Goal: Check status: Check status

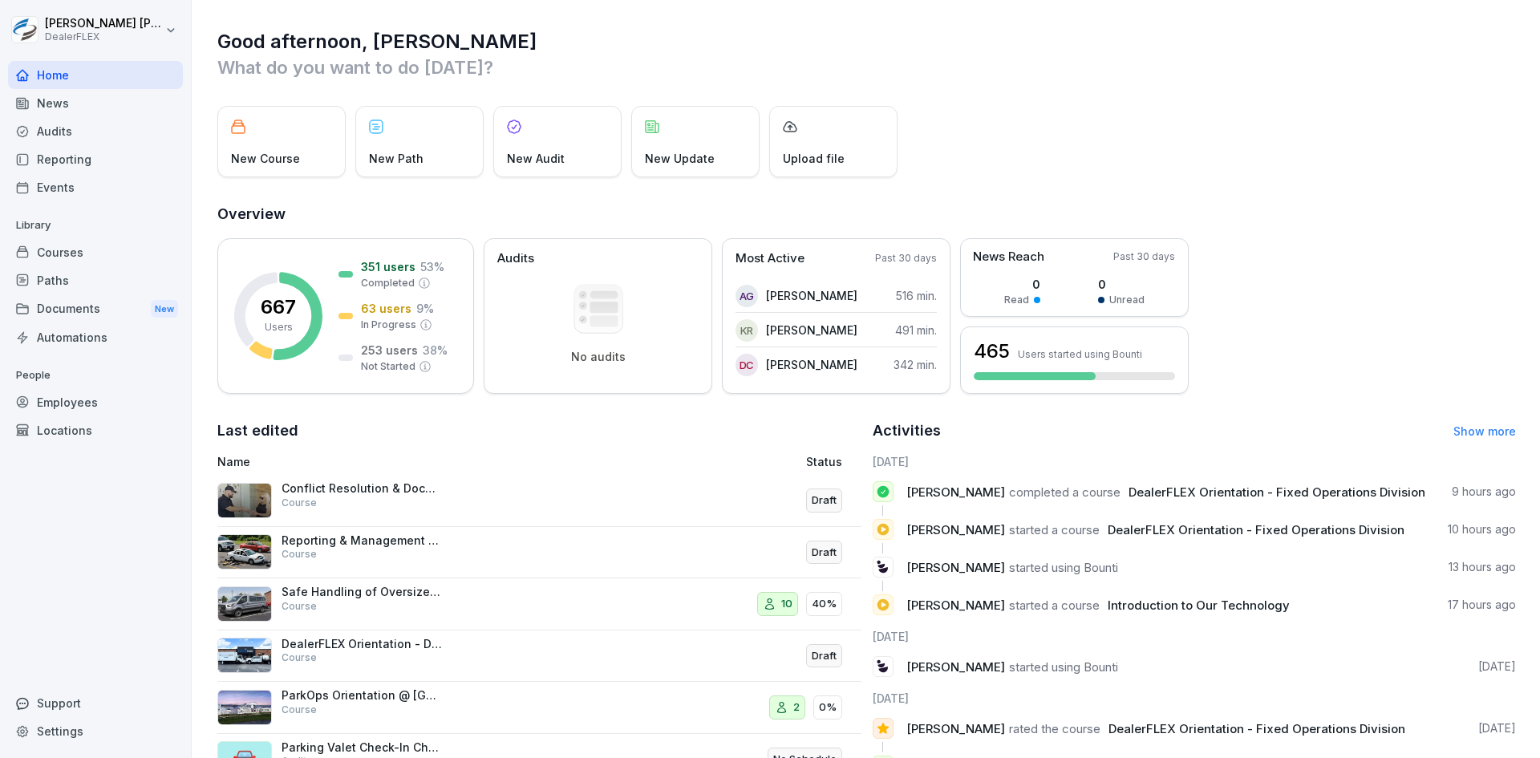
click at [43, 107] on div "News" at bounding box center [95, 103] width 175 height 28
click at [64, 76] on div "Home" at bounding box center [95, 75] width 175 height 28
click at [61, 126] on div "Audits" at bounding box center [95, 131] width 175 height 28
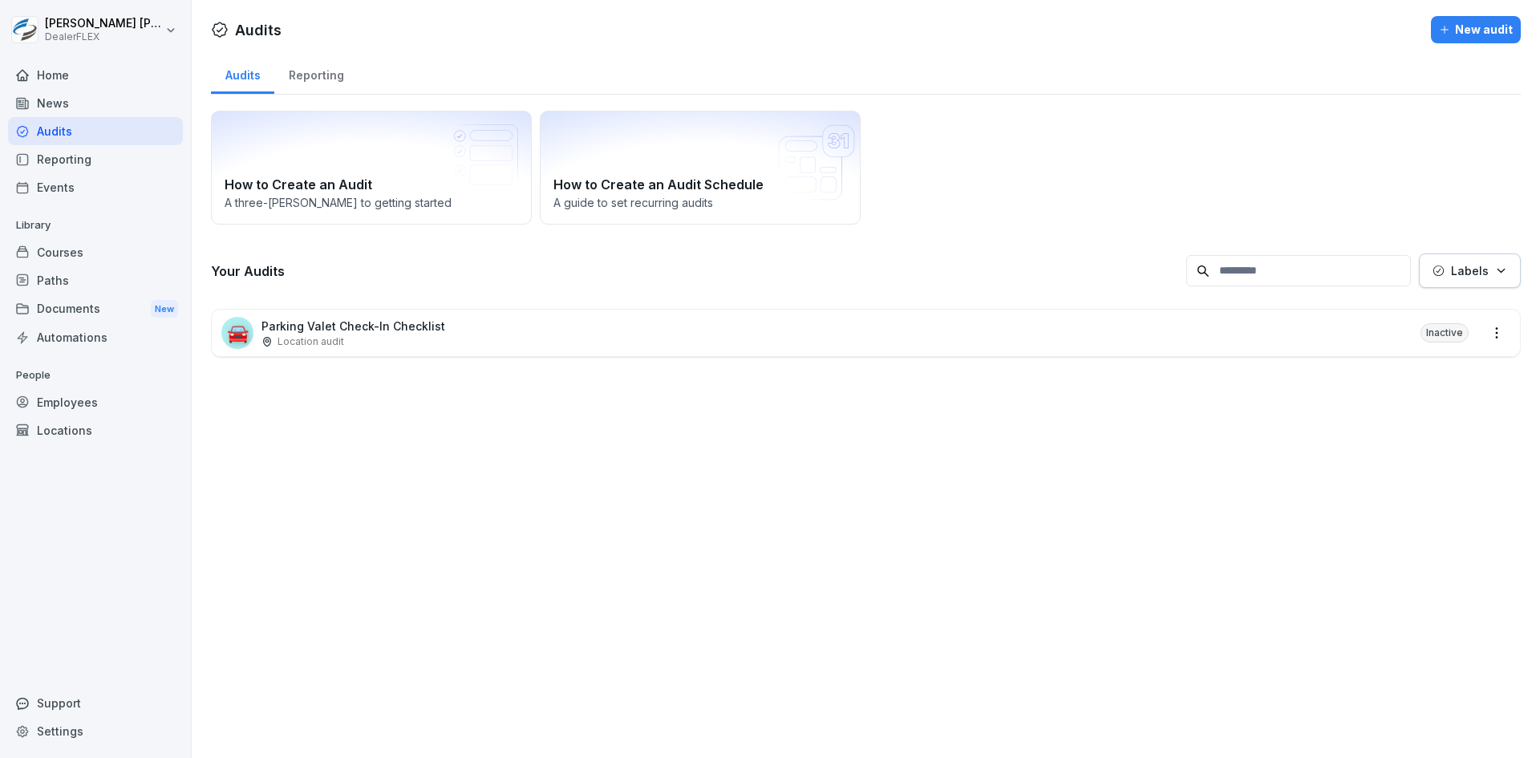
click at [64, 107] on div "News" at bounding box center [95, 103] width 175 height 28
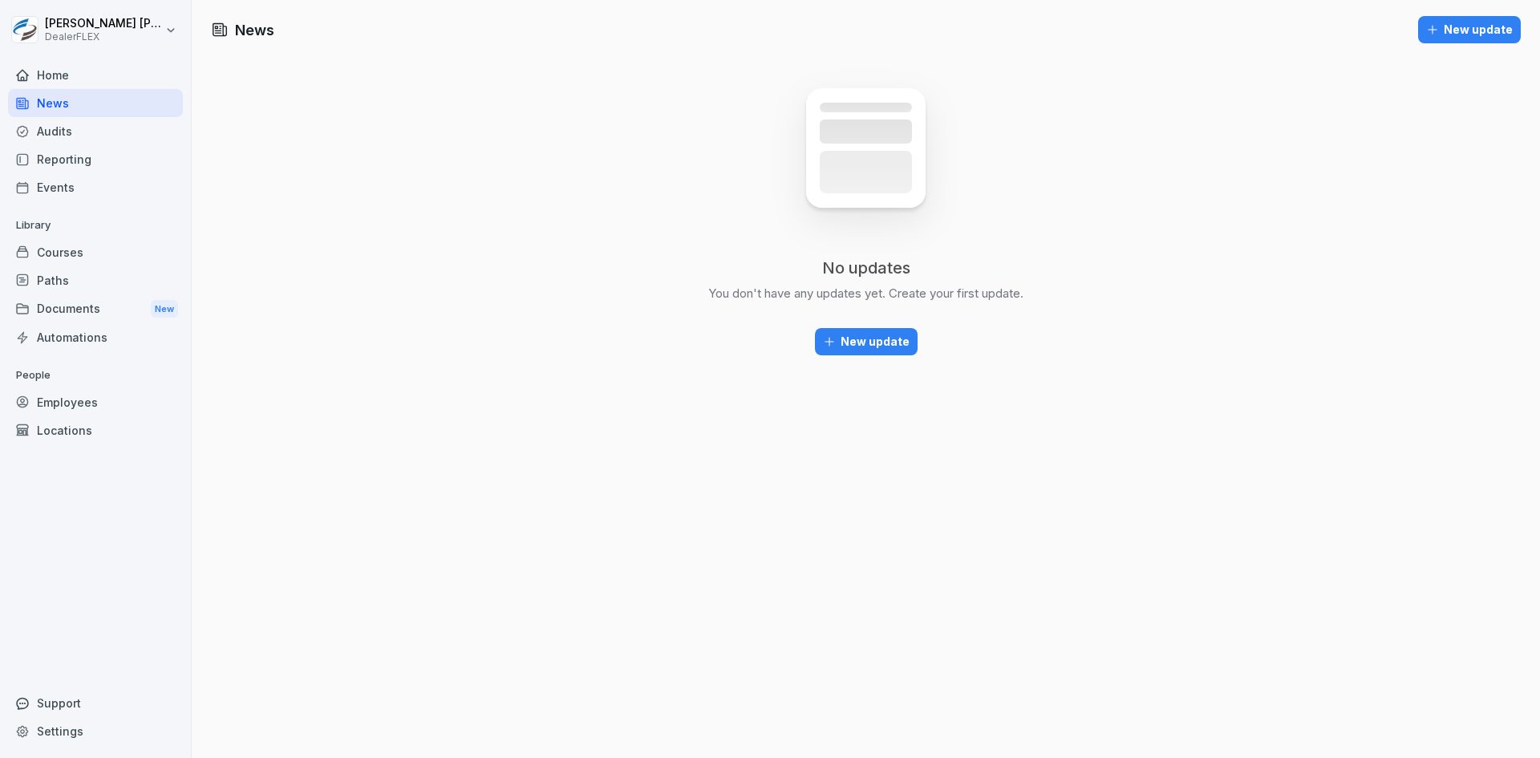
click at [62, 80] on div "Home" at bounding box center [95, 75] width 175 height 28
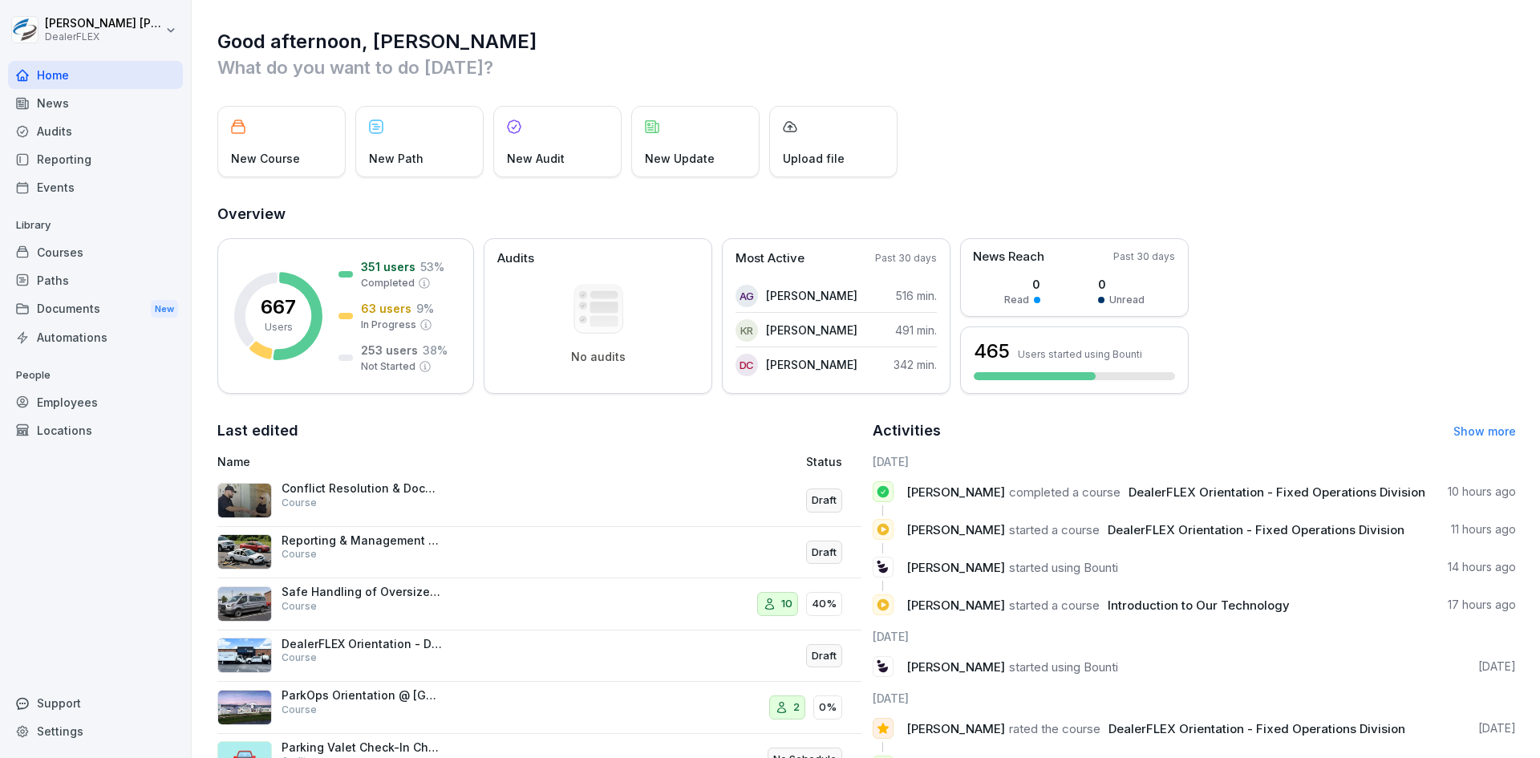
click at [79, 163] on div "Reporting" at bounding box center [95, 159] width 175 height 28
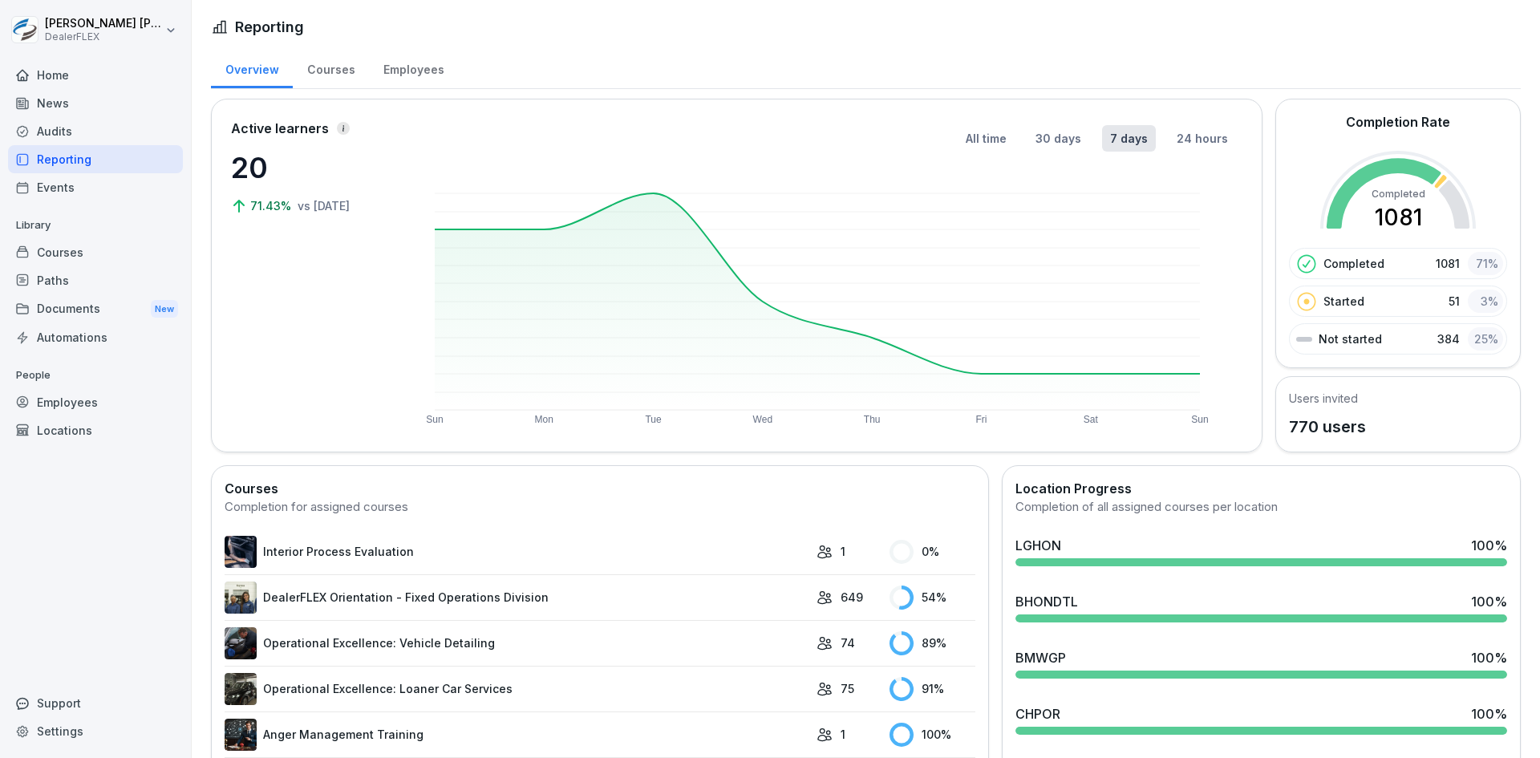
click at [387, 70] on div "Employees" at bounding box center [413, 67] width 89 height 41
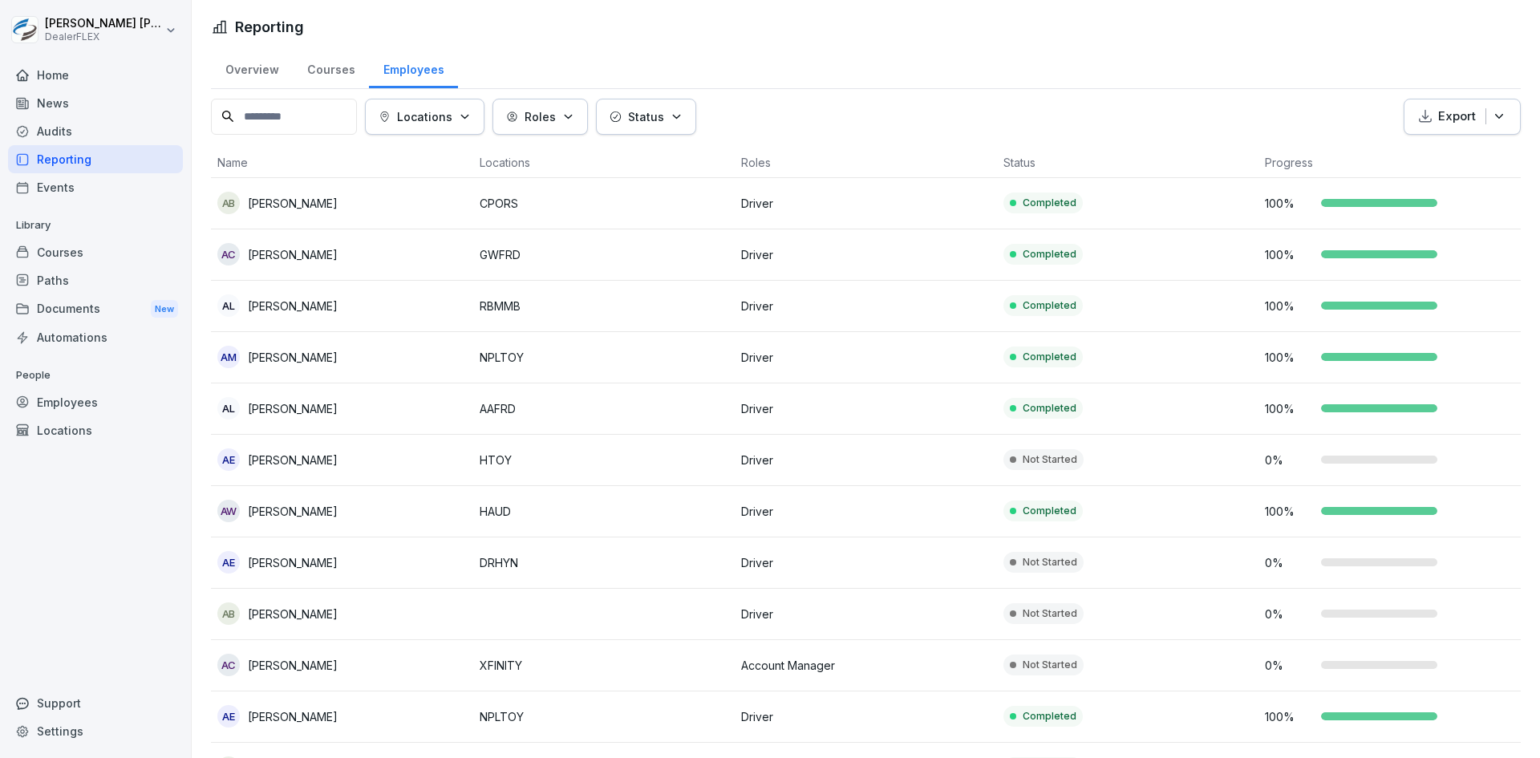
click at [1231, 115] on icon "button" at bounding box center [1499, 116] width 16 height 16
click at [1231, 115] on icon "button" at bounding box center [1499, 116] width 8 height 5
click at [322, 69] on div "Courses" at bounding box center [331, 67] width 76 height 41
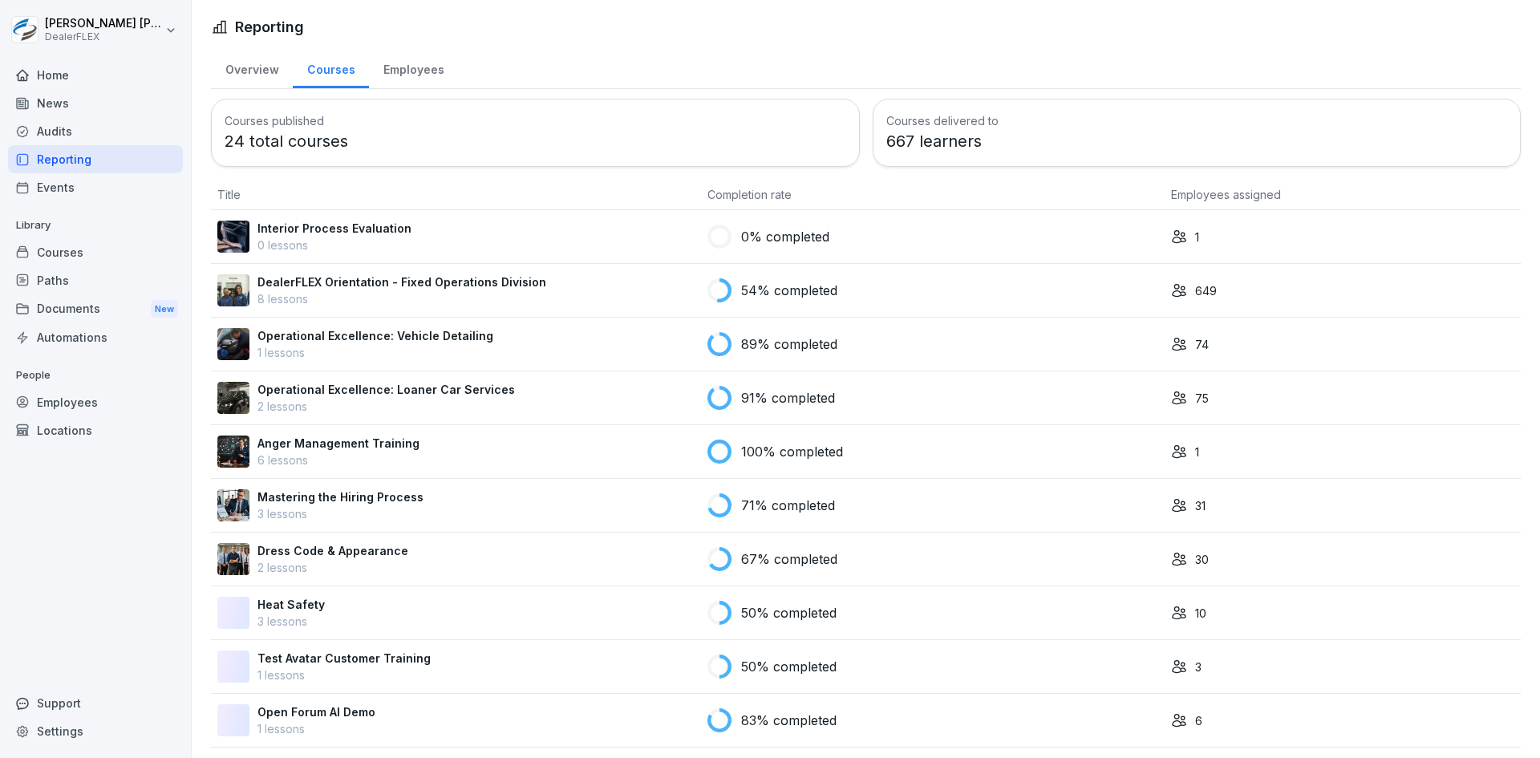
click at [265, 71] on div "Overview" at bounding box center [252, 67] width 82 height 41
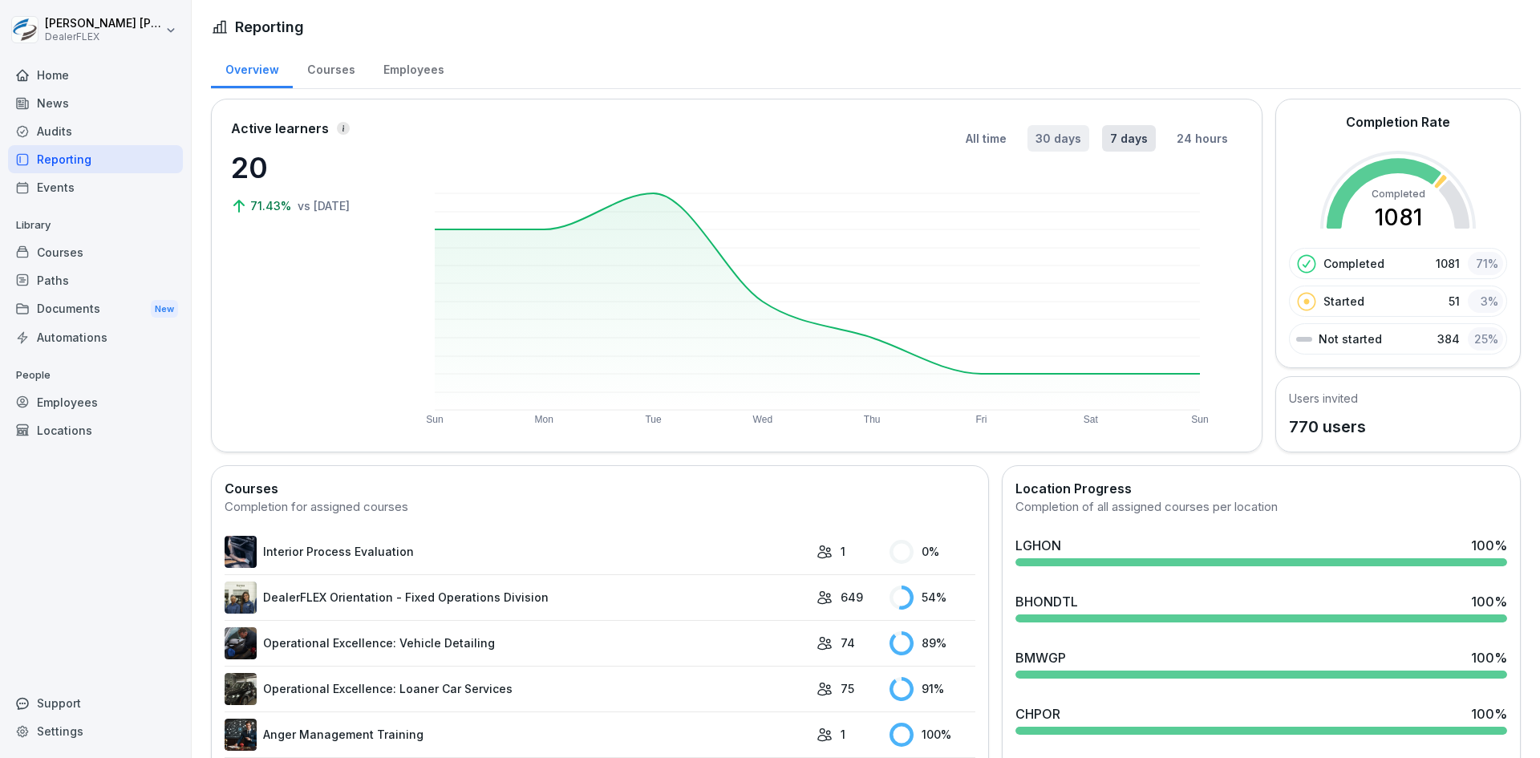
click at [1057, 142] on button "30 days" at bounding box center [1058, 138] width 62 height 26
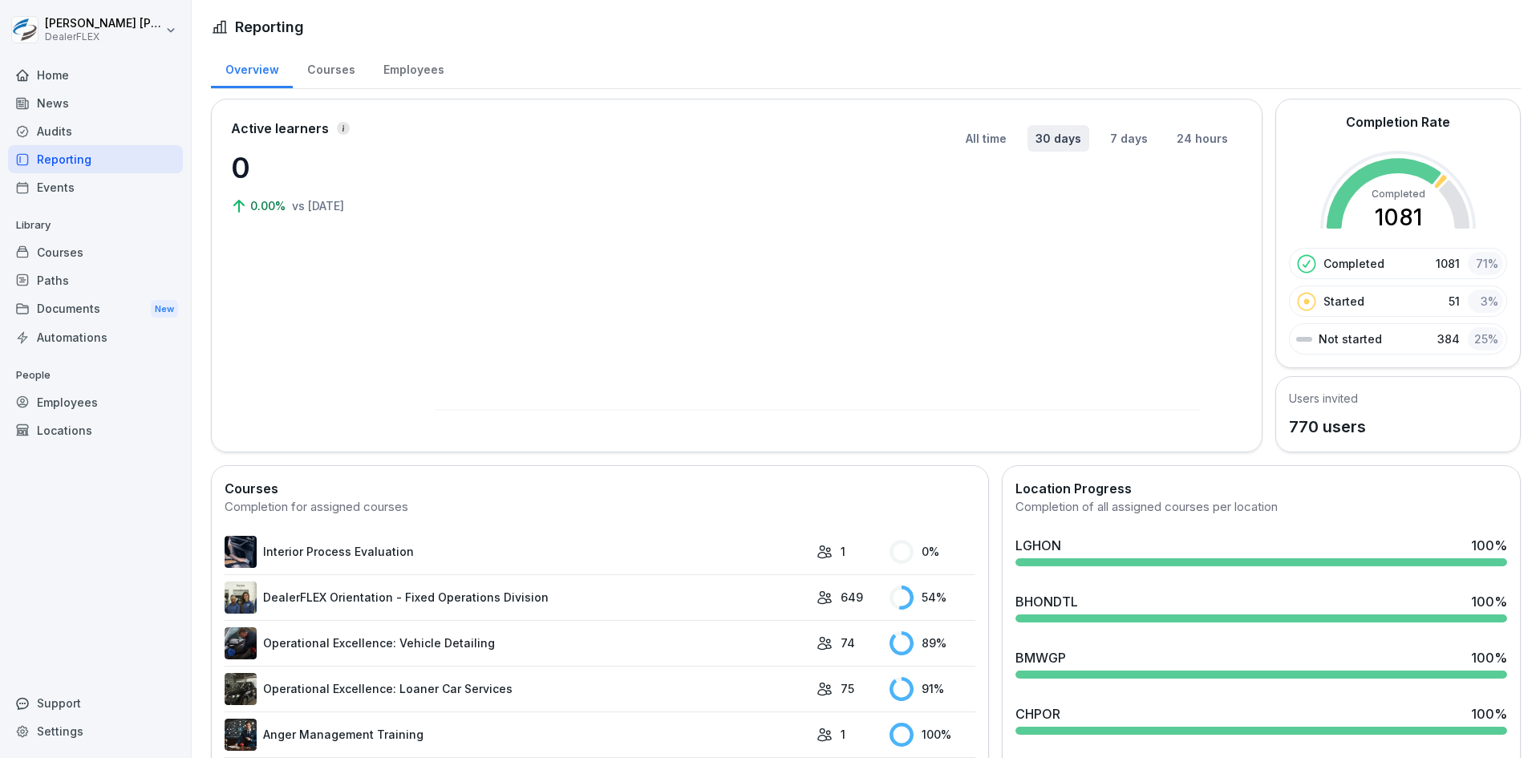
click at [1040, 141] on button "30 days" at bounding box center [1058, 138] width 62 height 26
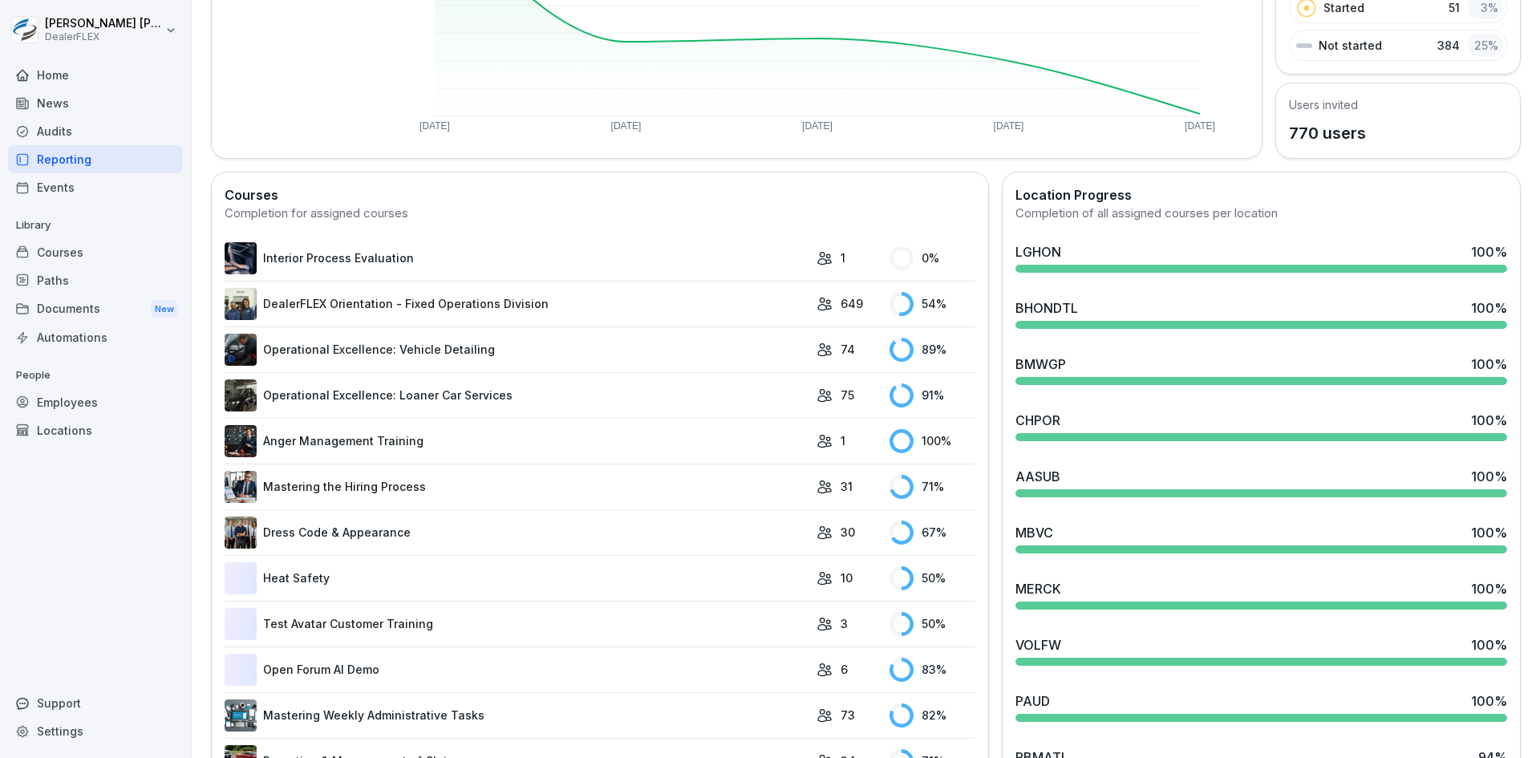
scroll to position [321, 0]
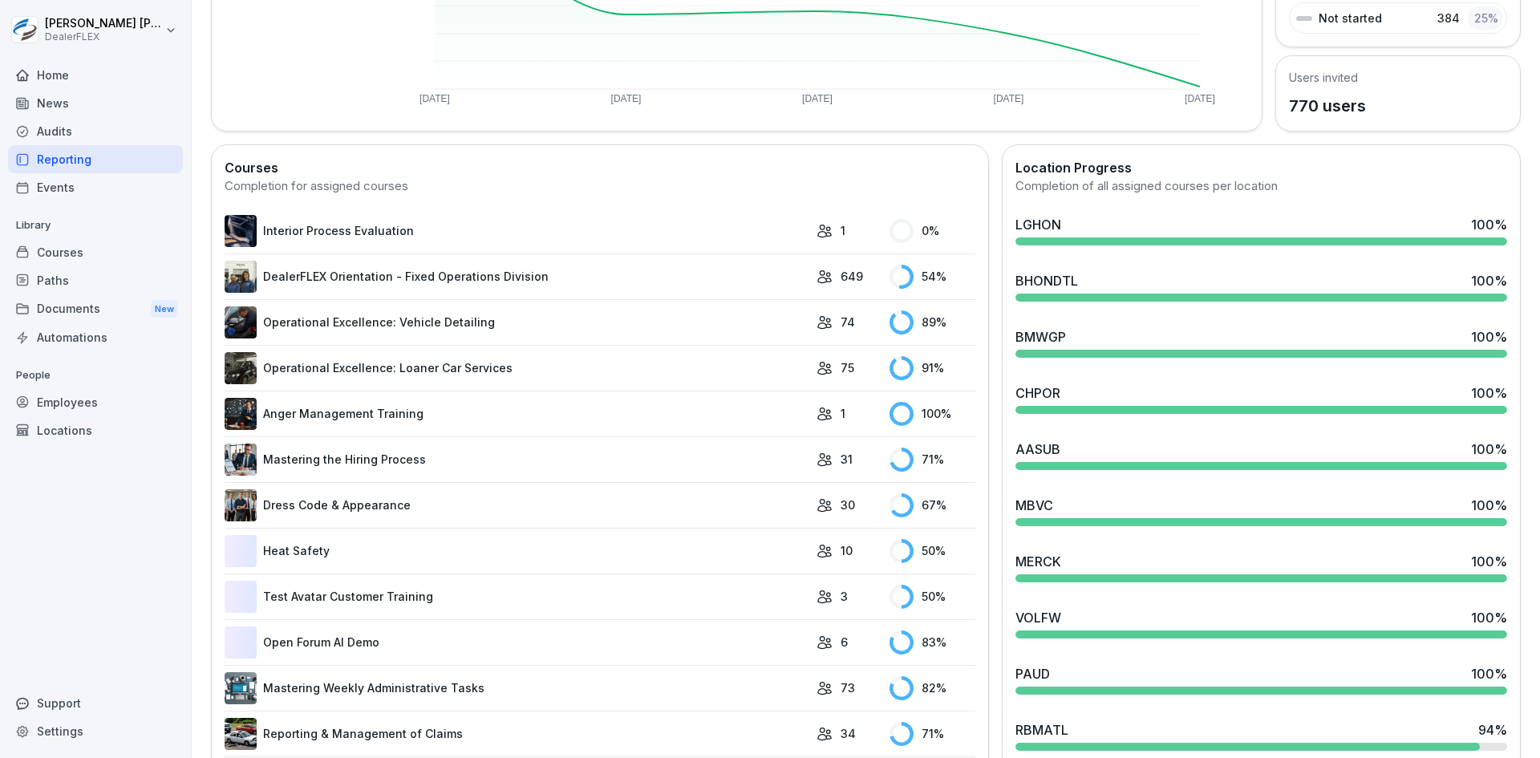
click at [403, 280] on link "DealerFLEX Orientation - Fixed Operations Division" at bounding box center [517, 277] width 584 height 32
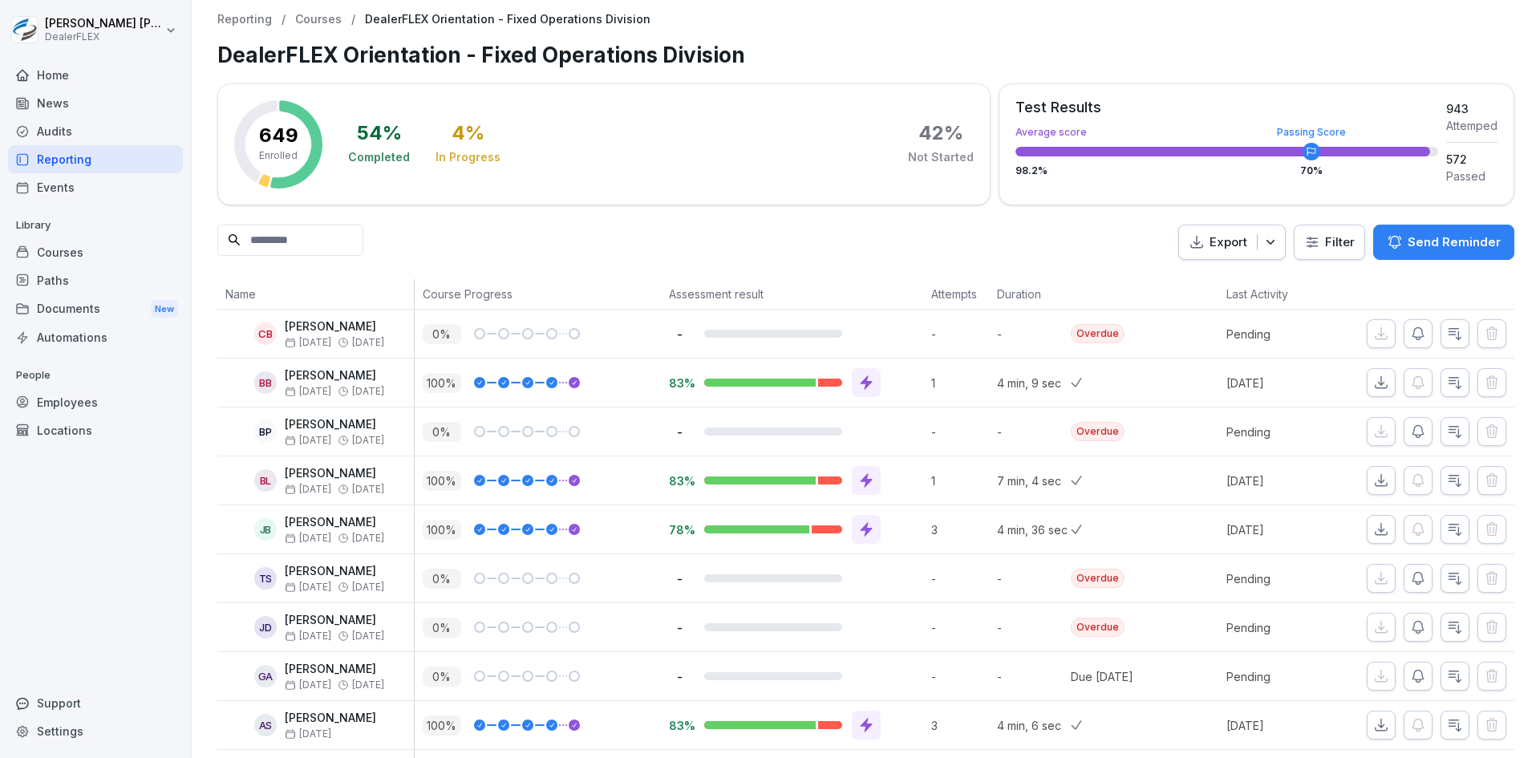
click at [1231, 241] on icon "button" at bounding box center [1270, 242] width 16 height 16
click at [747, 237] on div "Export Filter Send Reminder" at bounding box center [865, 243] width 1297 height 36
click at [1231, 242] on icon "button" at bounding box center [1270, 242] width 16 height 16
click at [1204, 306] on p "Export as CSV file" at bounding box center [1215, 306] width 95 height 14
click at [74, 164] on div "Reporting" at bounding box center [95, 159] width 175 height 28
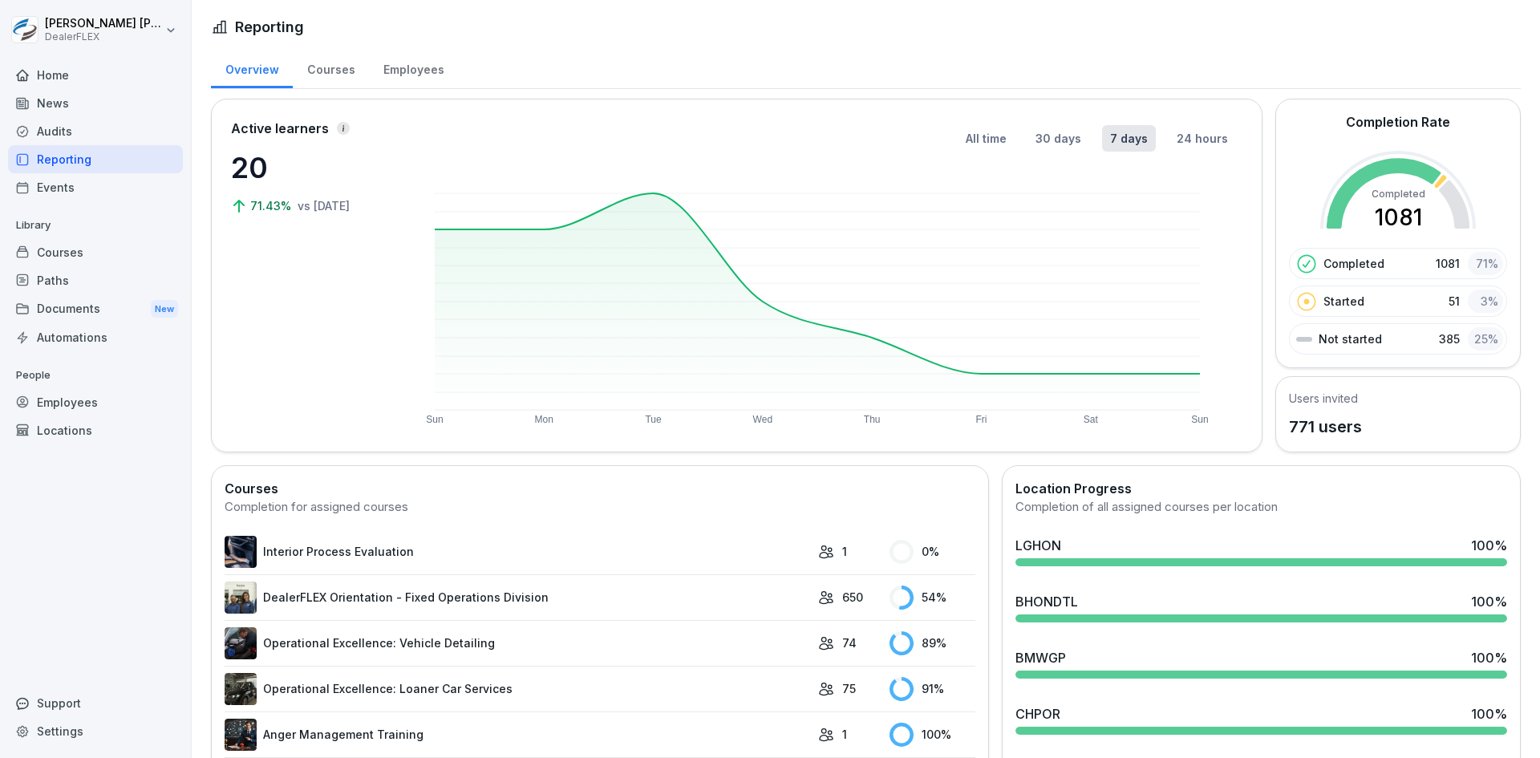
click at [61, 283] on div "Paths" at bounding box center [95, 280] width 175 height 28
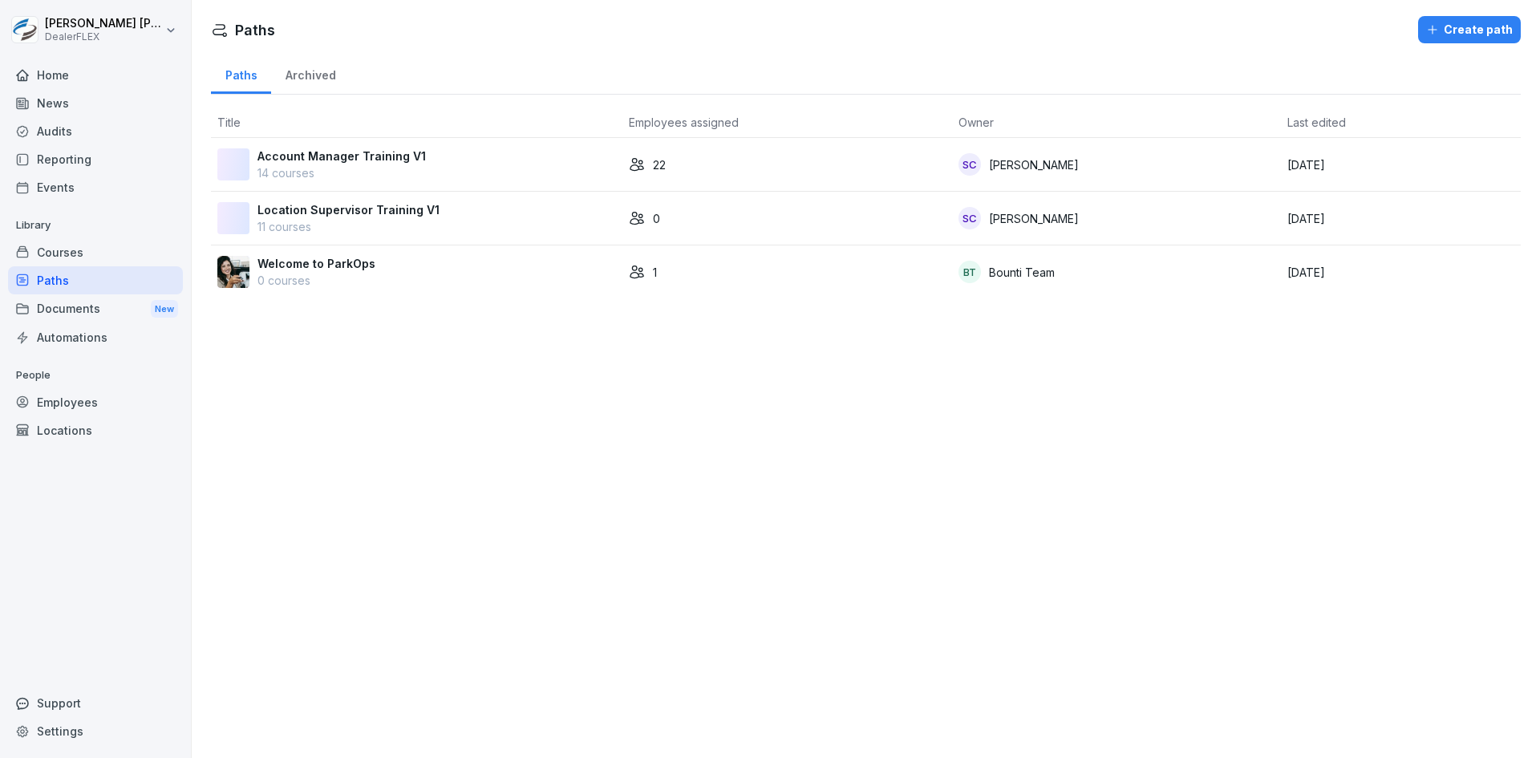
click at [366, 161] on p "Account Manager Training V1" at bounding box center [341, 156] width 168 height 17
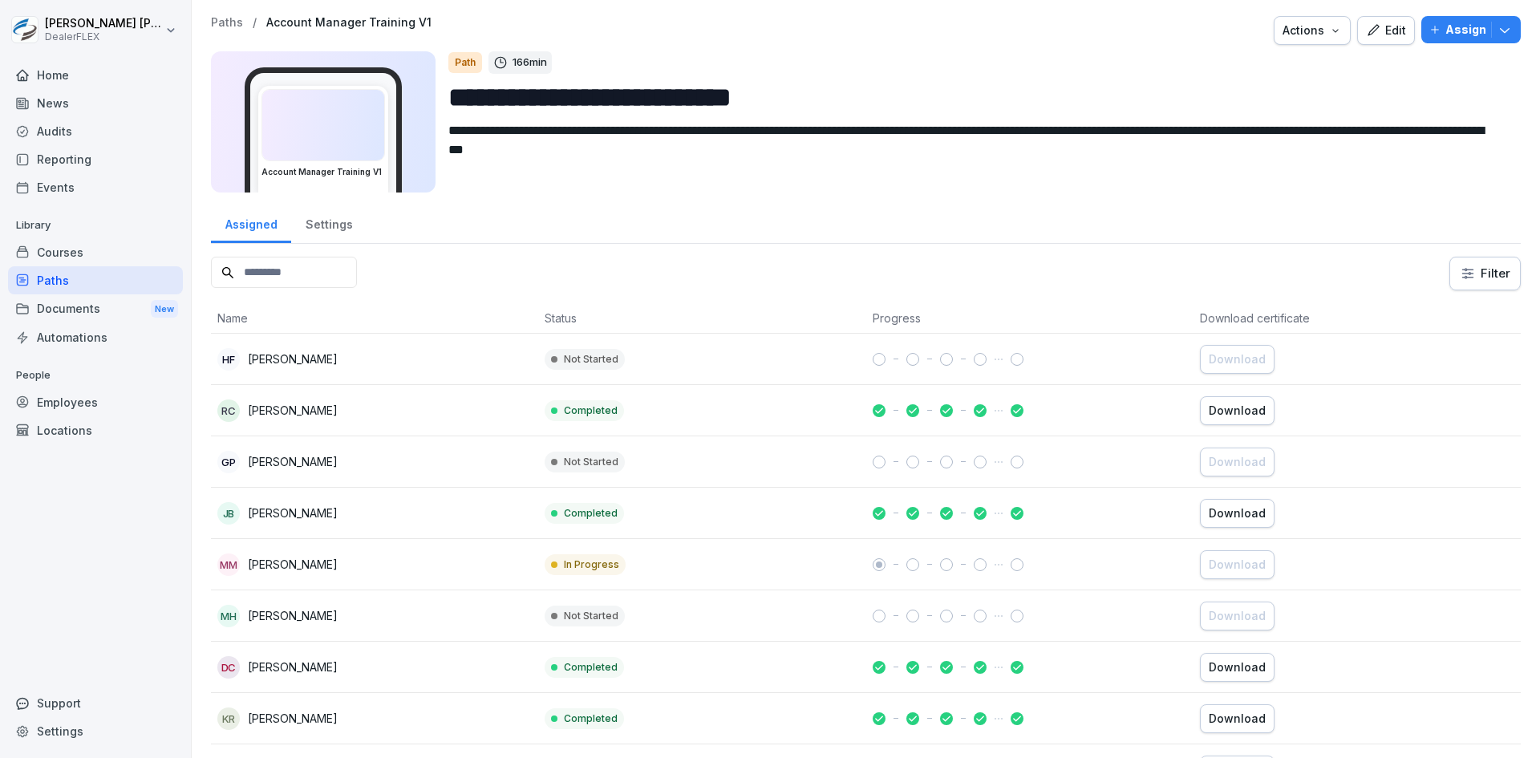
click at [318, 404] on p "[PERSON_NAME]" at bounding box center [293, 410] width 90 height 17
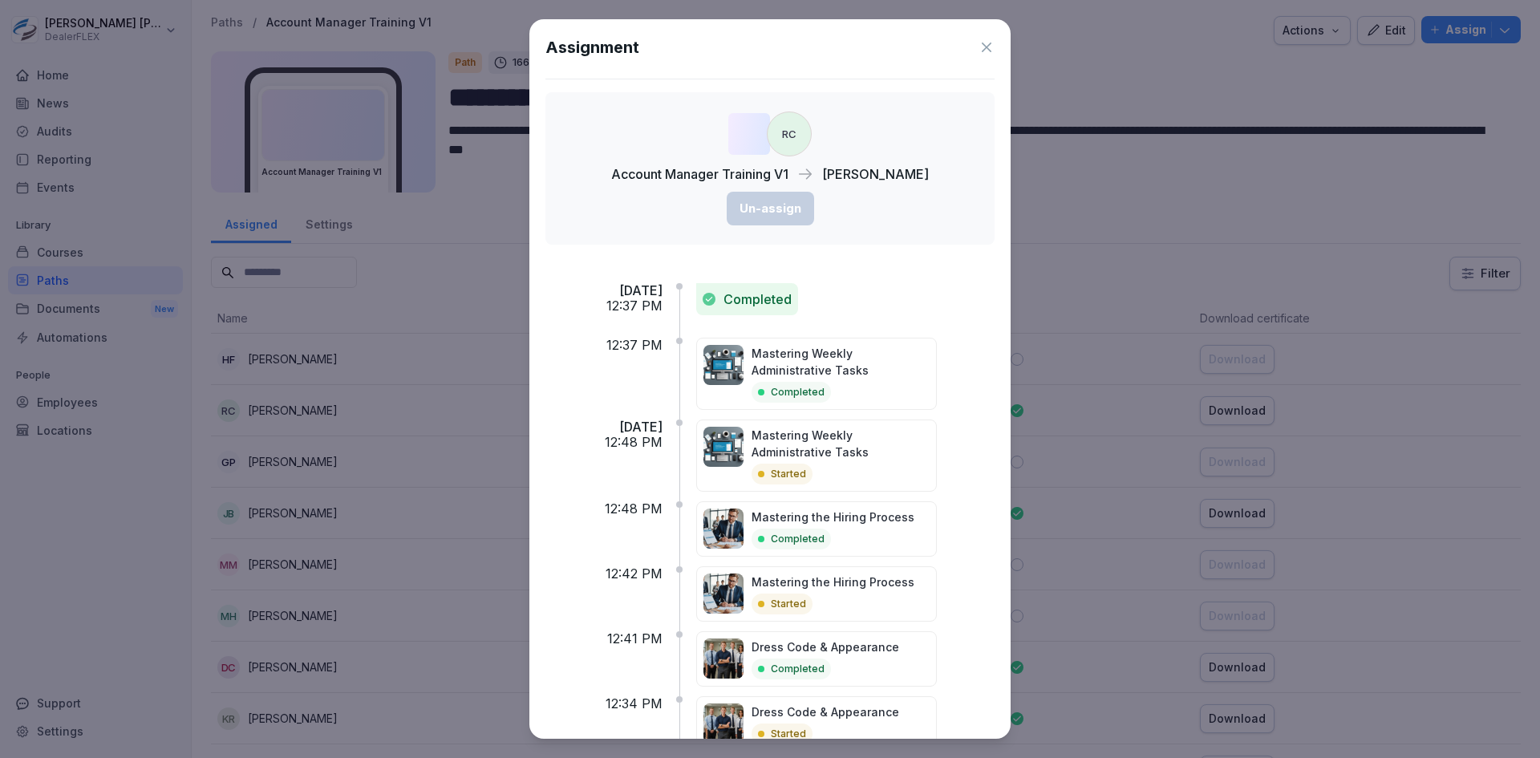
click at [978, 48] on icon at bounding box center [986, 47] width 16 height 16
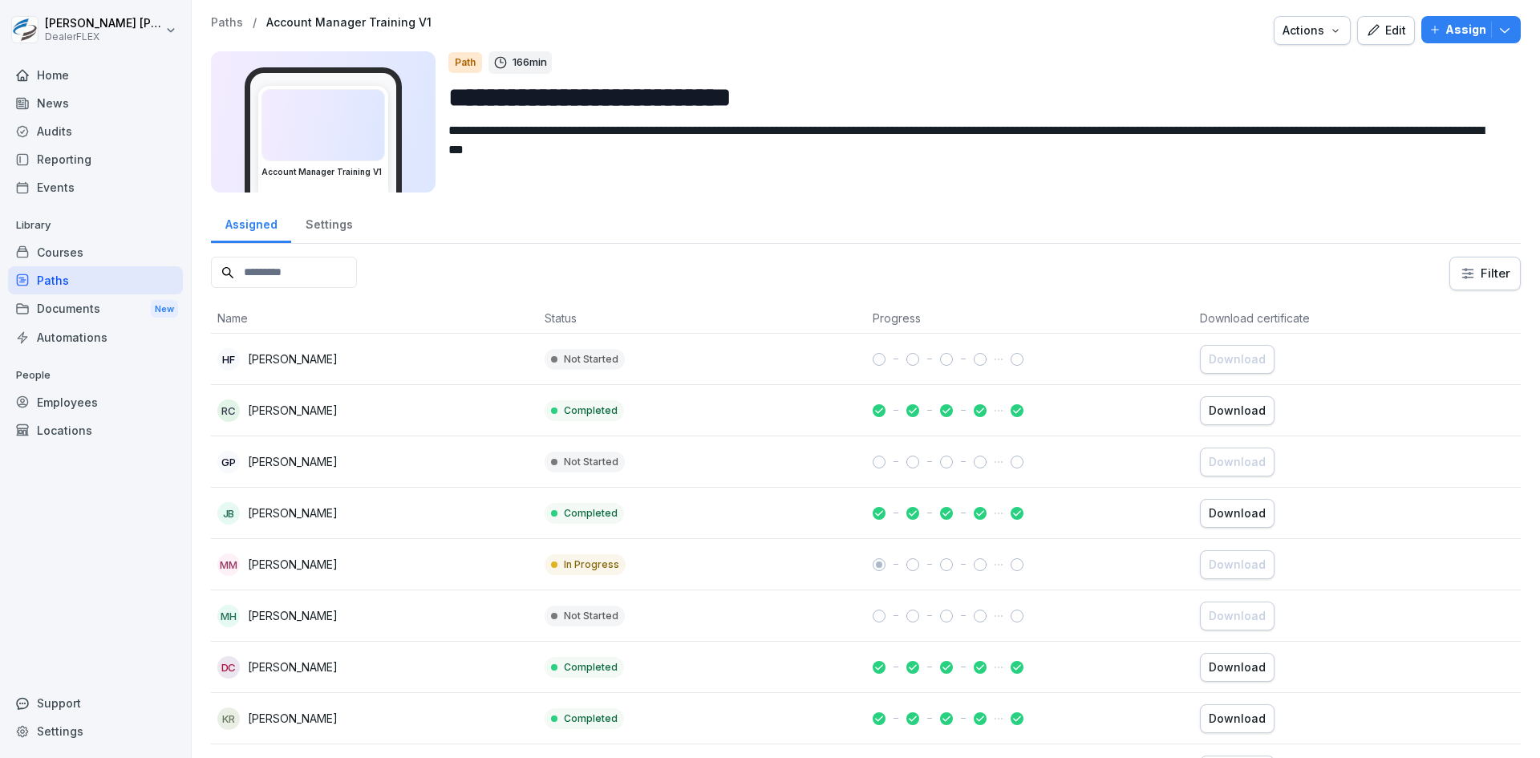
click at [398, 364] on div "HF Hernal Fuller" at bounding box center [374, 359] width 314 height 22
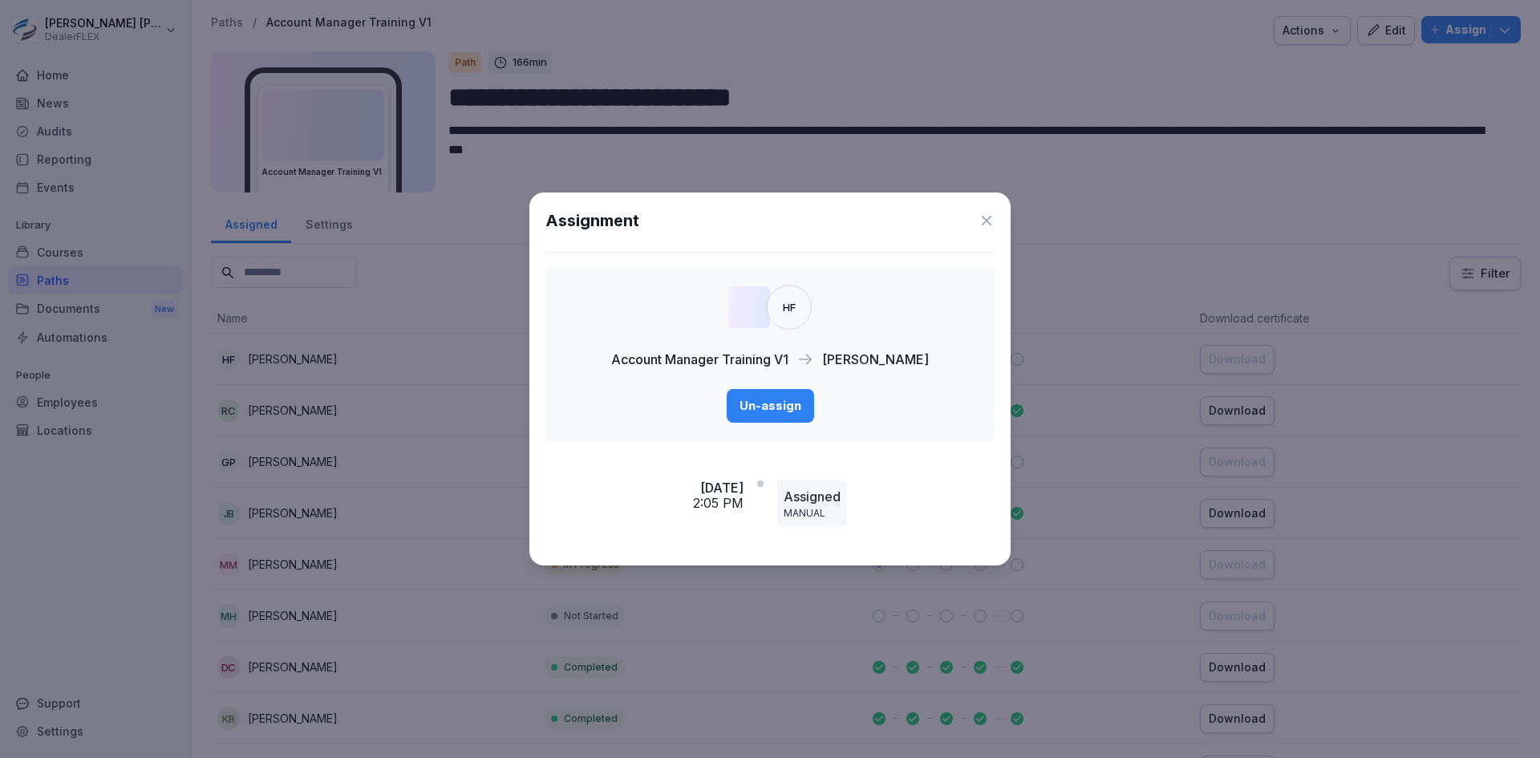
click at [990, 216] on icon at bounding box center [986, 221] width 16 height 16
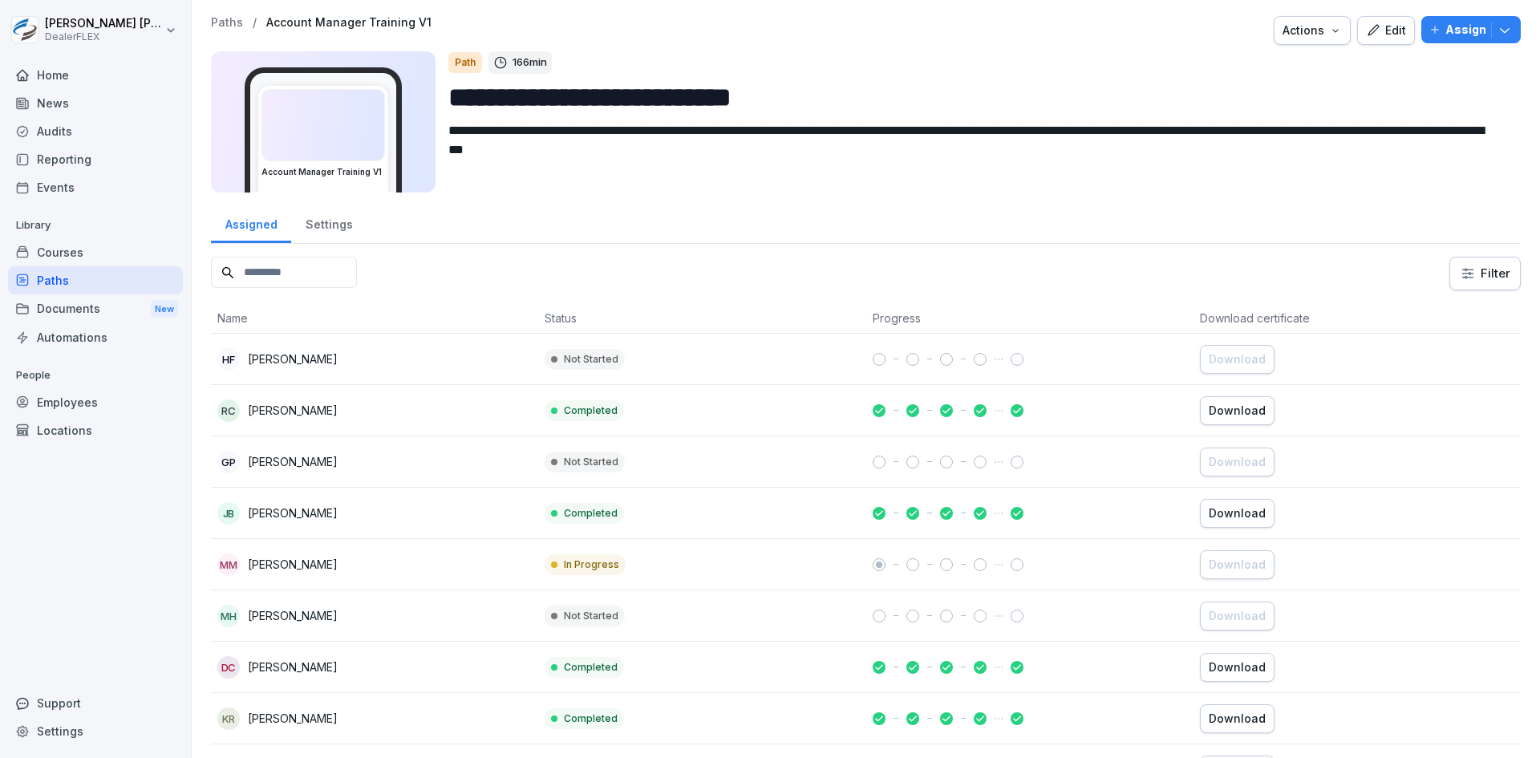
click at [679, 456] on td "Not Started" at bounding box center [701, 461] width 327 height 51
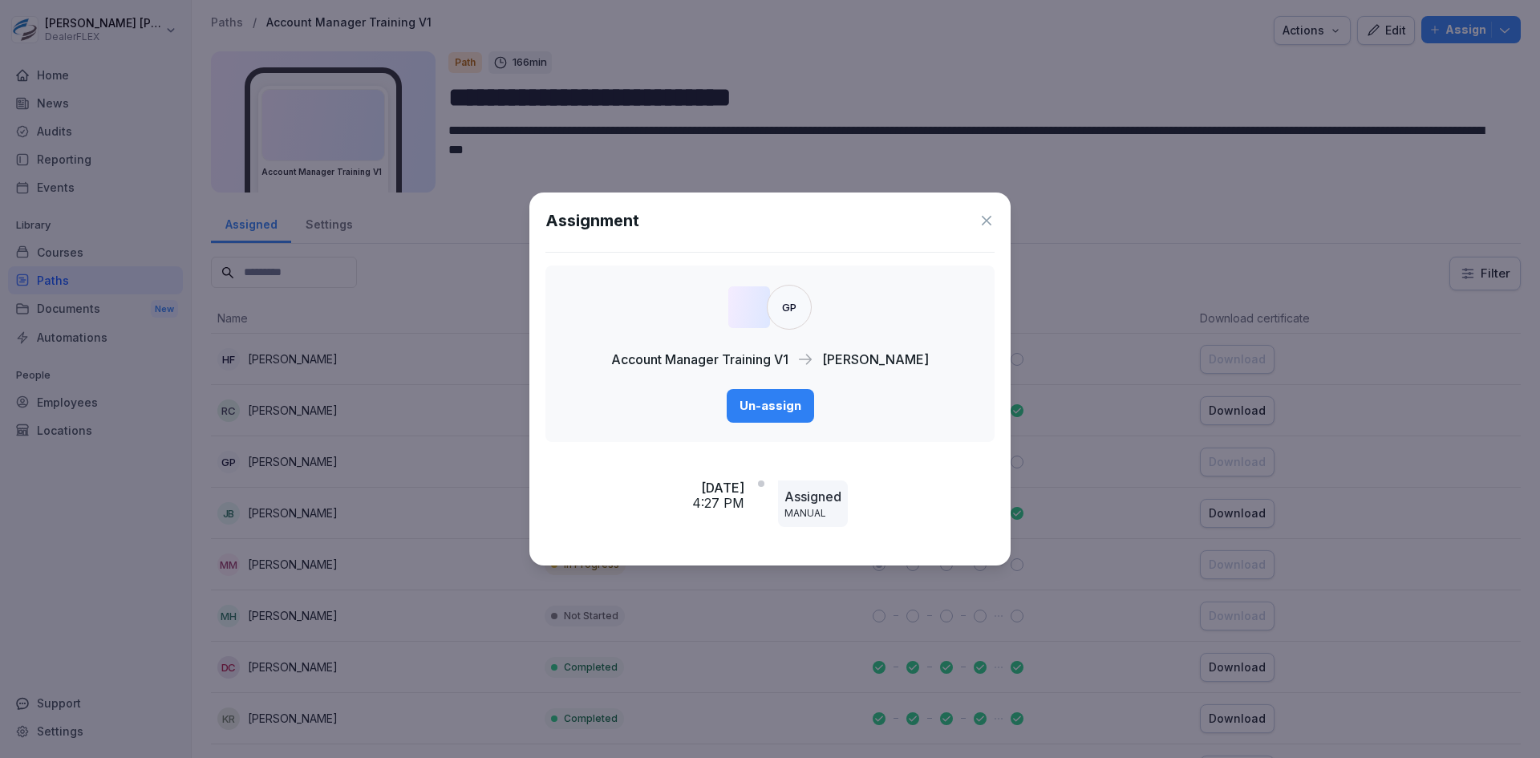
click at [983, 222] on icon at bounding box center [986, 221] width 16 height 16
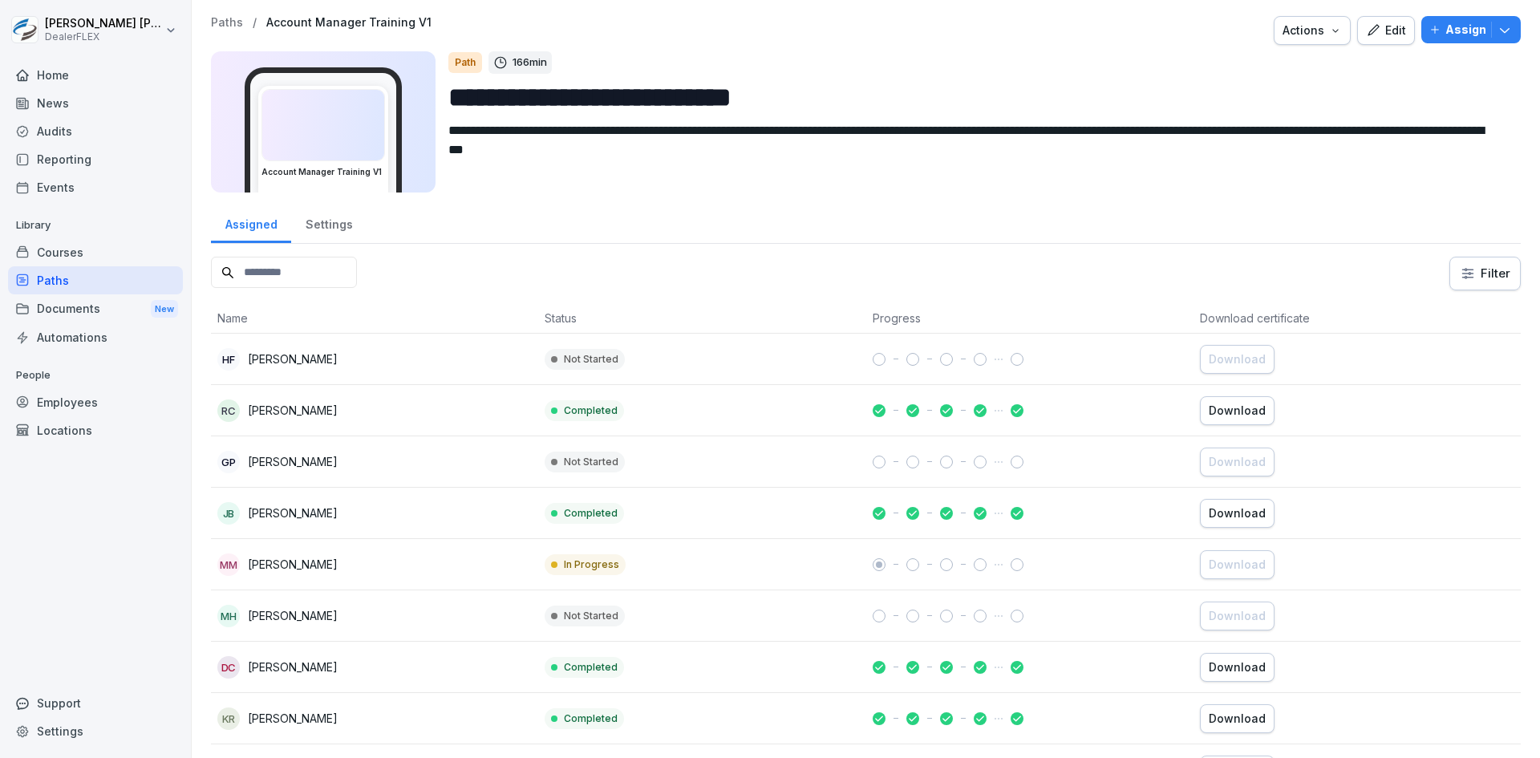
click at [372, 520] on div "JB Jordan Brooks" at bounding box center [374, 513] width 314 height 22
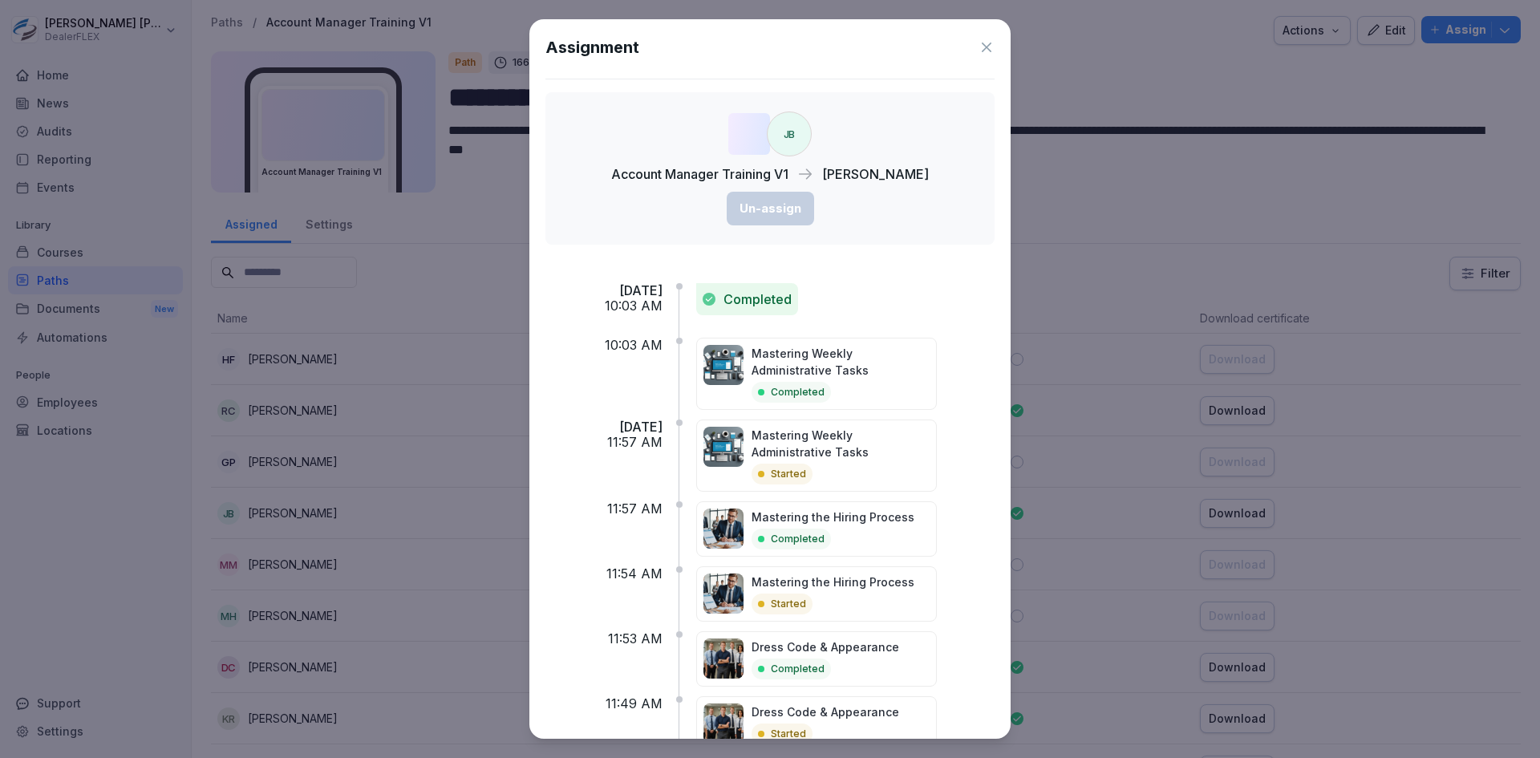
click at [981, 47] on icon at bounding box center [986, 47] width 16 height 16
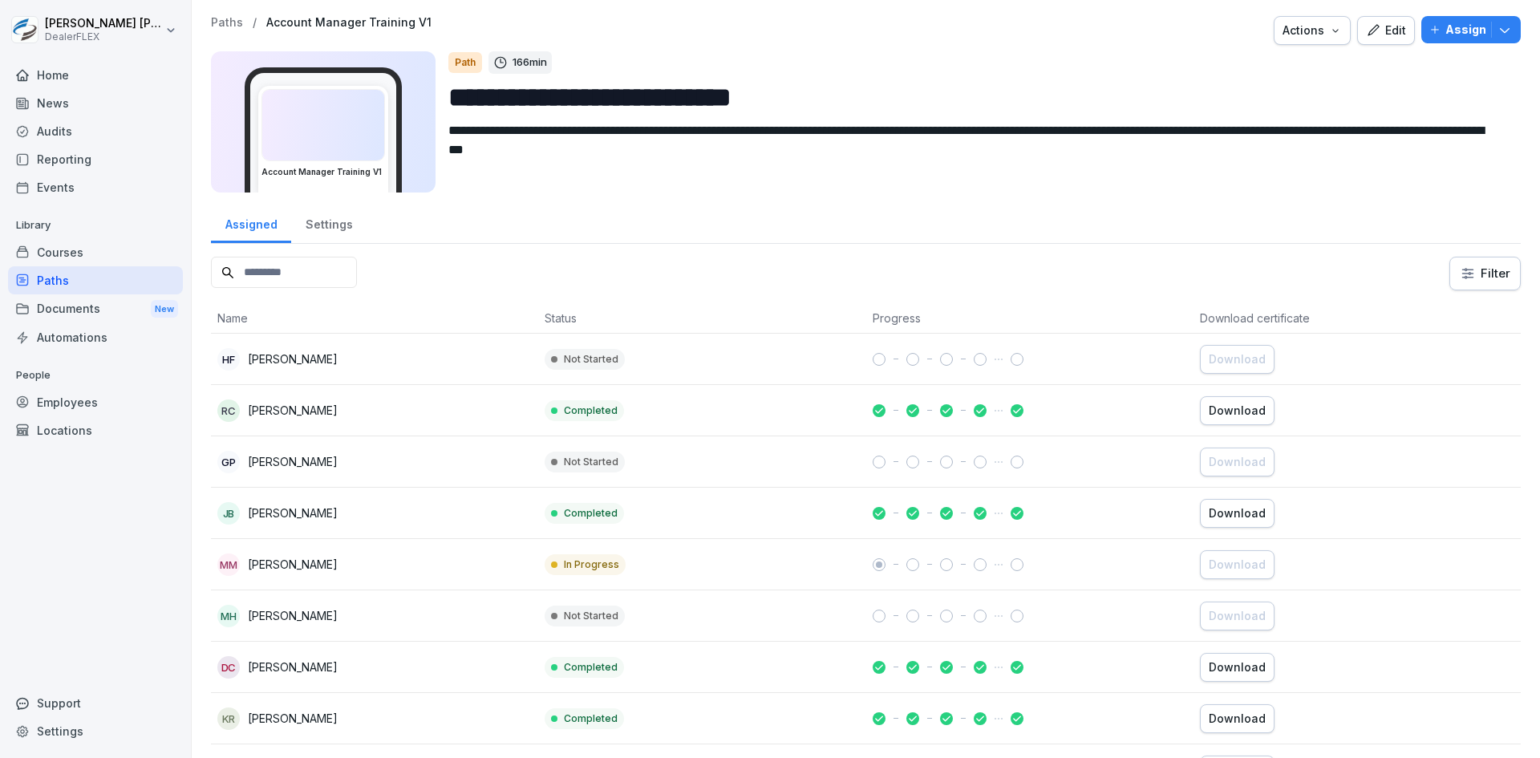
click at [342, 568] on div "MM Mya Martin" at bounding box center [374, 564] width 314 height 22
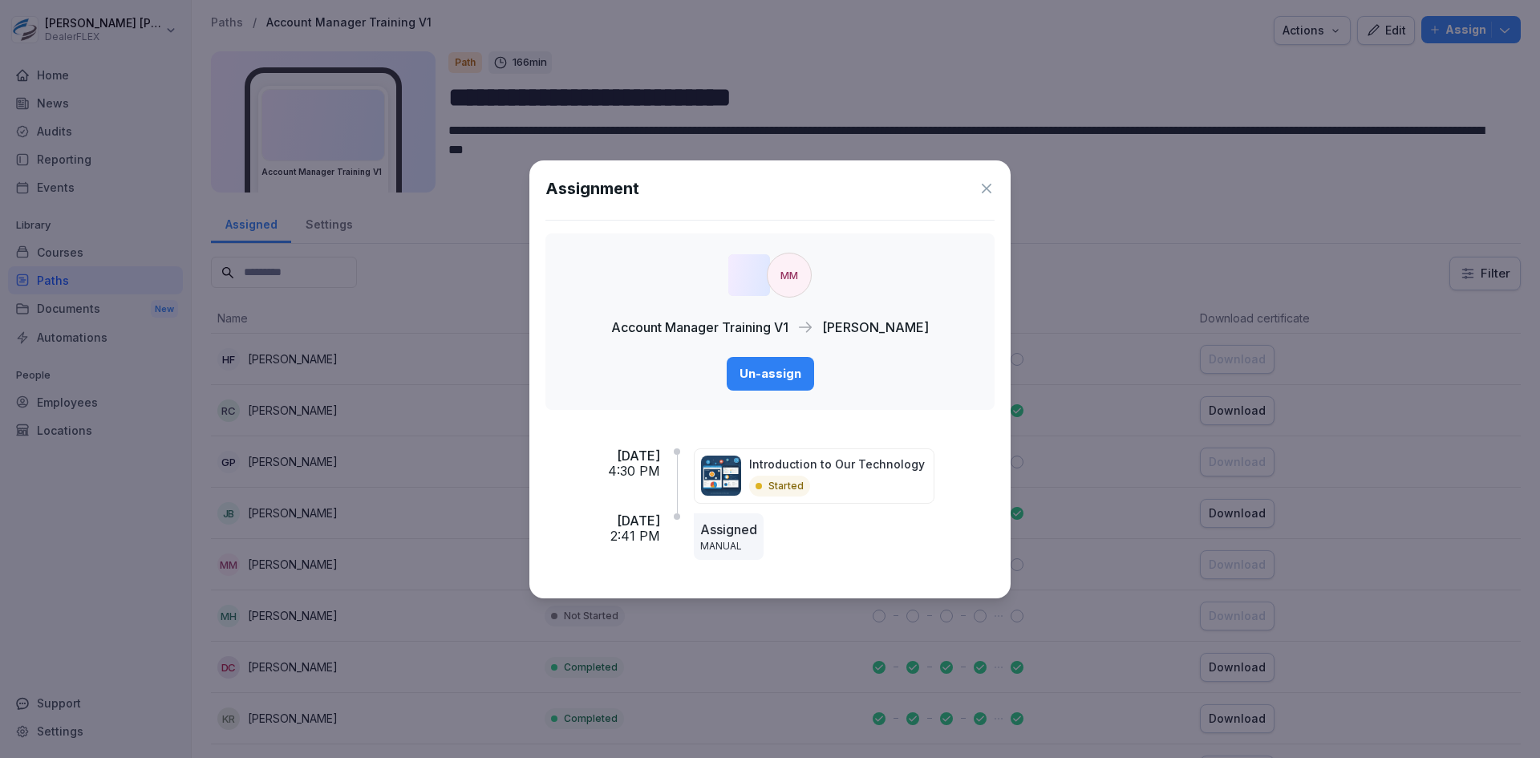
click at [985, 188] on icon at bounding box center [986, 188] width 16 height 16
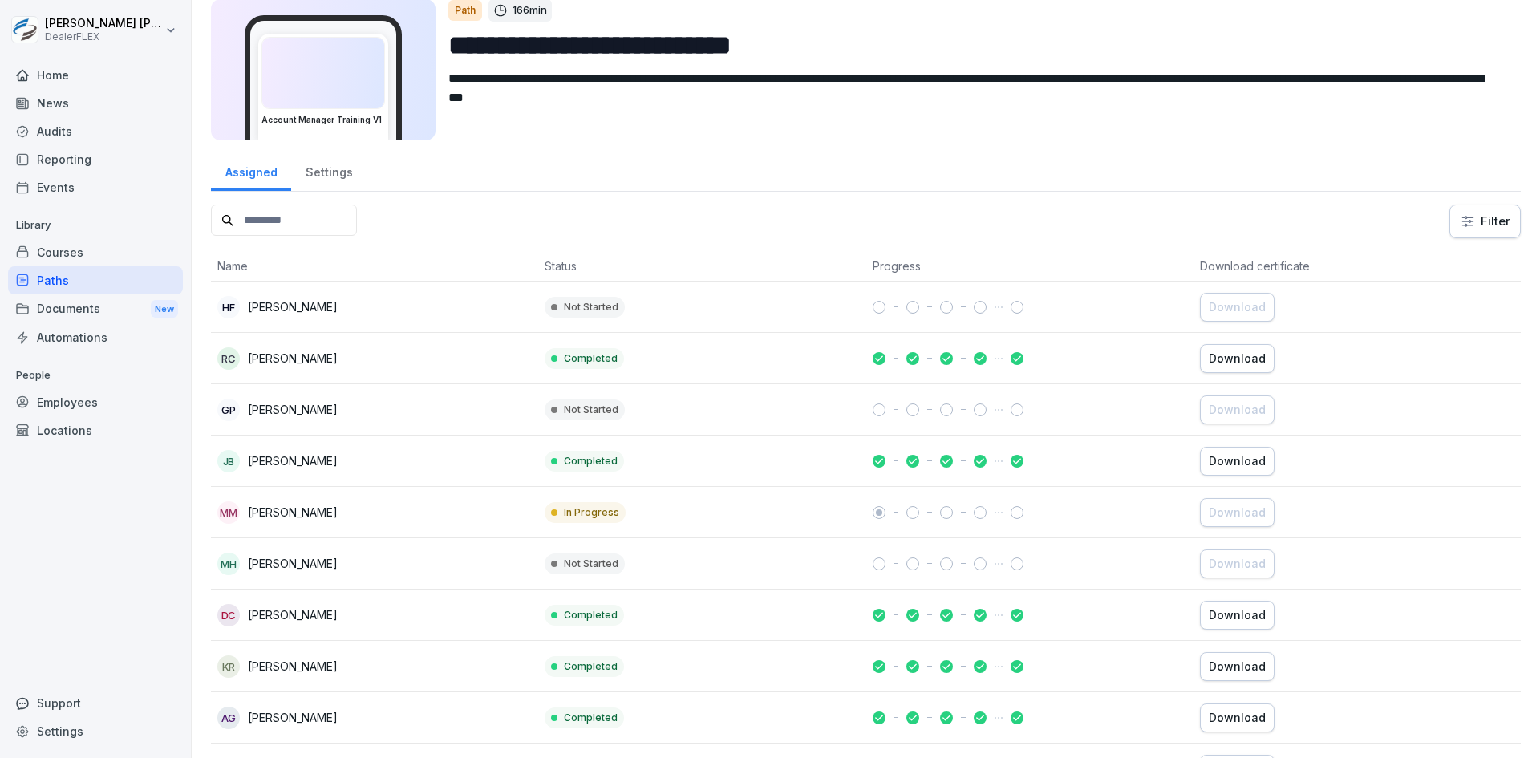
scroll to position [80, 0]
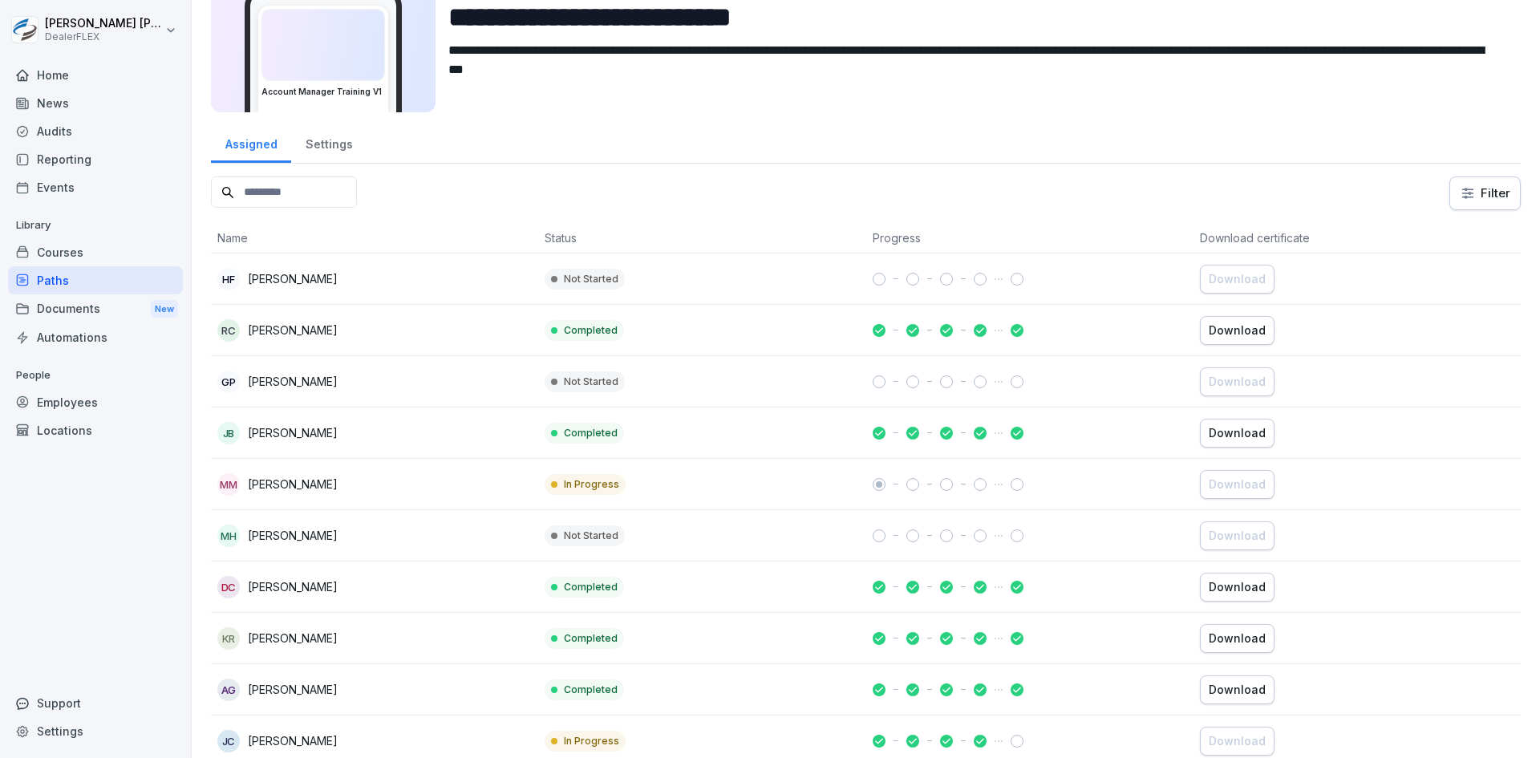
click at [337, 539] on div "MH Monica Hicks" at bounding box center [374, 535] width 314 height 22
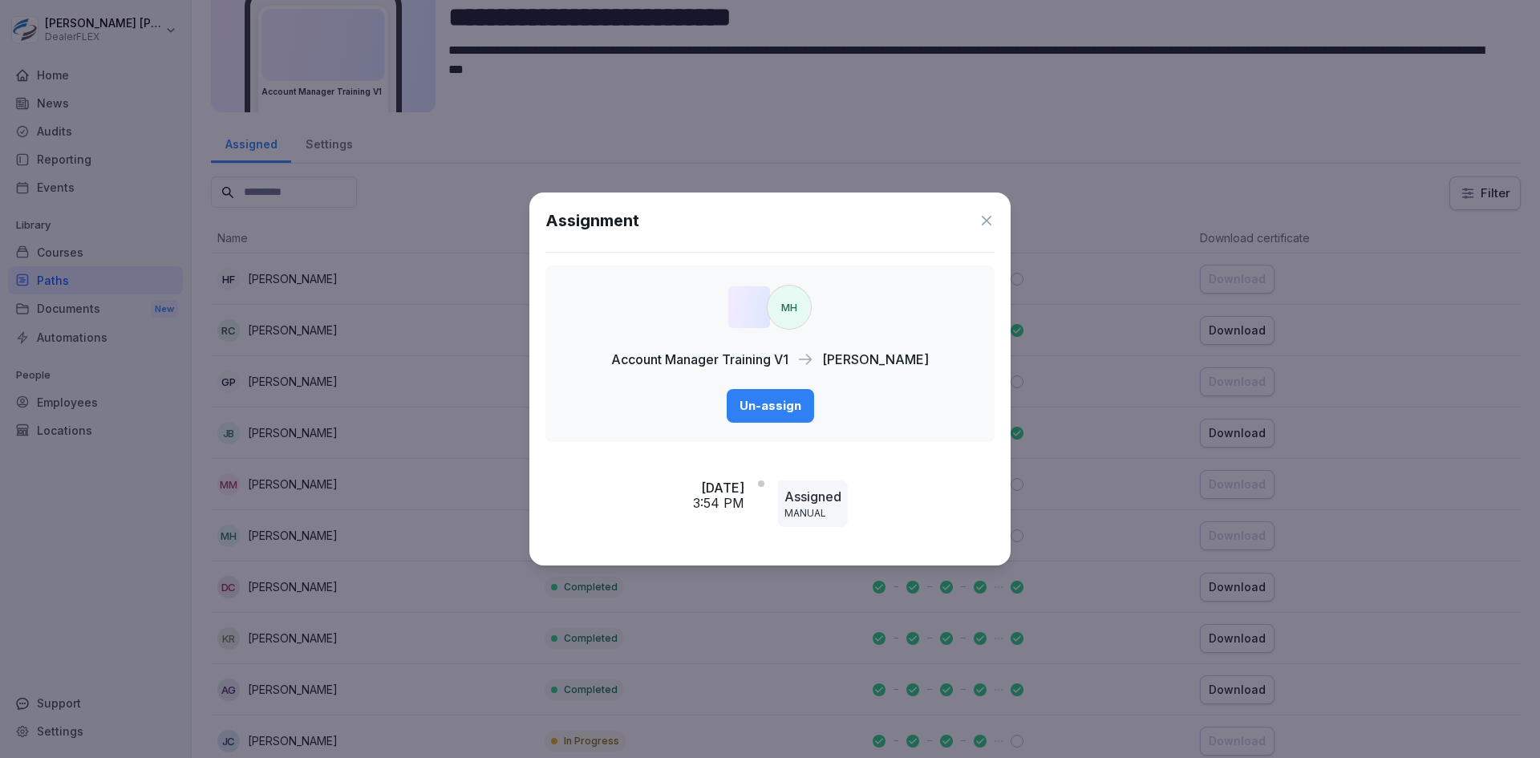
click at [987, 218] on icon at bounding box center [986, 221] width 16 height 16
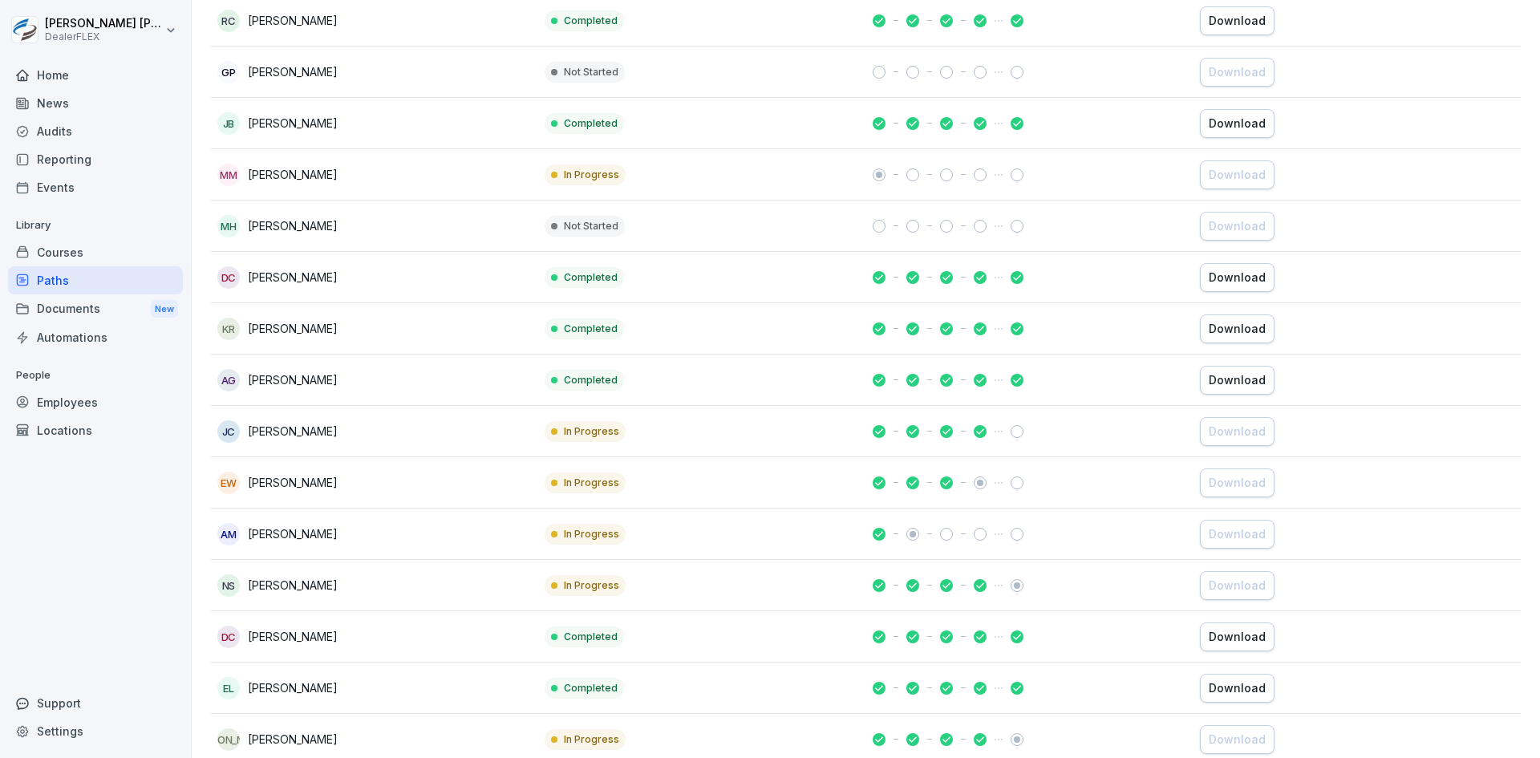
scroll to position [401, 0]
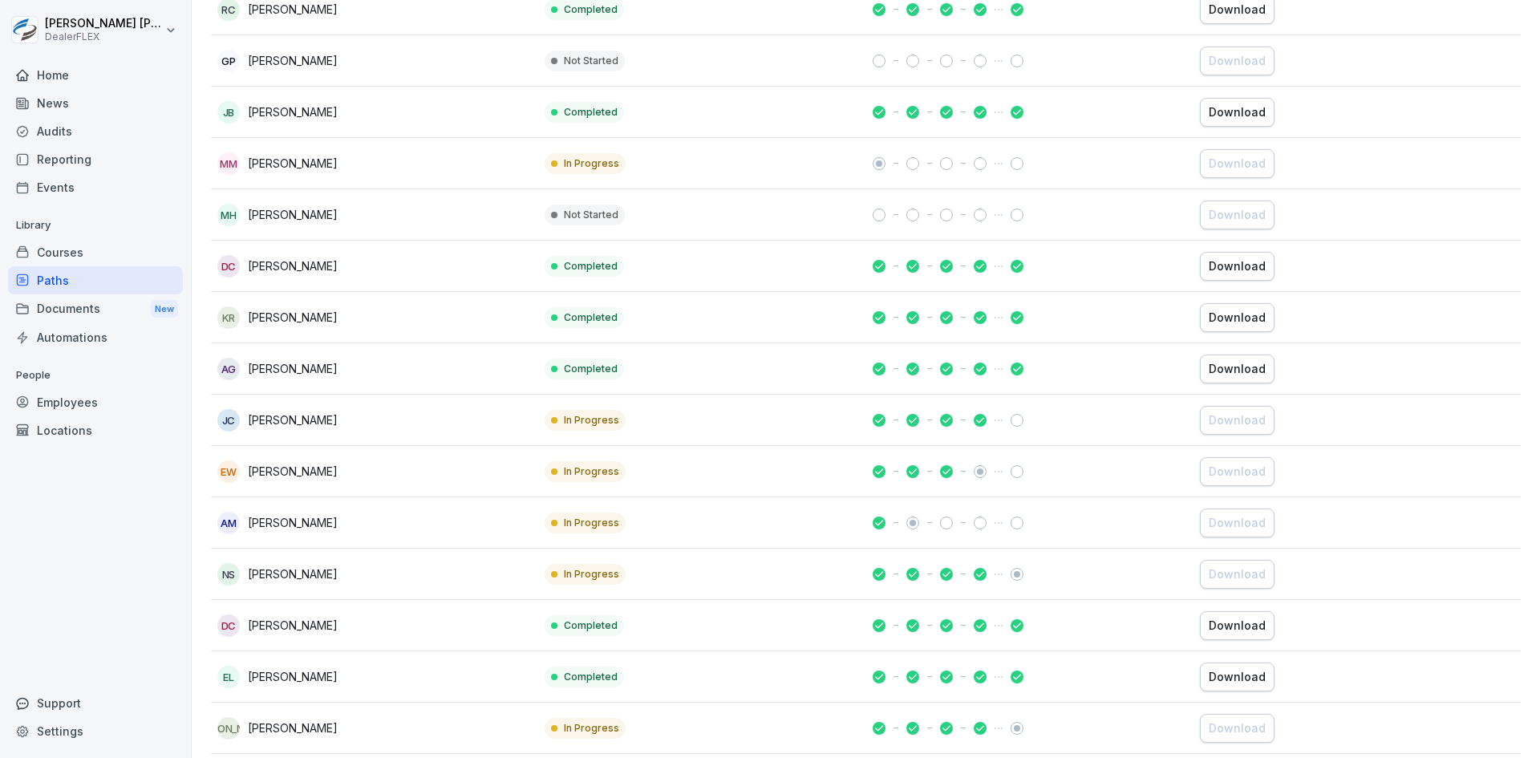
click at [401, 273] on div "DC Dimitri Crippen" at bounding box center [374, 266] width 314 height 22
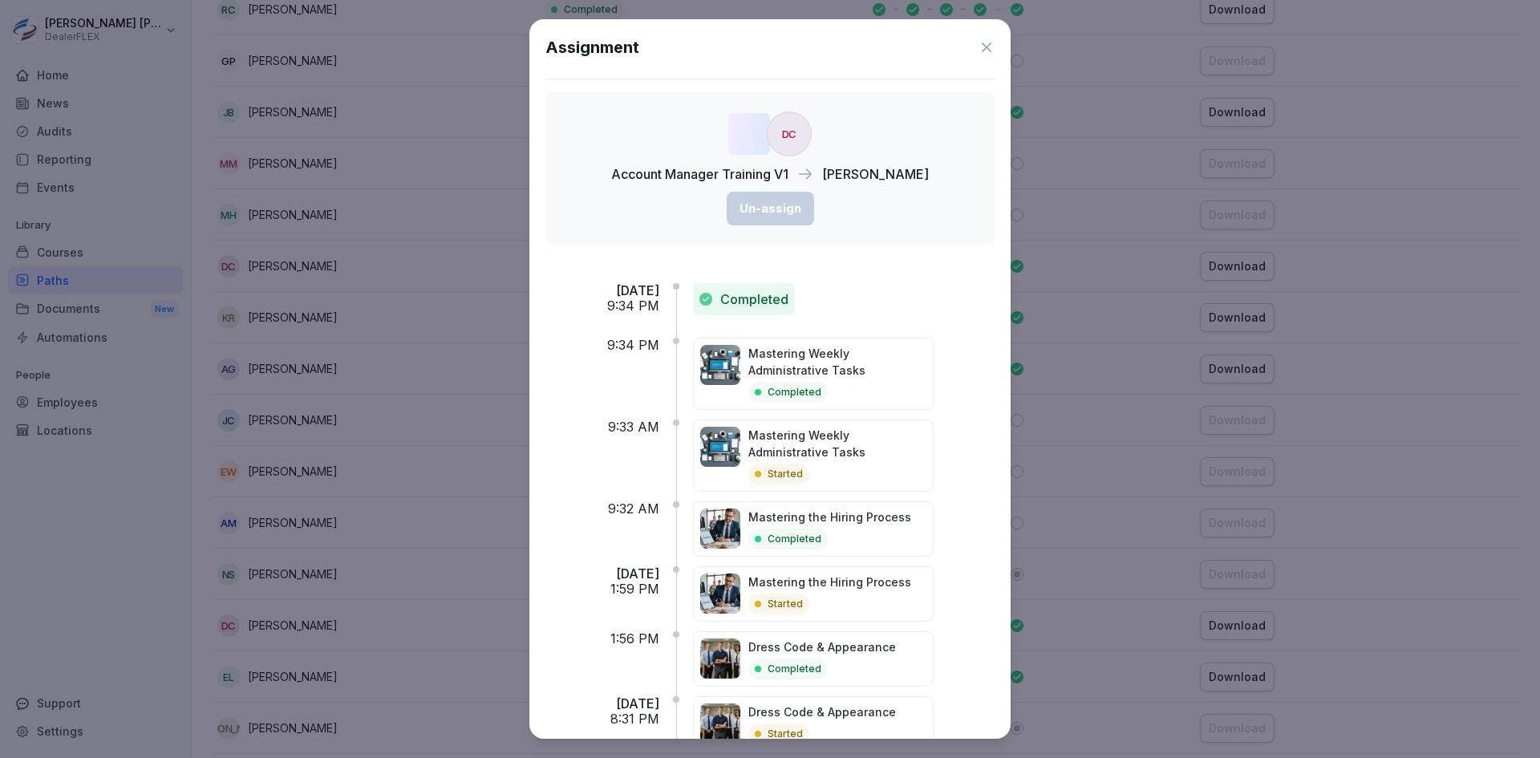
click at [982, 47] on icon at bounding box center [987, 48] width 10 height 10
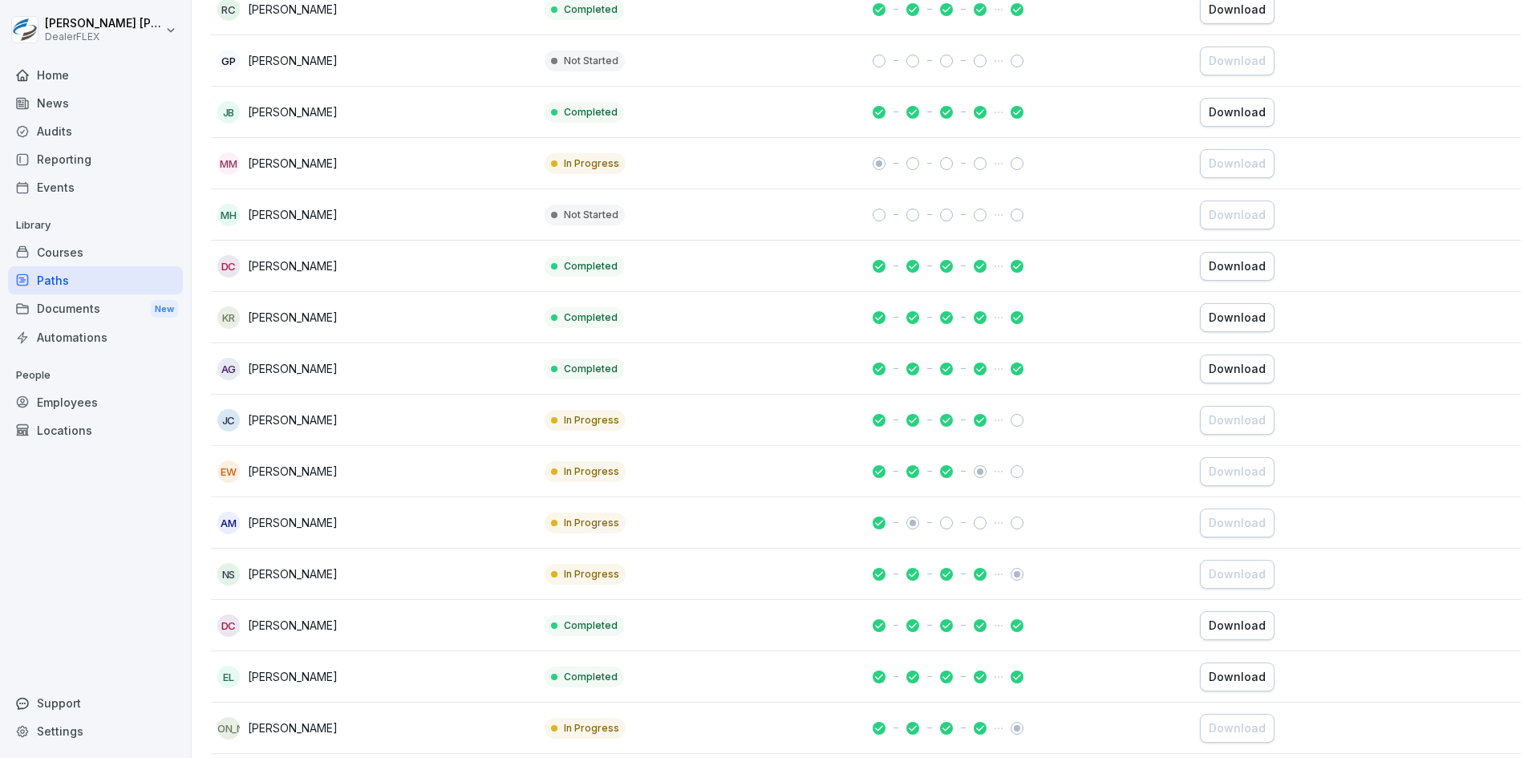
click at [330, 322] on div "KR Kelvin Rivers" at bounding box center [374, 317] width 314 height 22
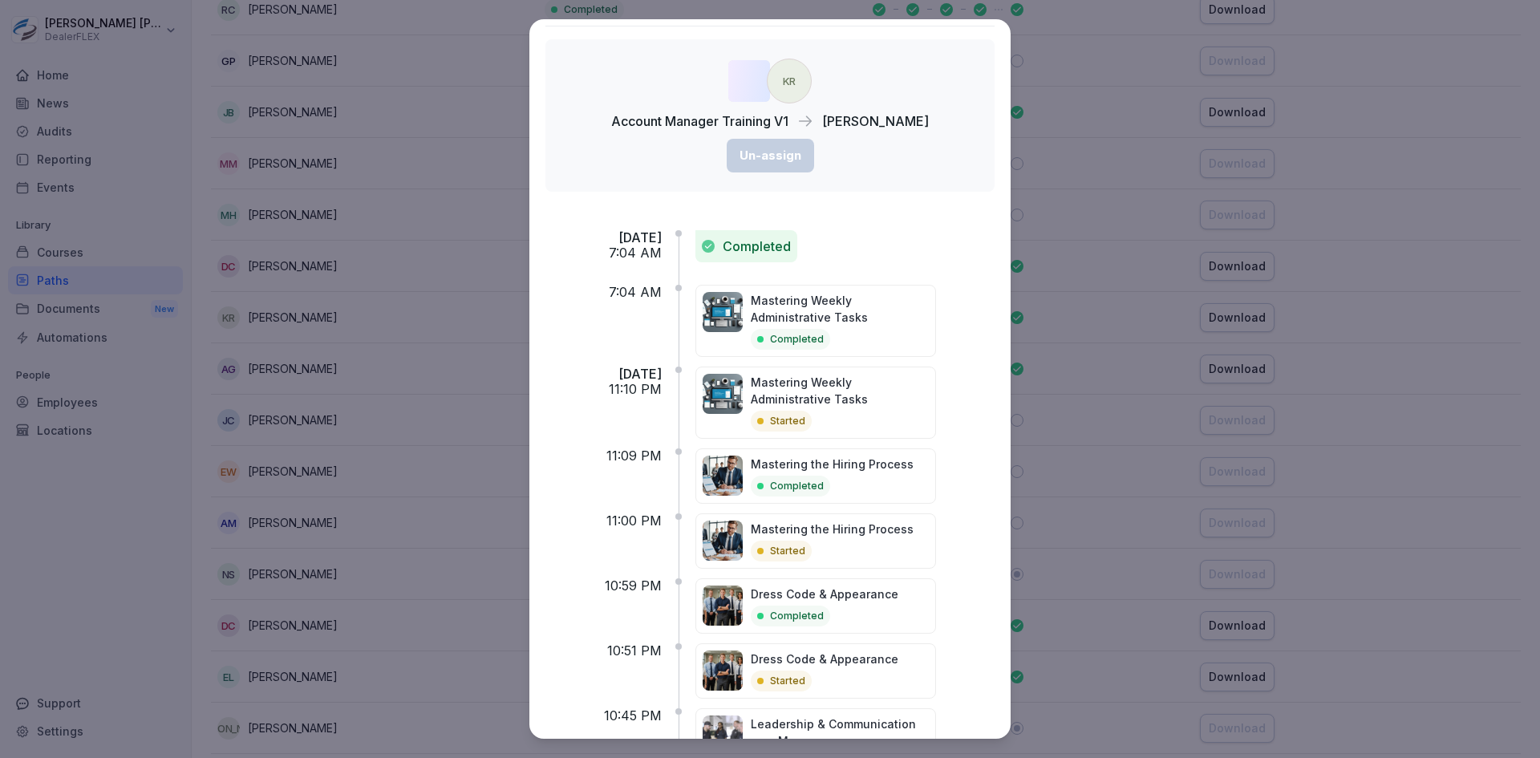
scroll to position [0, 0]
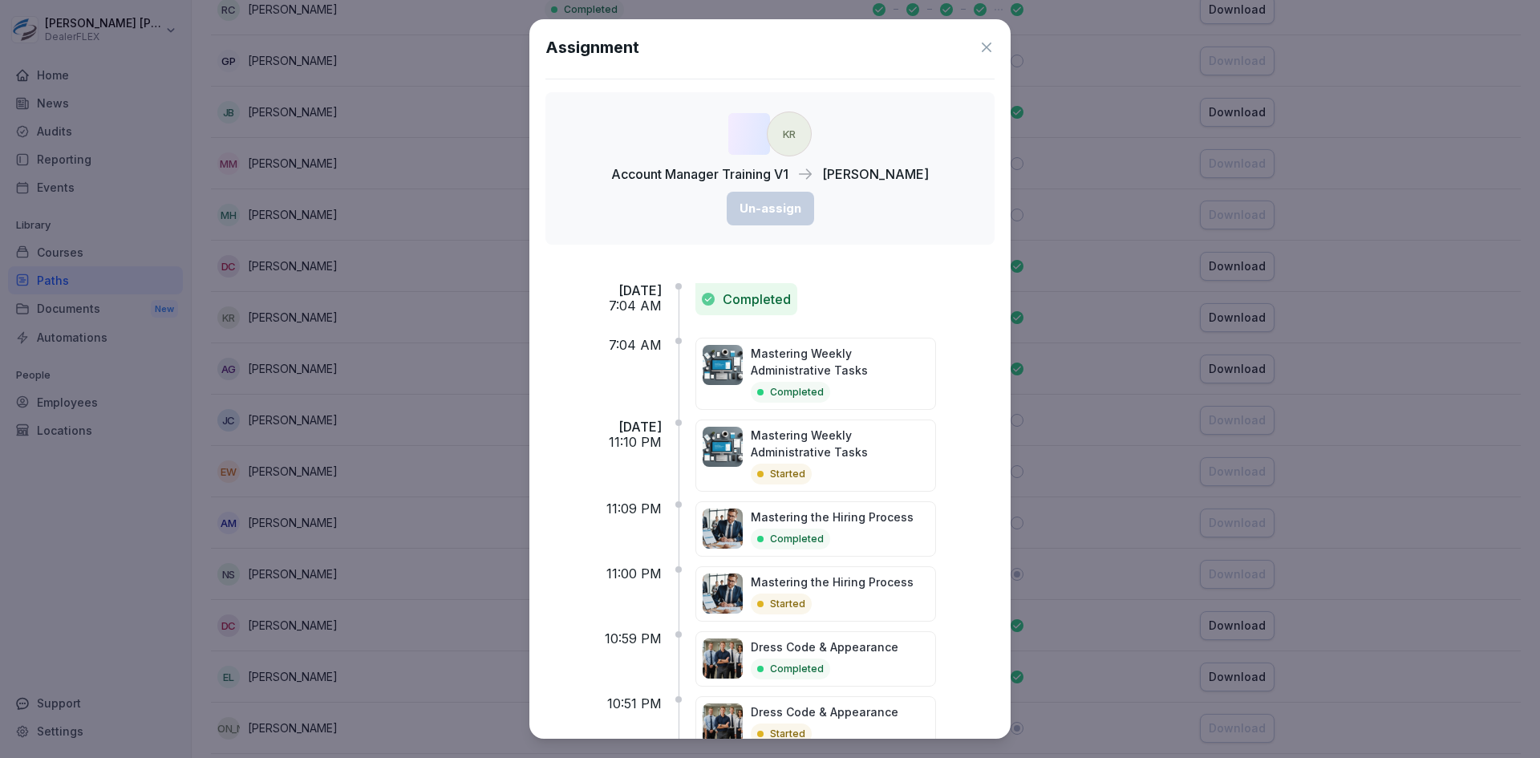
click at [978, 48] on icon at bounding box center [986, 47] width 16 height 16
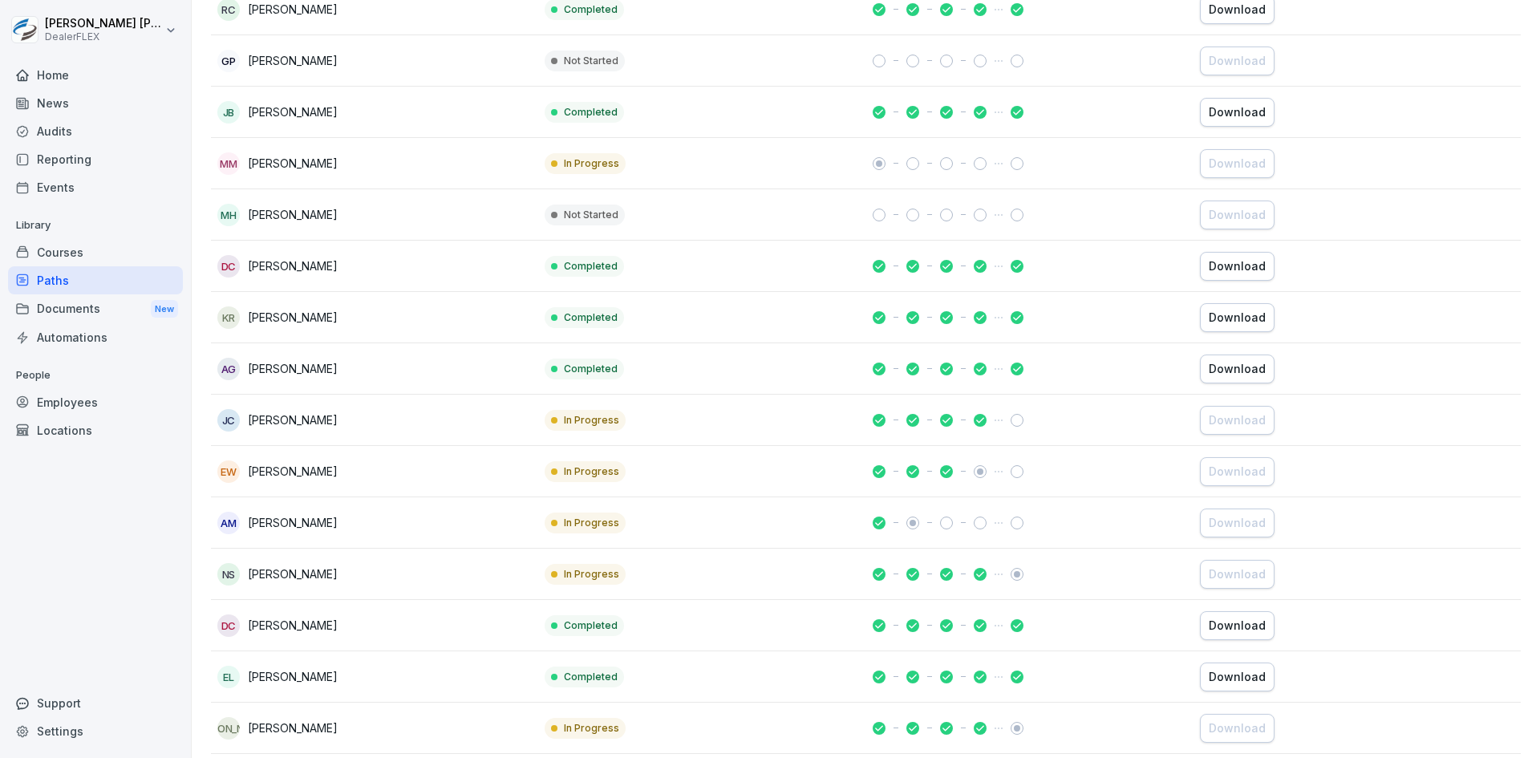
click at [364, 373] on div "AG Anthony Gonzalez" at bounding box center [374, 369] width 314 height 22
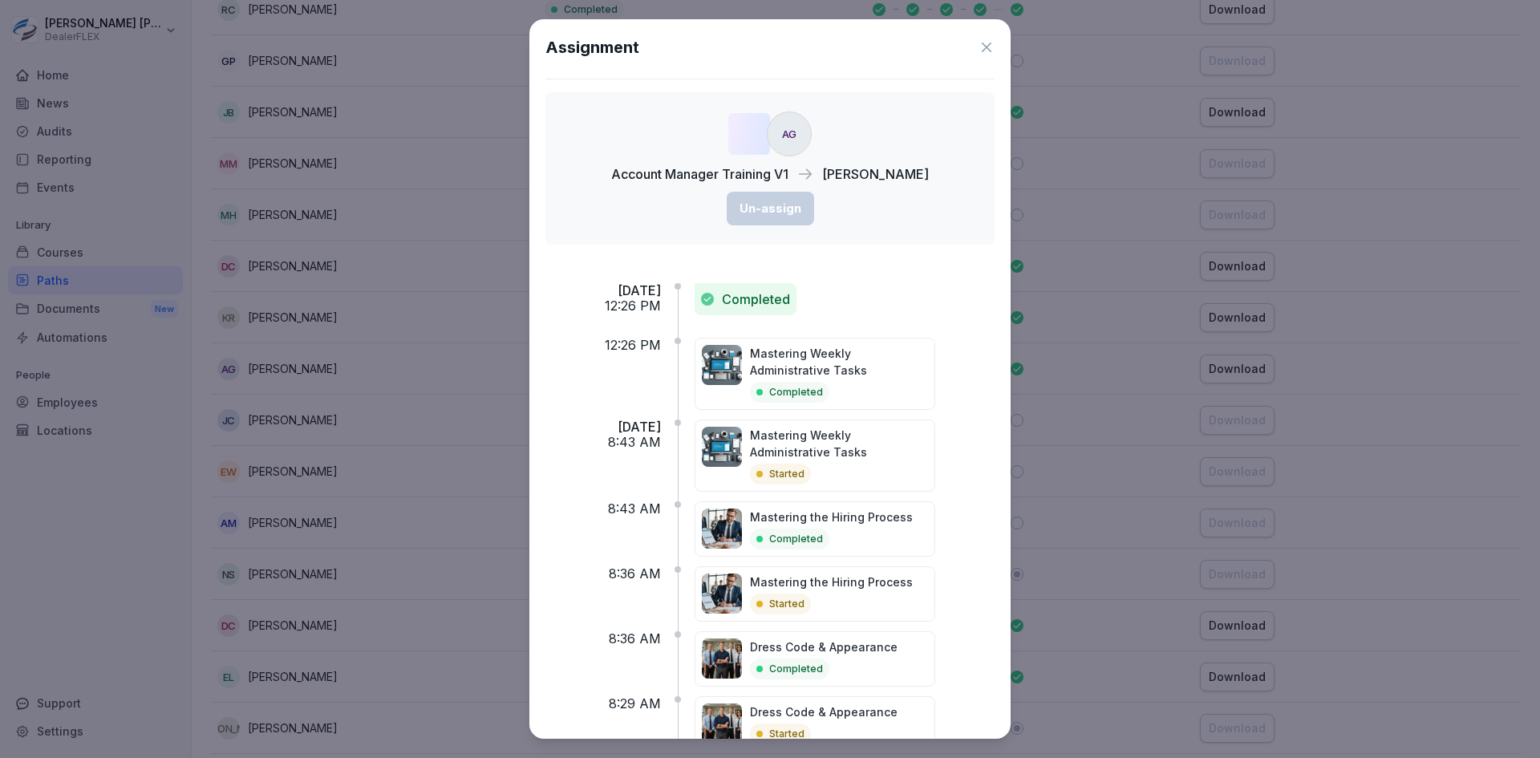
click at [978, 53] on icon at bounding box center [986, 47] width 16 height 16
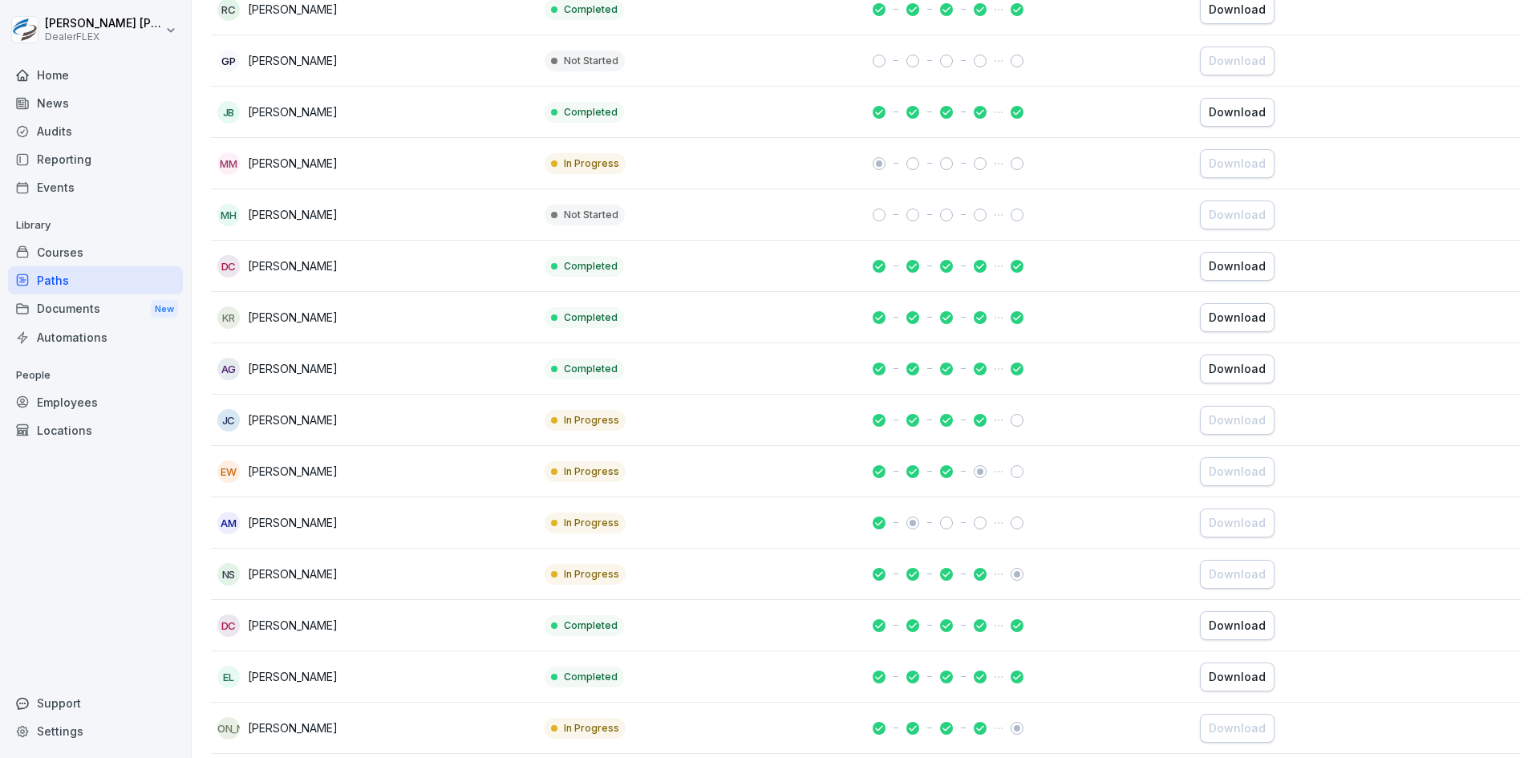
click at [354, 415] on div "JC Juan R. Chevere" at bounding box center [374, 420] width 314 height 22
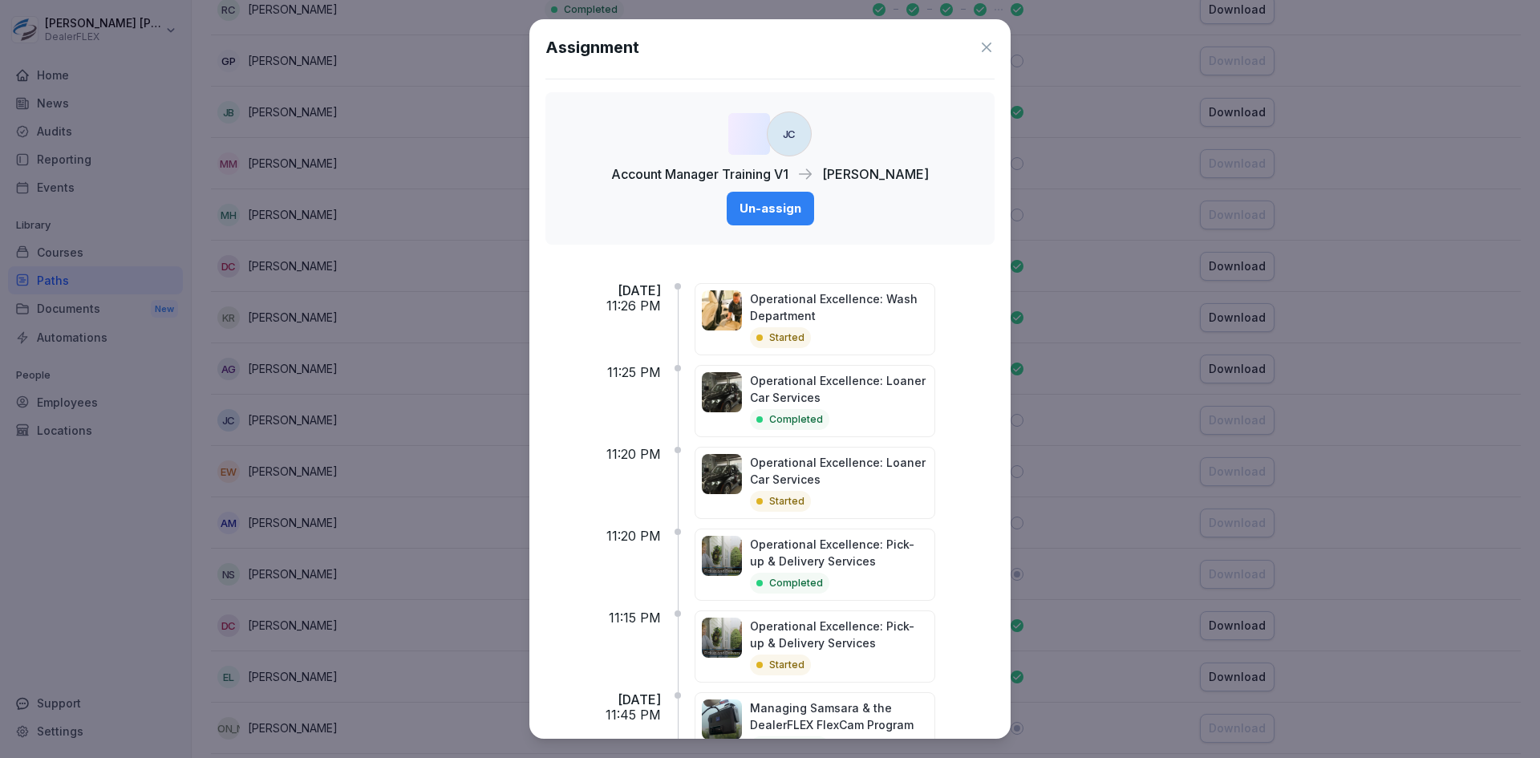
click at [978, 42] on icon at bounding box center [986, 47] width 16 height 16
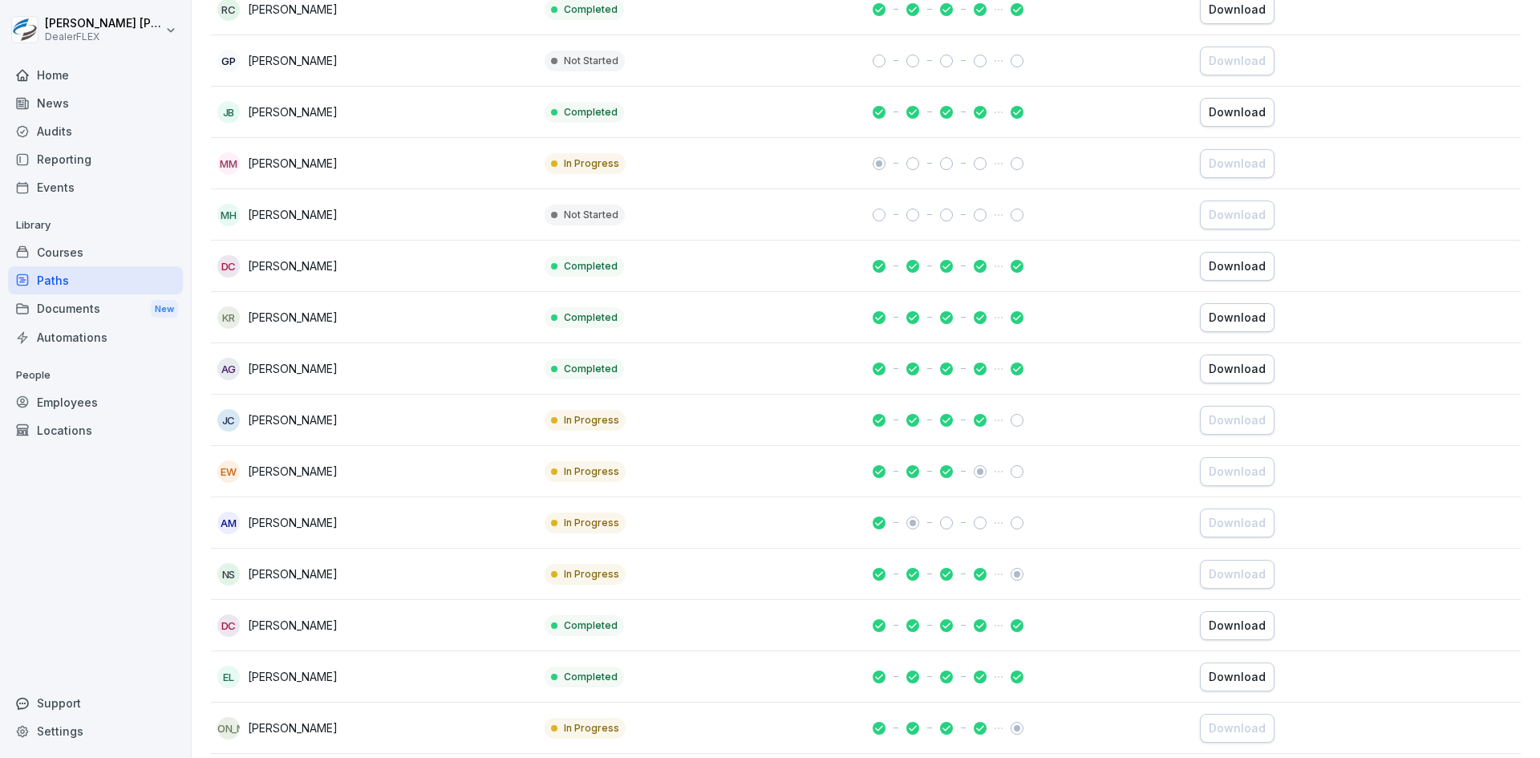
click at [371, 468] on div "EW Emma Warrington" at bounding box center [374, 471] width 314 height 22
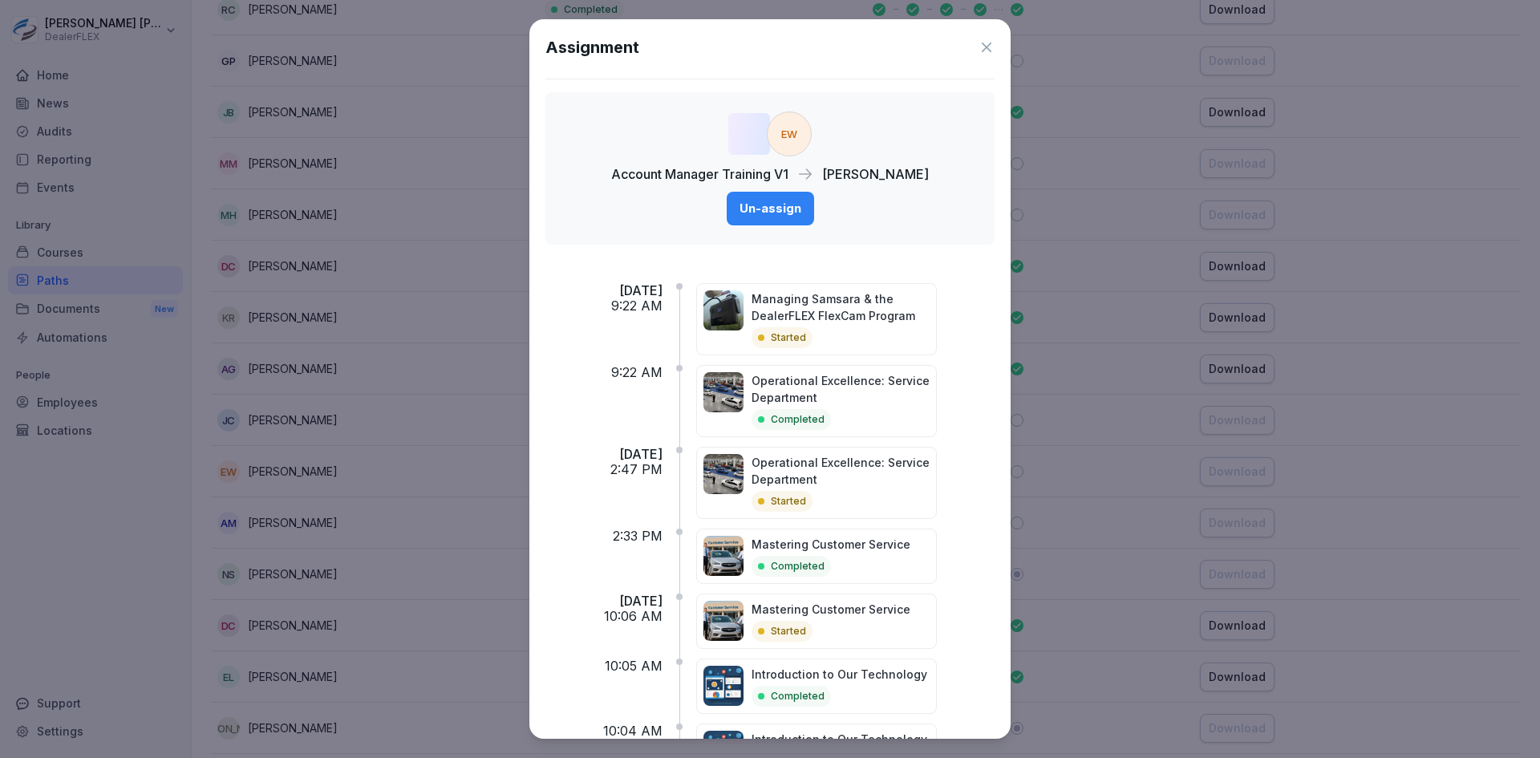
click at [978, 46] on icon at bounding box center [986, 47] width 16 height 16
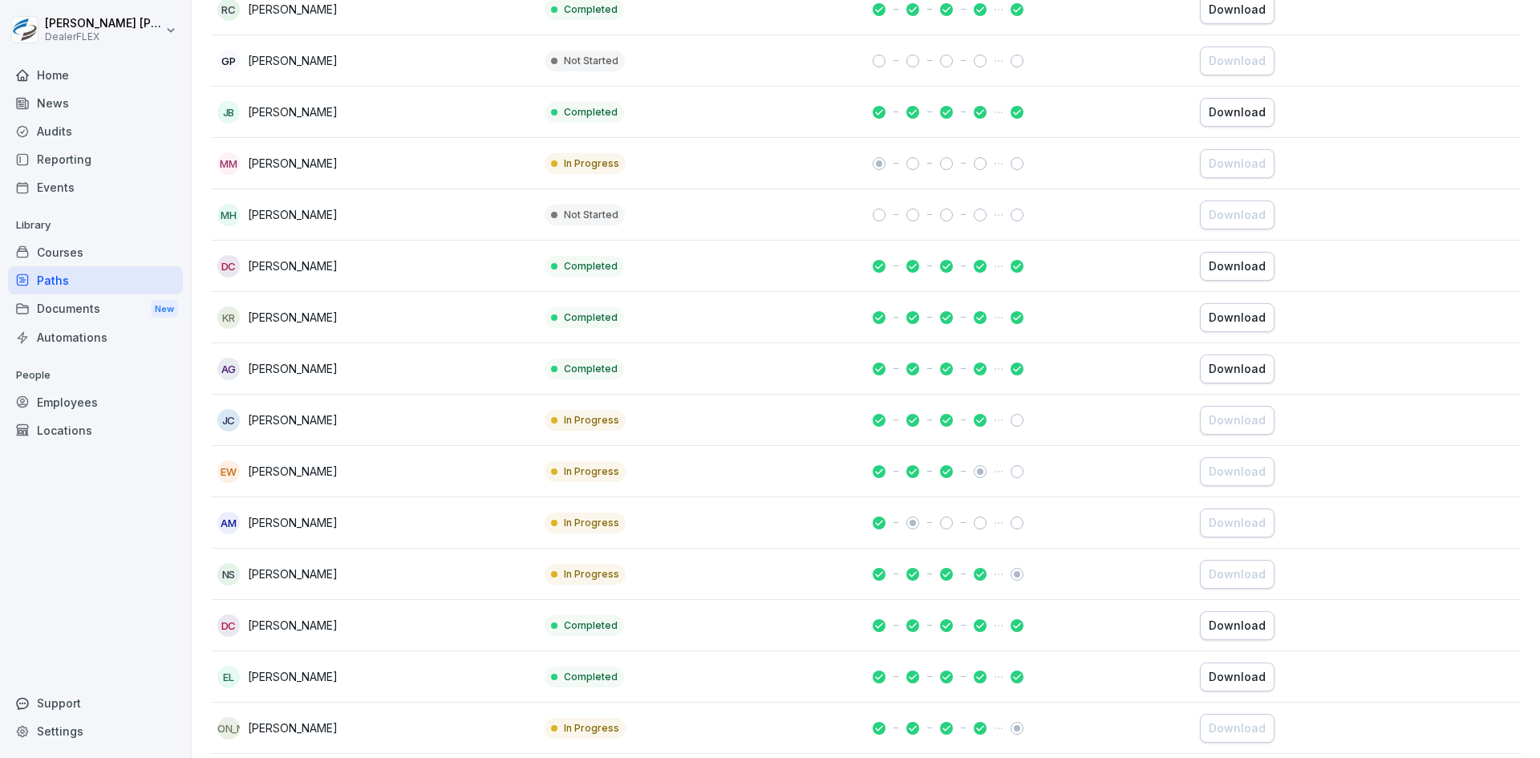
click at [381, 519] on div "AM Antoinette Montgomery" at bounding box center [374, 523] width 314 height 22
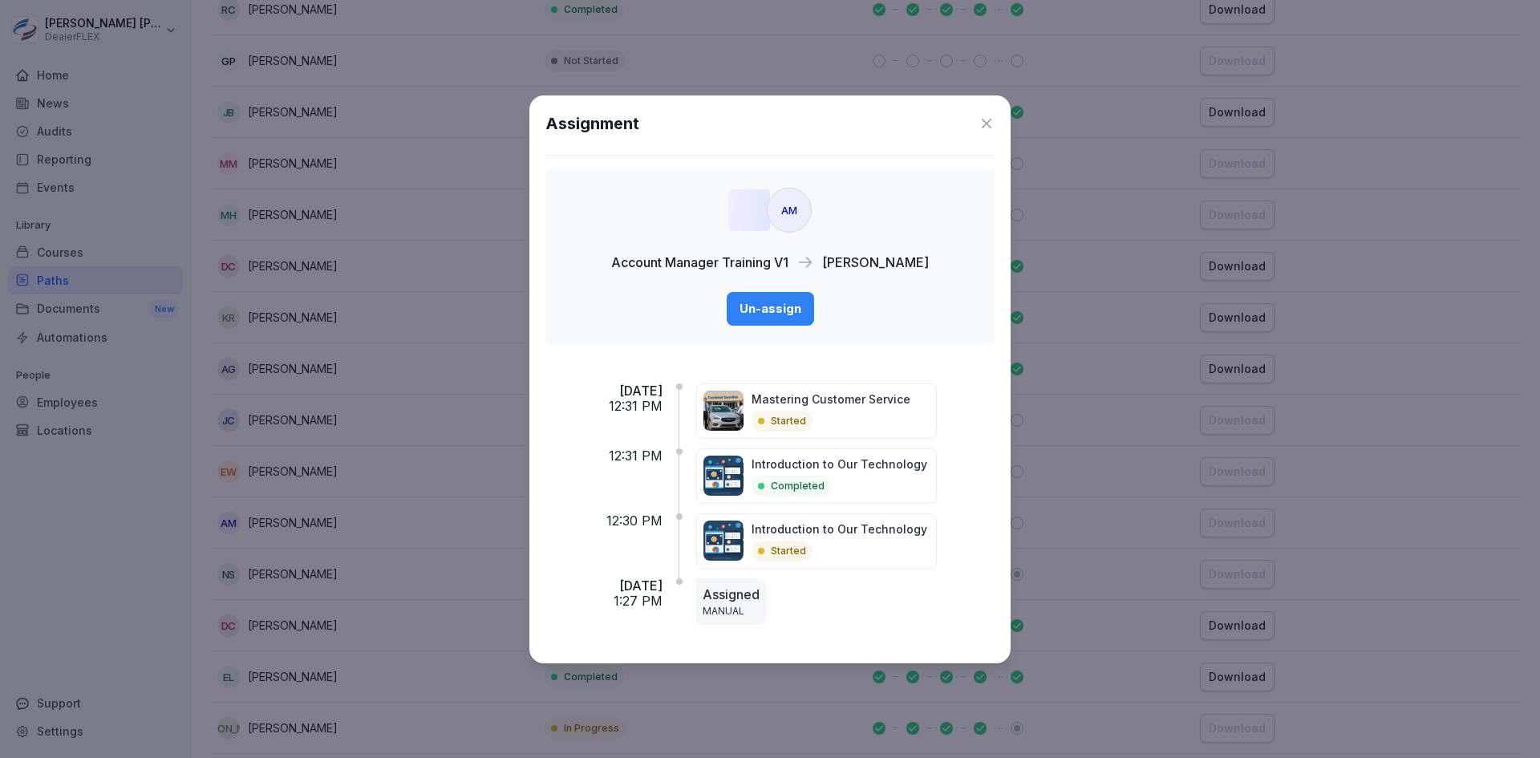
click at [982, 130] on icon at bounding box center [986, 123] width 16 height 16
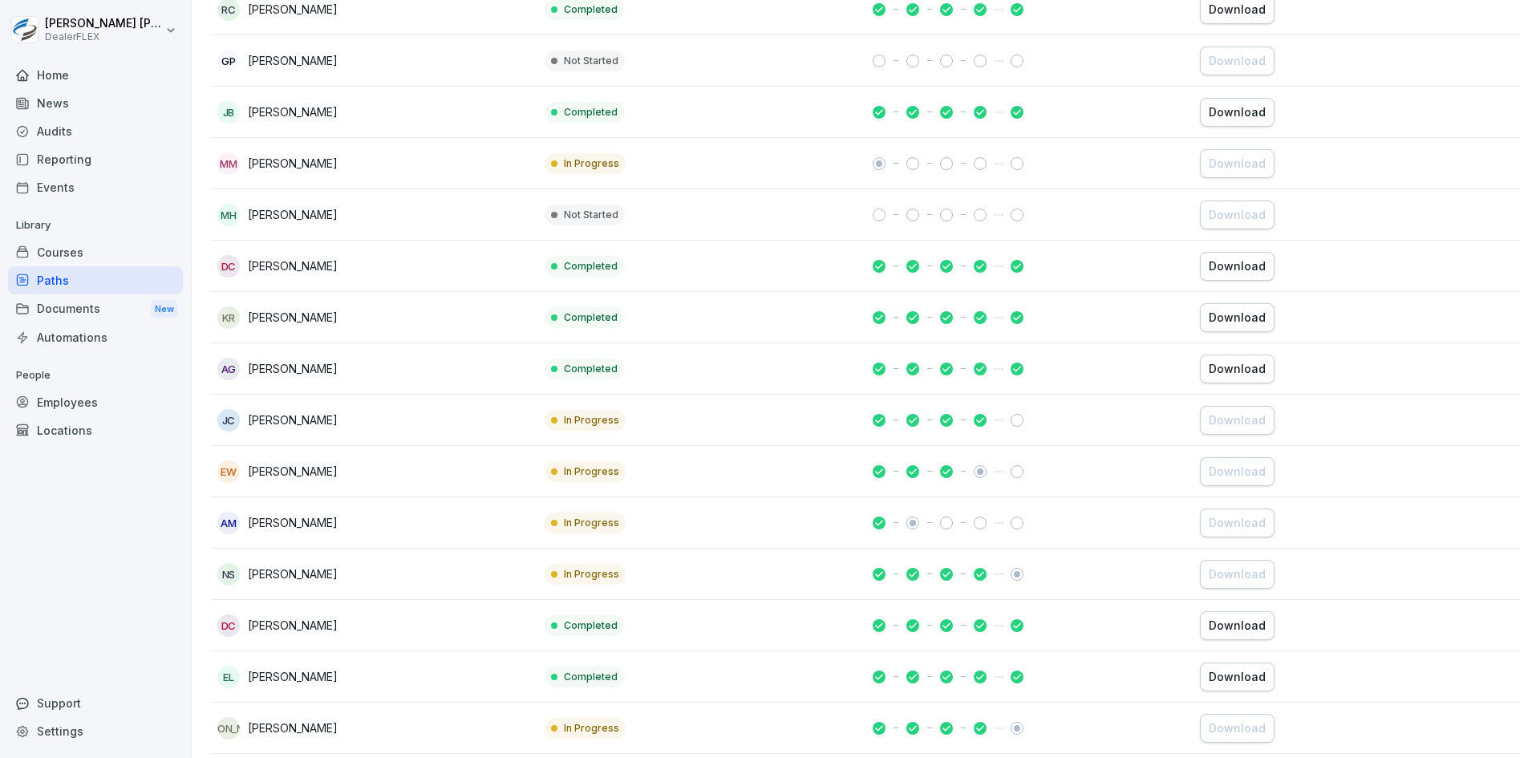
click at [388, 558] on td "NS Nik Schofield" at bounding box center [374, 574] width 327 height 51
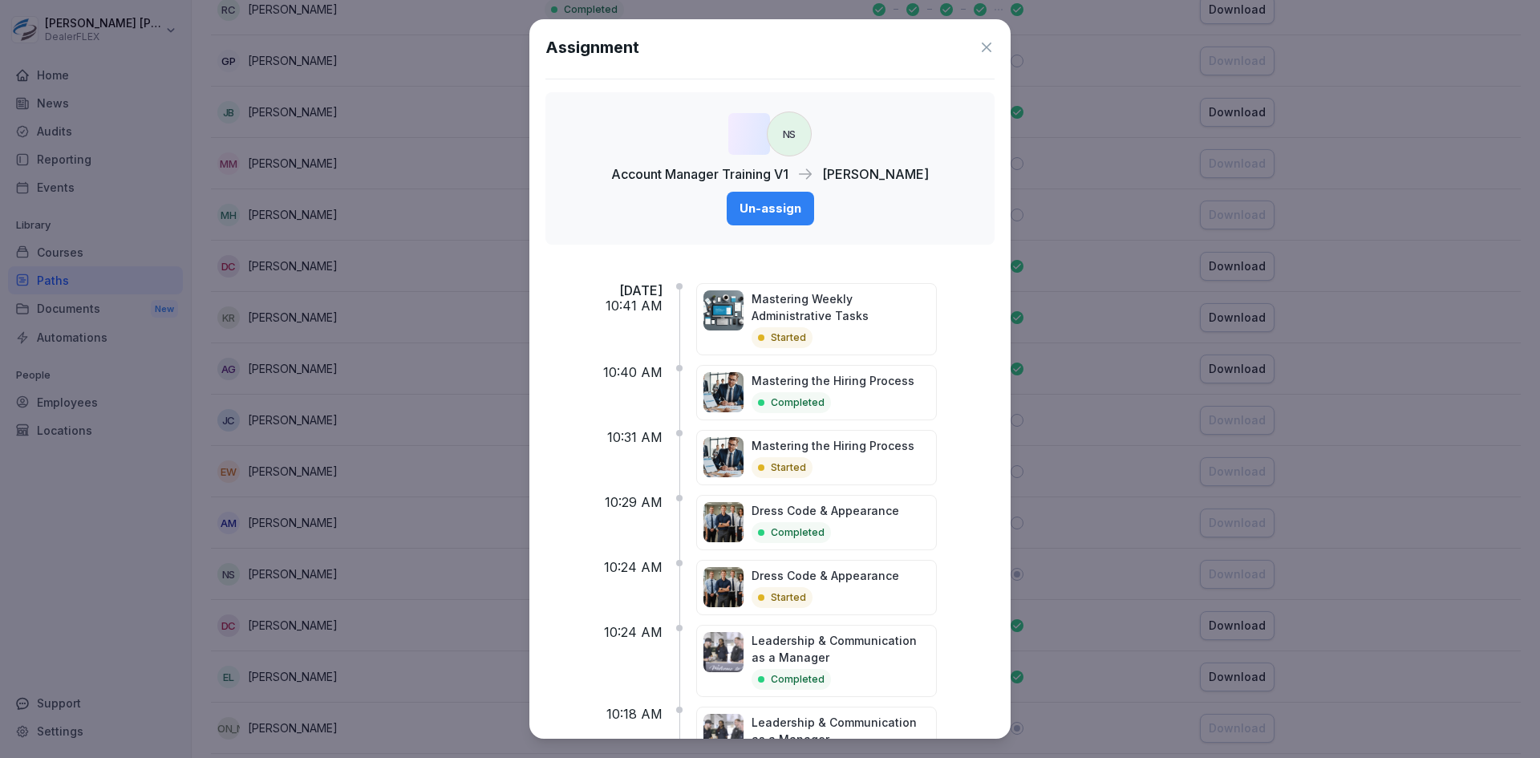
click at [978, 49] on icon at bounding box center [986, 47] width 16 height 16
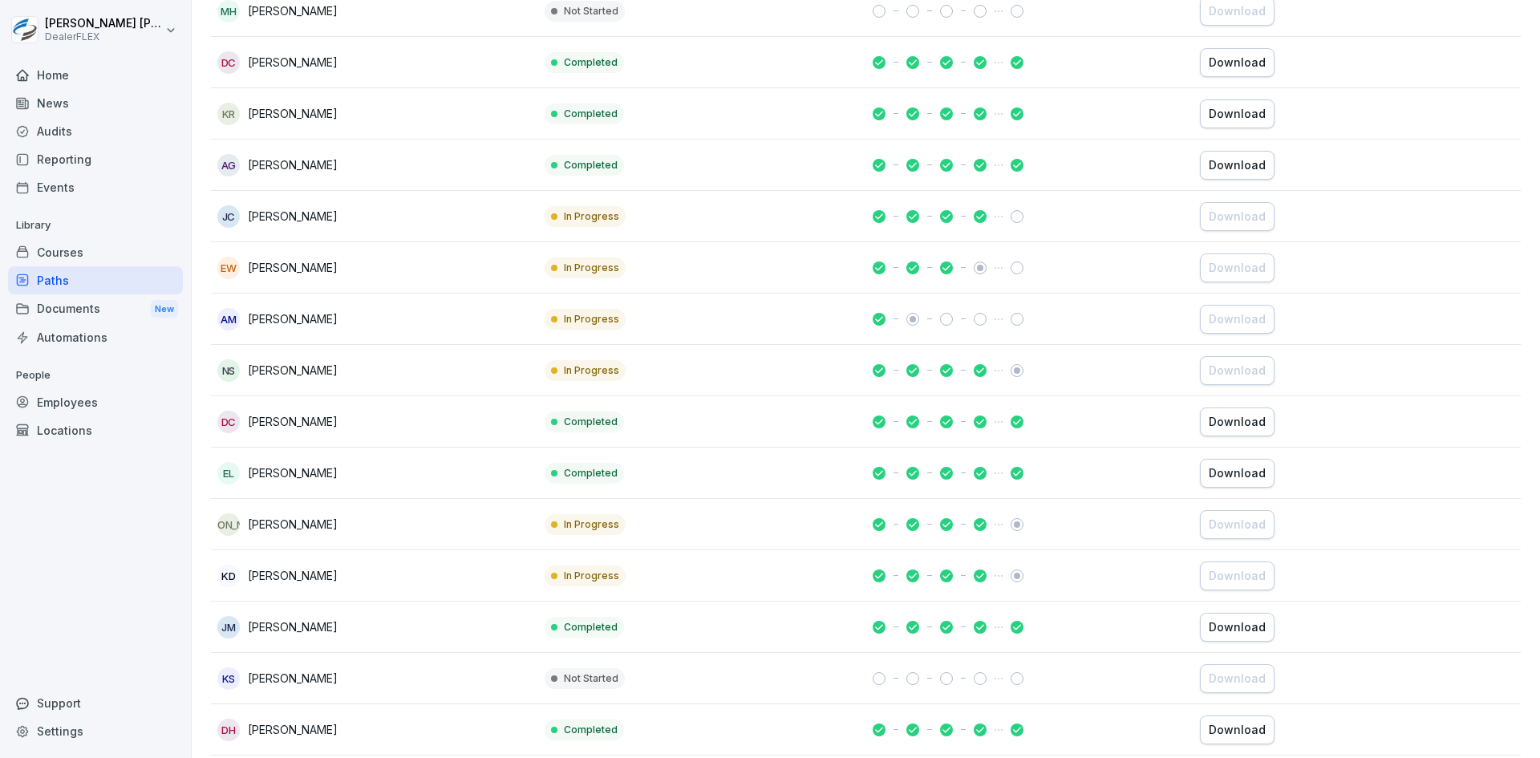
scroll to position [642, 0]
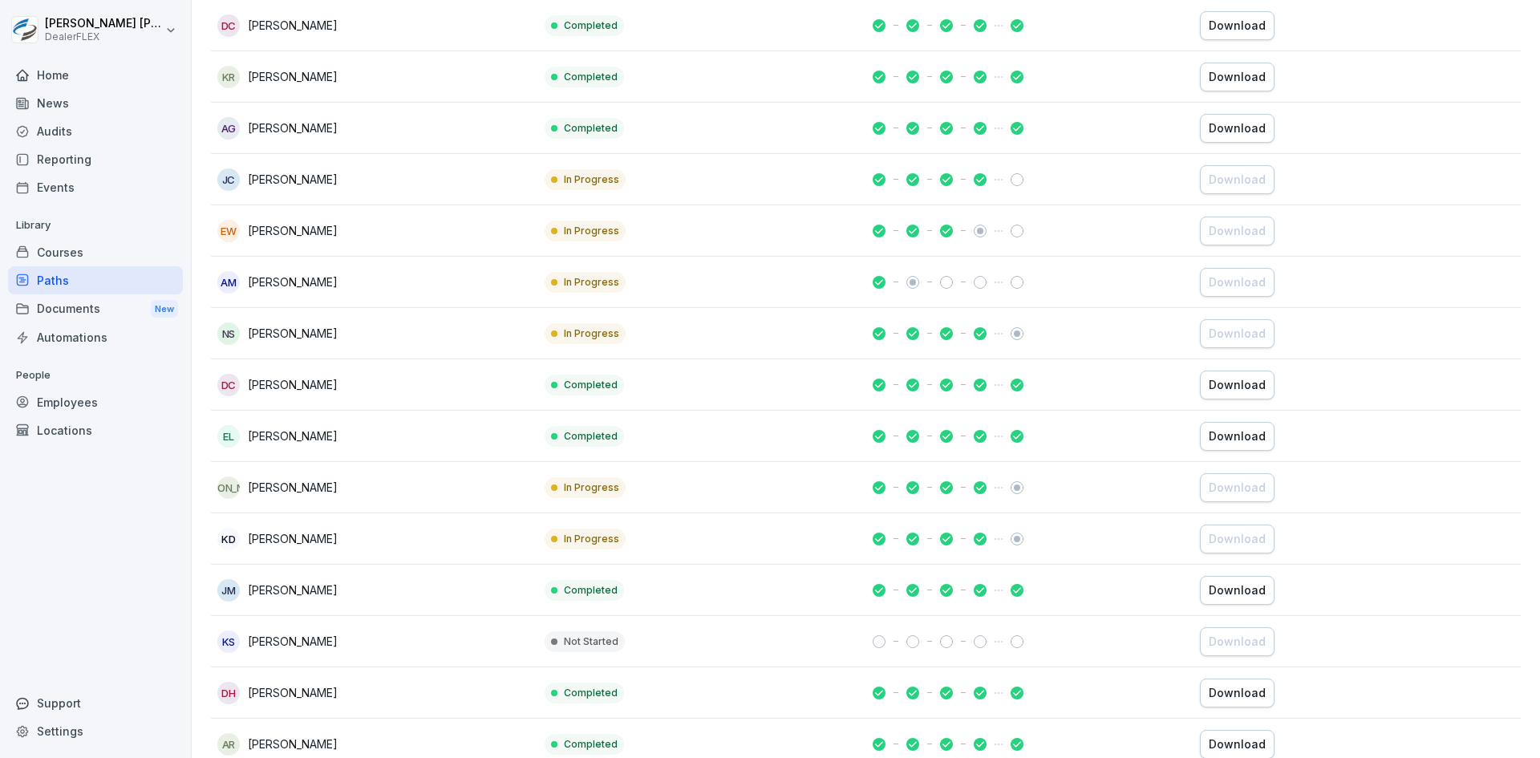
click at [367, 387] on div "DC Derrick Curtis" at bounding box center [374, 385] width 314 height 22
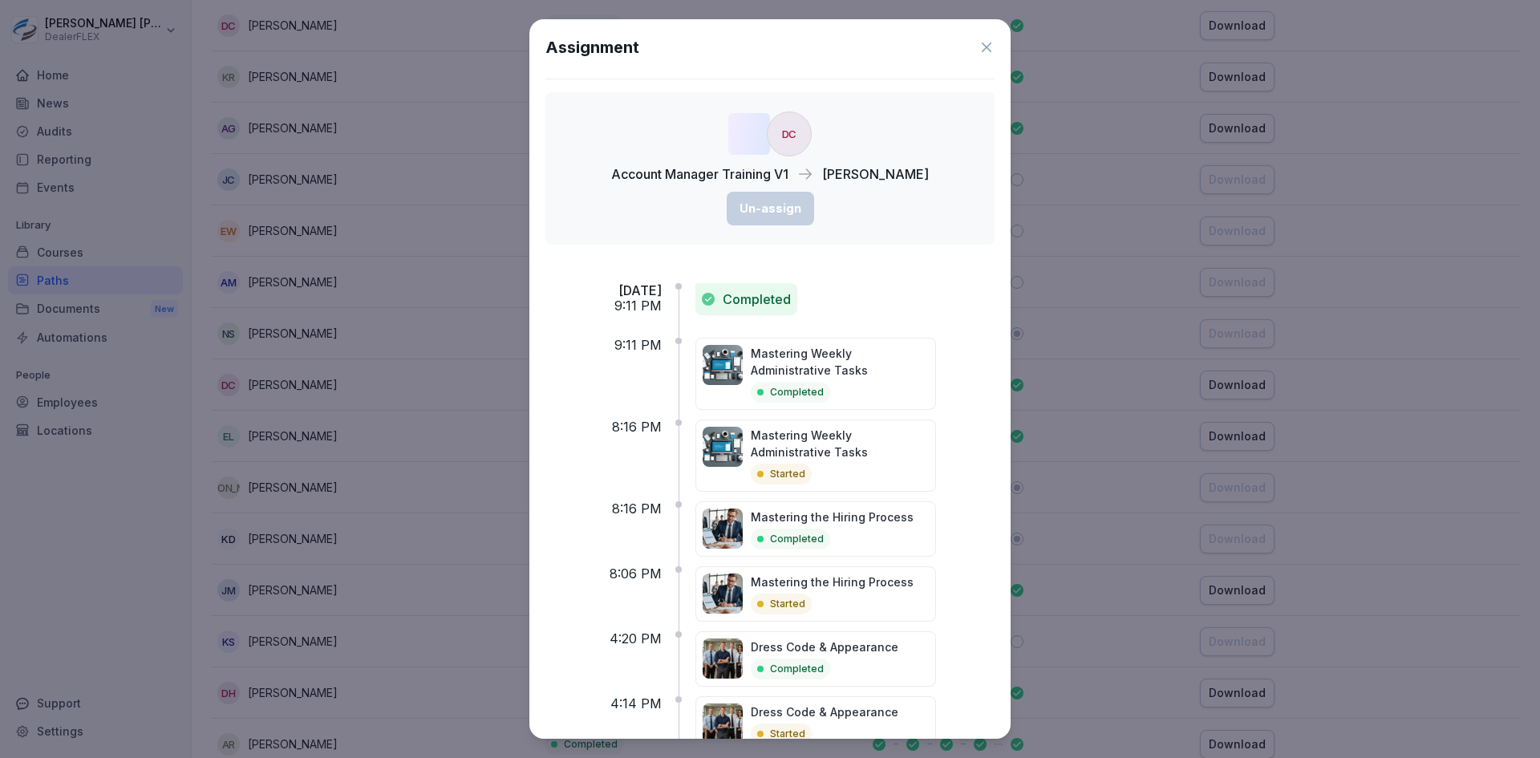
click at [978, 52] on icon at bounding box center [986, 47] width 16 height 16
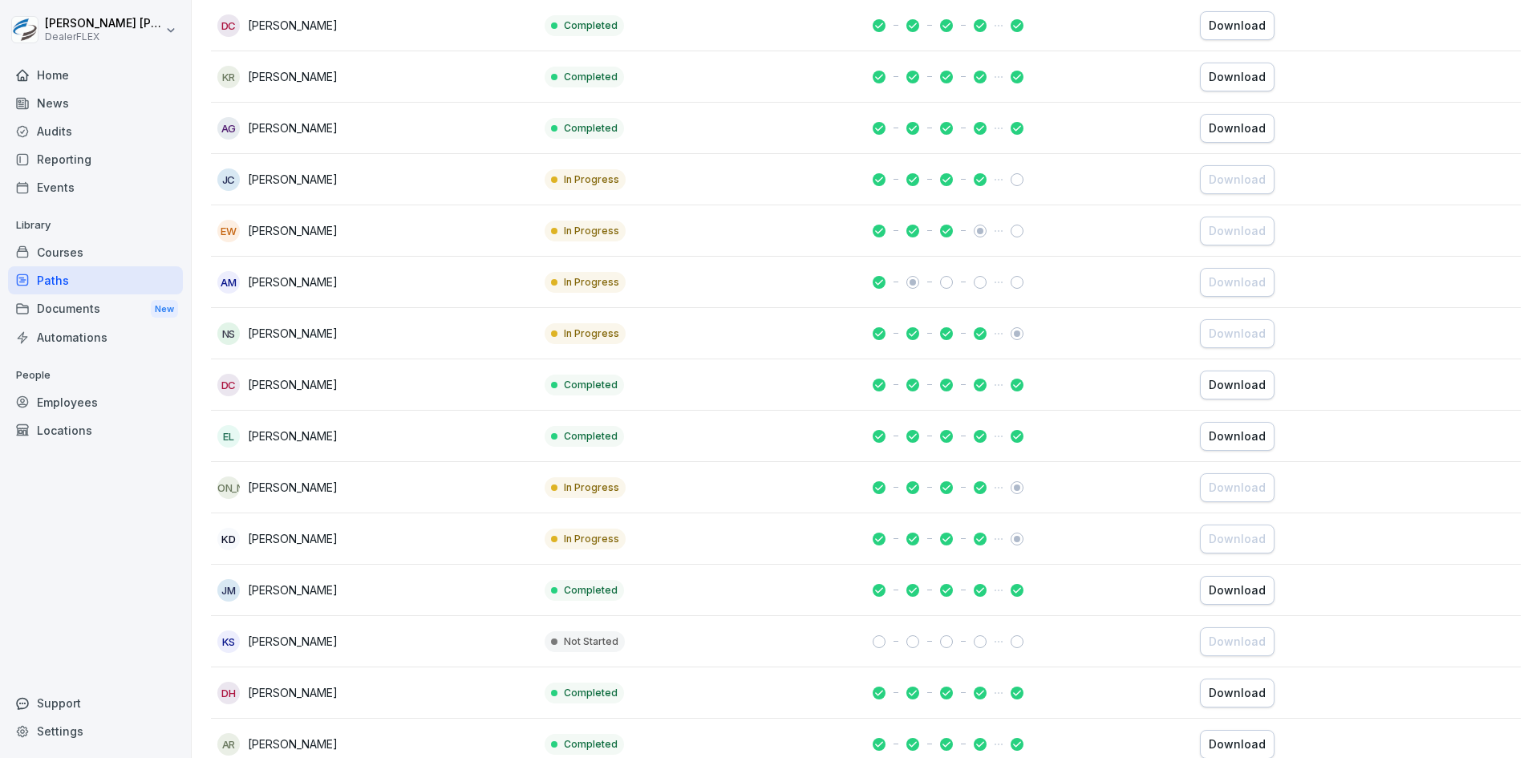
click at [359, 441] on div "EL Eric Linker" at bounding box center [374, 436] width 314 height 22
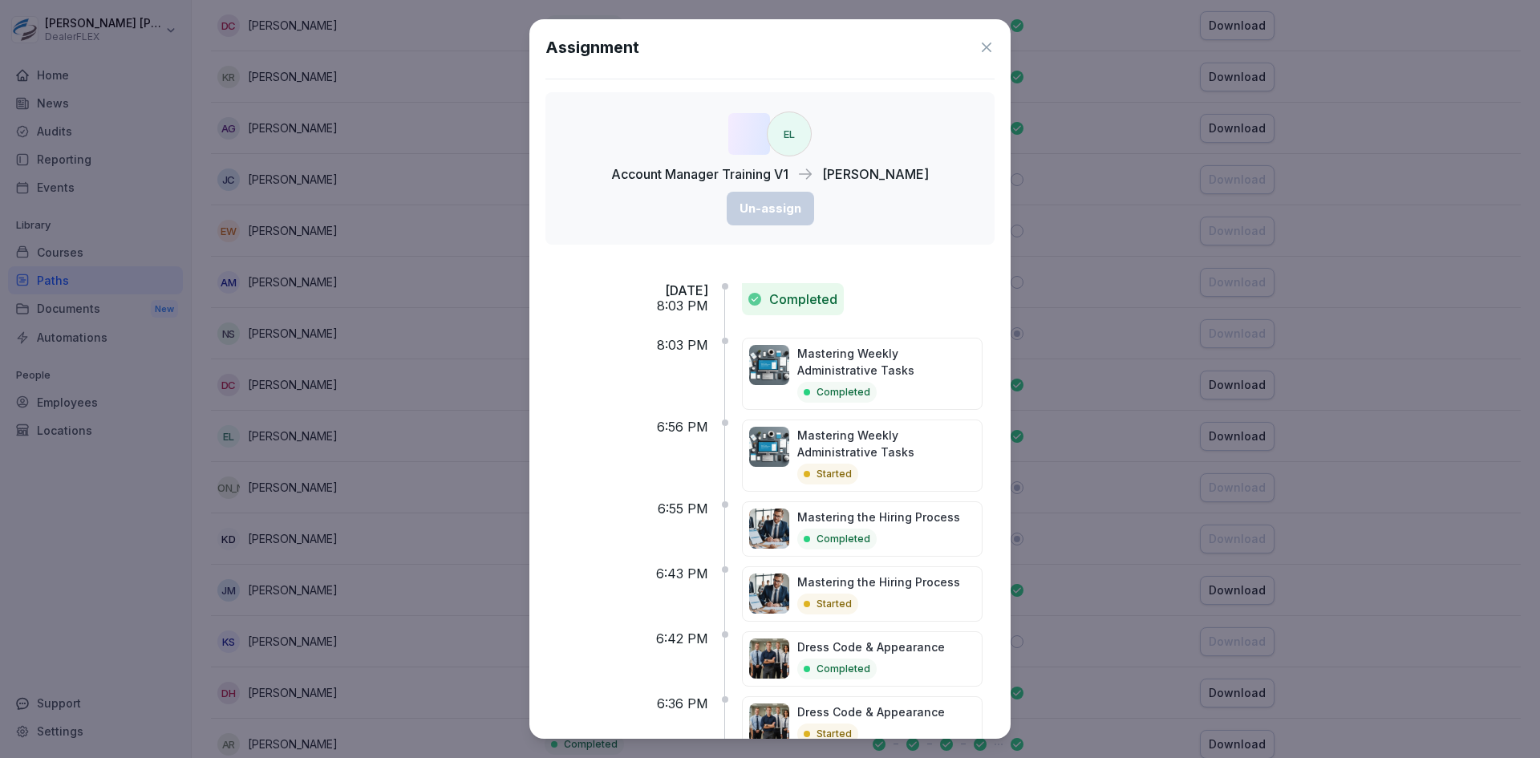
click at [978, 48] on icon at bounding box center [986, 47] width 16 height 16
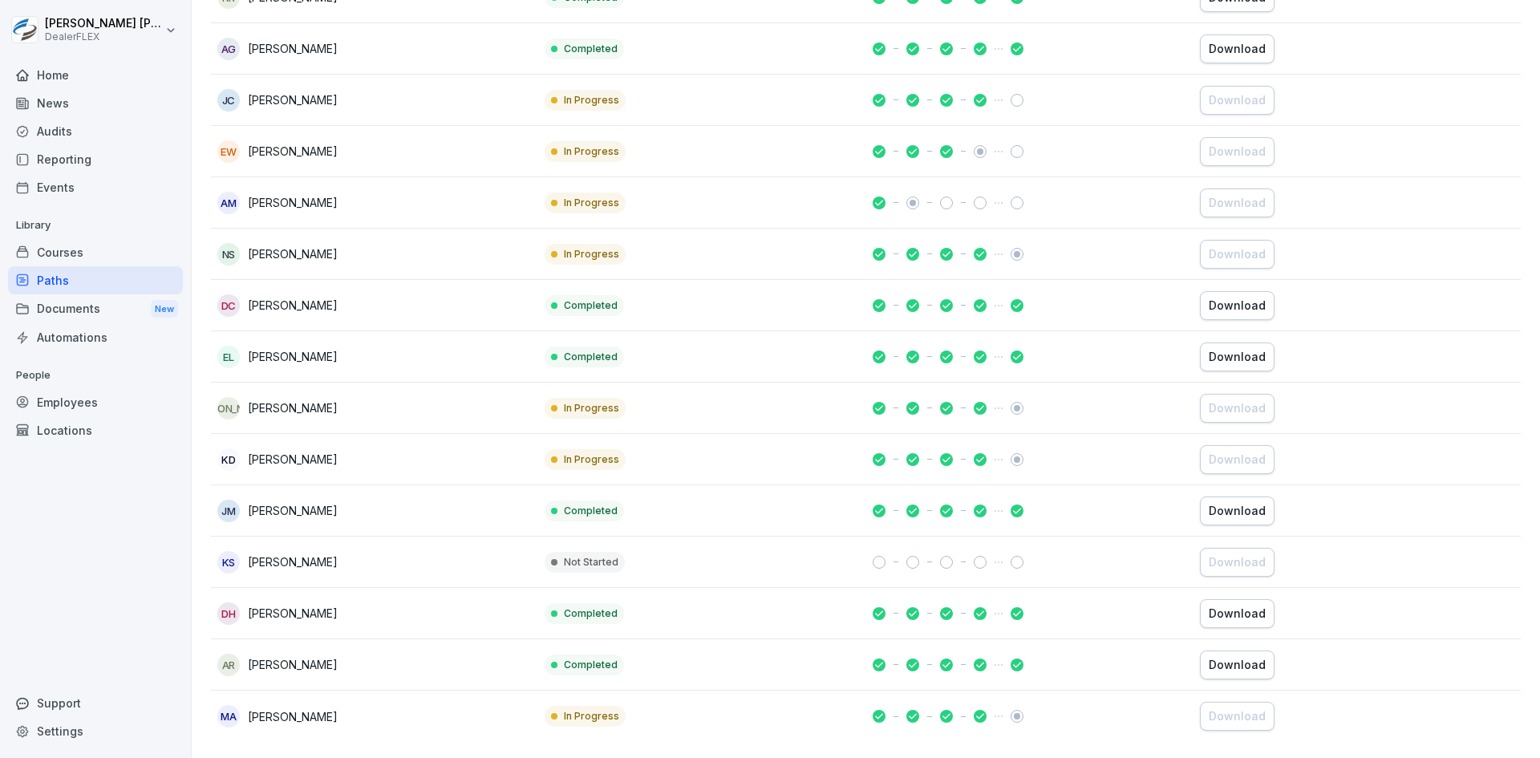
scroll to position [733, 0]
click at [370, 399] on div "JA John Aguilar" at bounding box center [374, 408] width 314 height 22
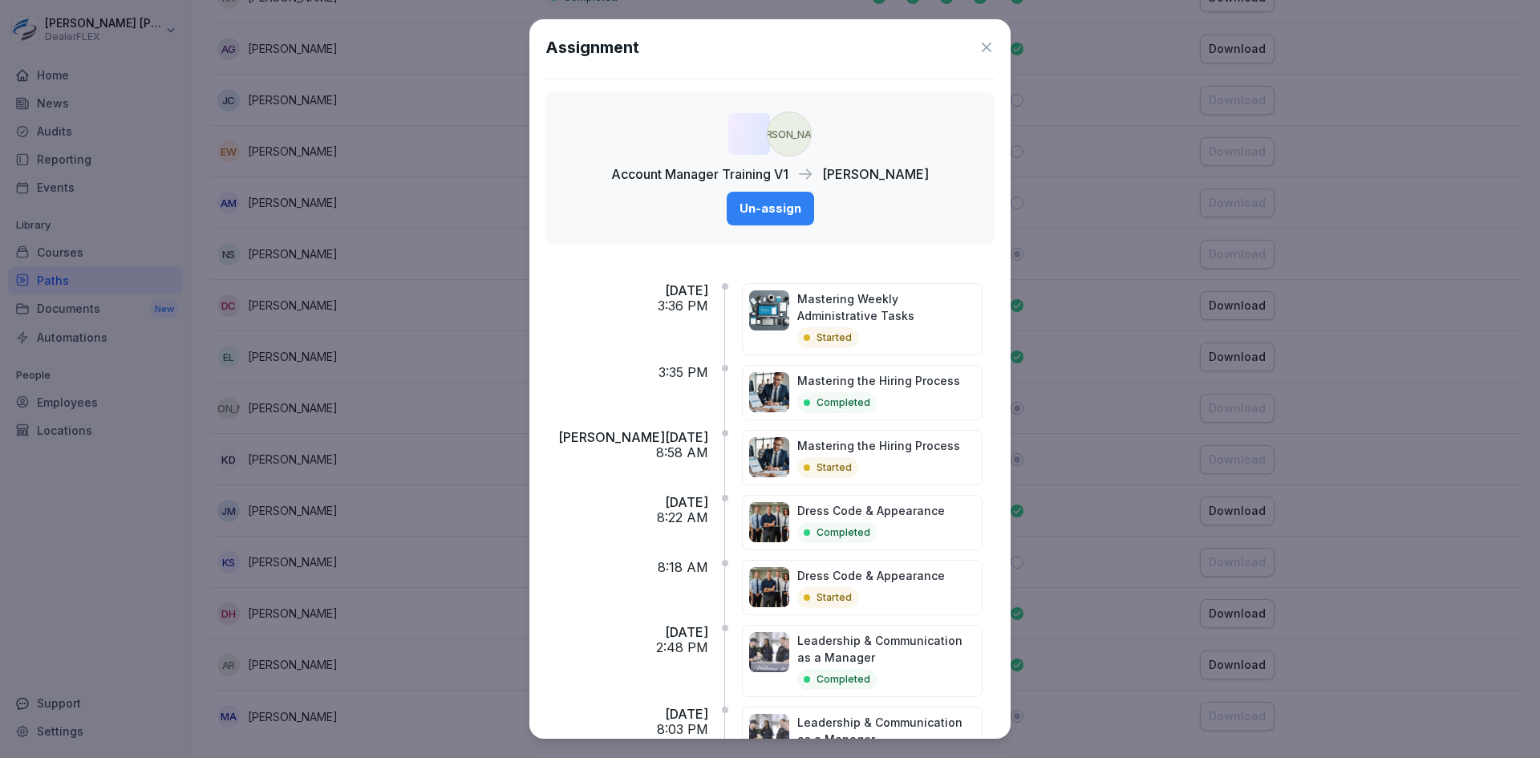
click at [978, 43] on icon at bounding box center [986, 47] width 16 height 16
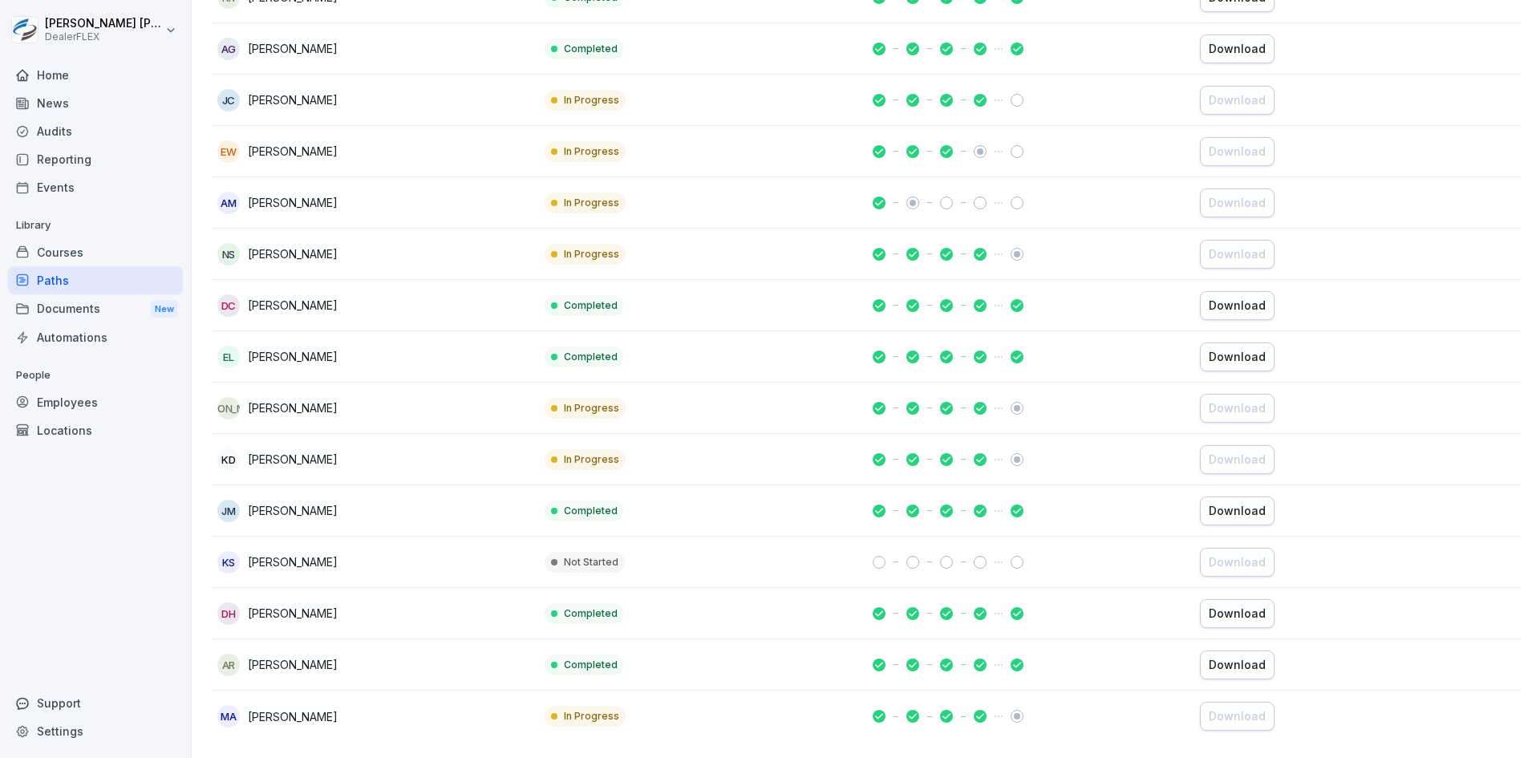
click at [412, 500] on div "JM Jose Garcia Martinez" at bounding box center [374, 511] width 314 height 22
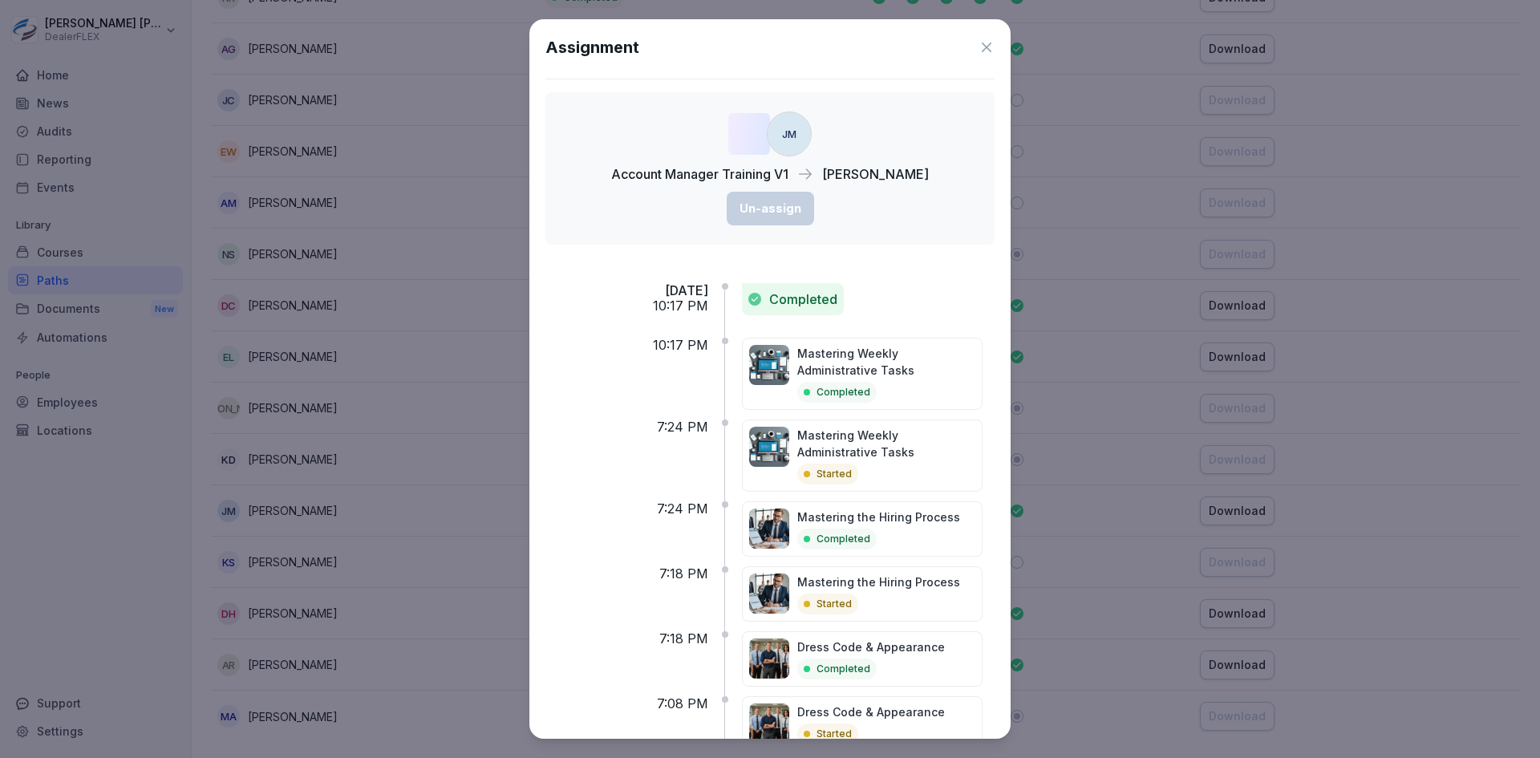
click at [978, 52] on icon at bounding box center [986, 47] width 16 height 16
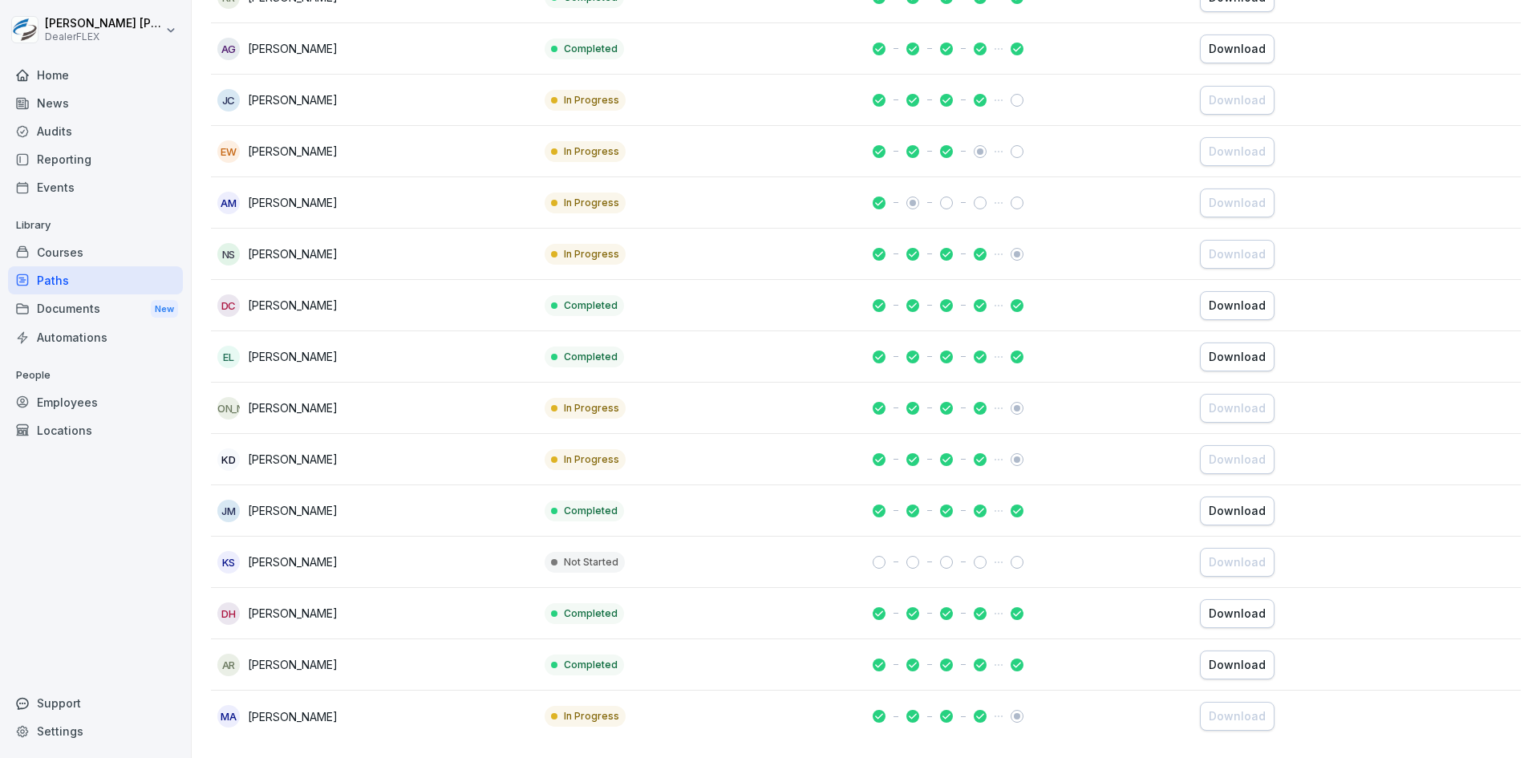
click at [452, 551] on div "KS Keshaun Spencer" at bounding box center [374, 562] width 314 height 22
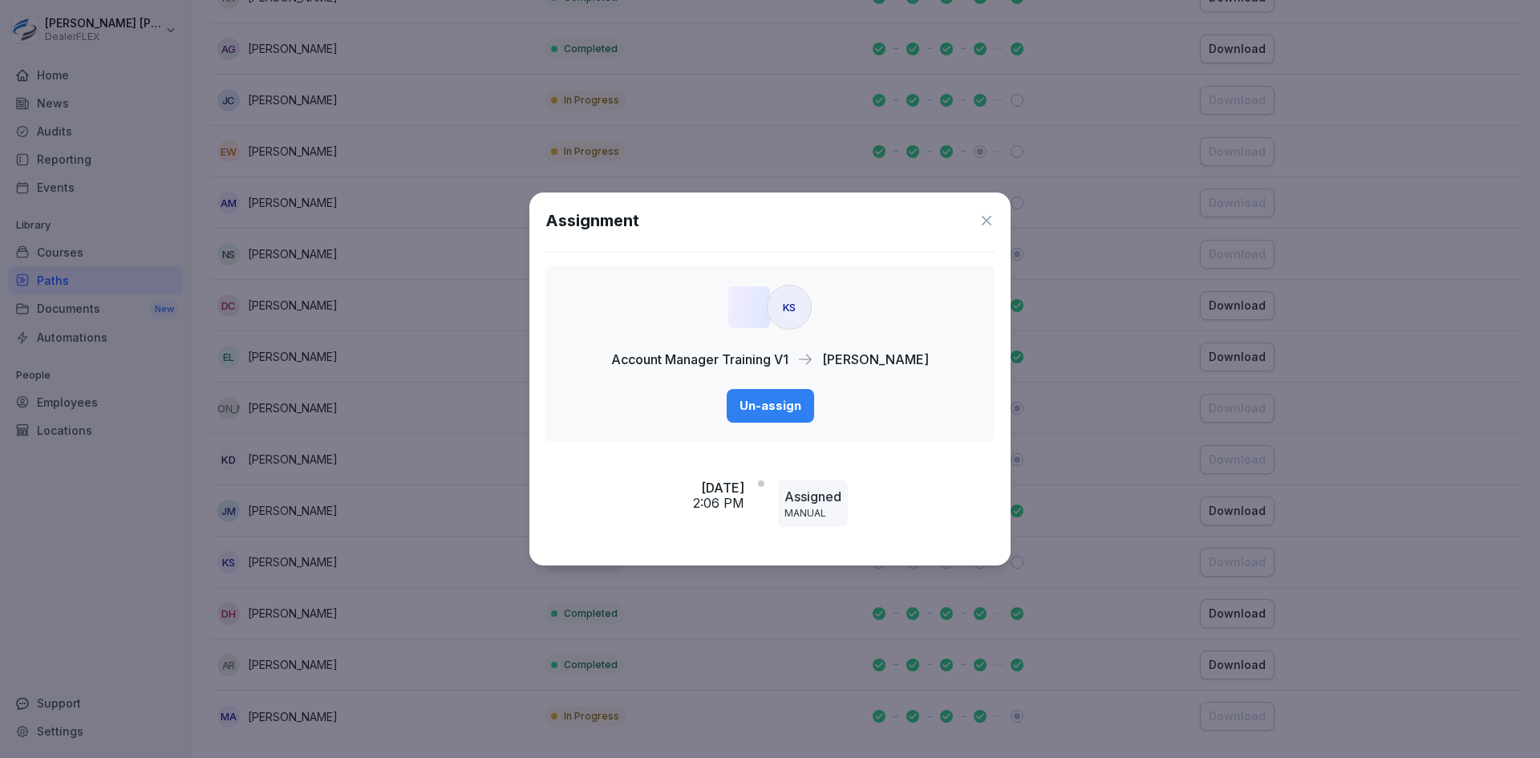
click at [982, 220] on icon at bounding box center [986, 221] width 16 height 16
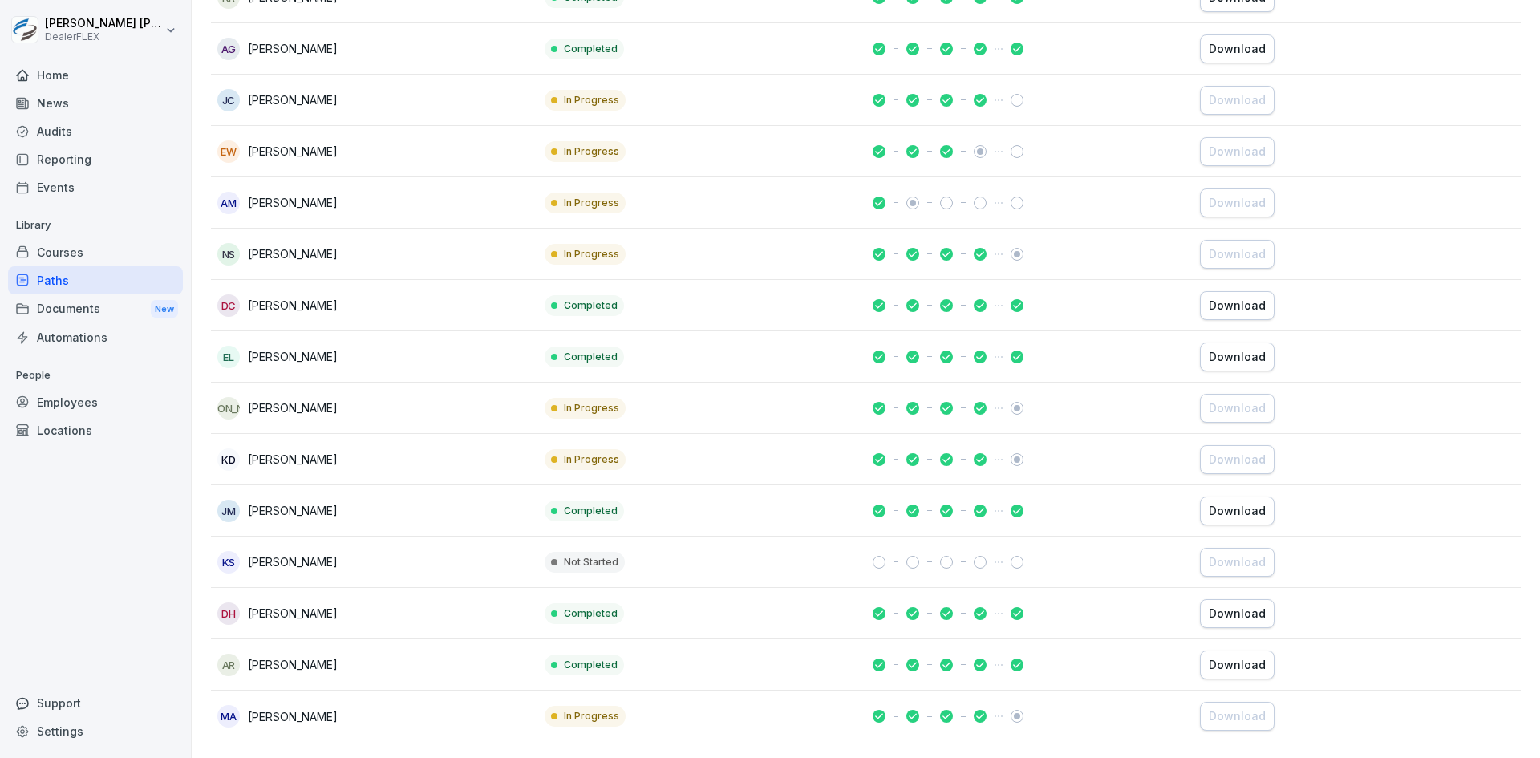
click at [389, 604] on div "DH Daniel Hughes" at bounding box center [374, 613] width 314 height 22
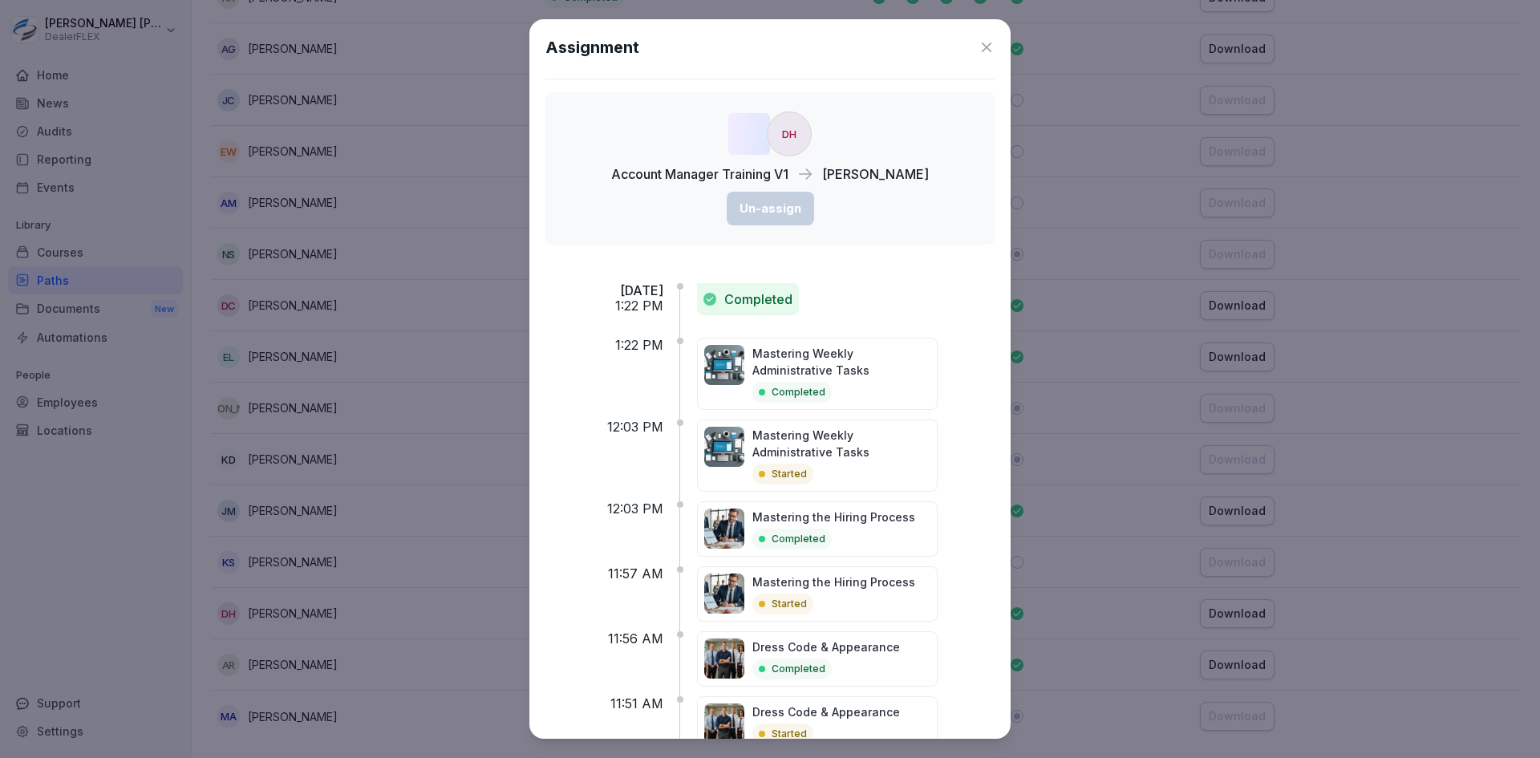
click at [978, 47] on icon at bounding box center [986, 47] width 16 height 16
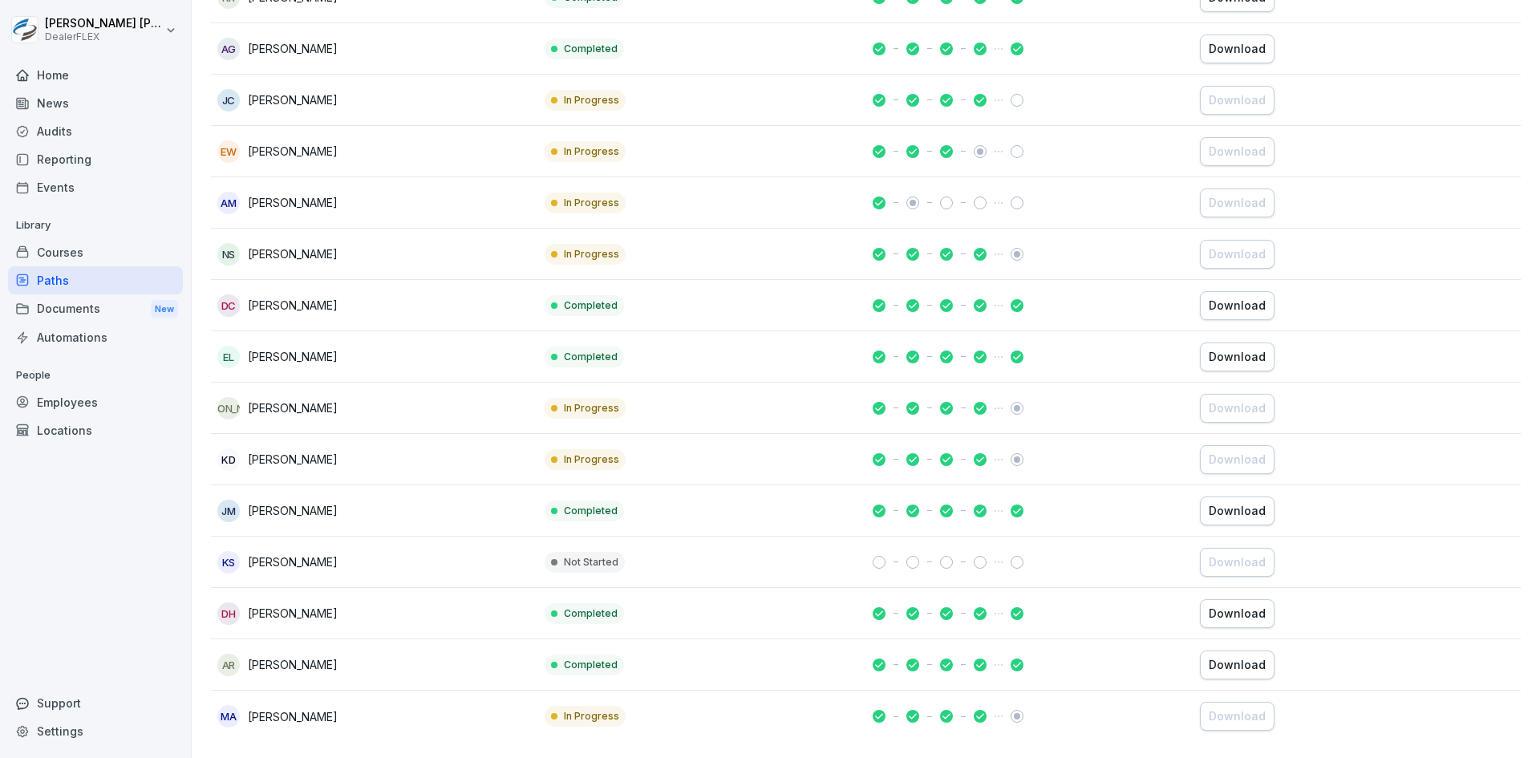
click at [398, 654] on div "AR Alejandro Raigosa" at bounding box center [374, 665] width 314 height 22
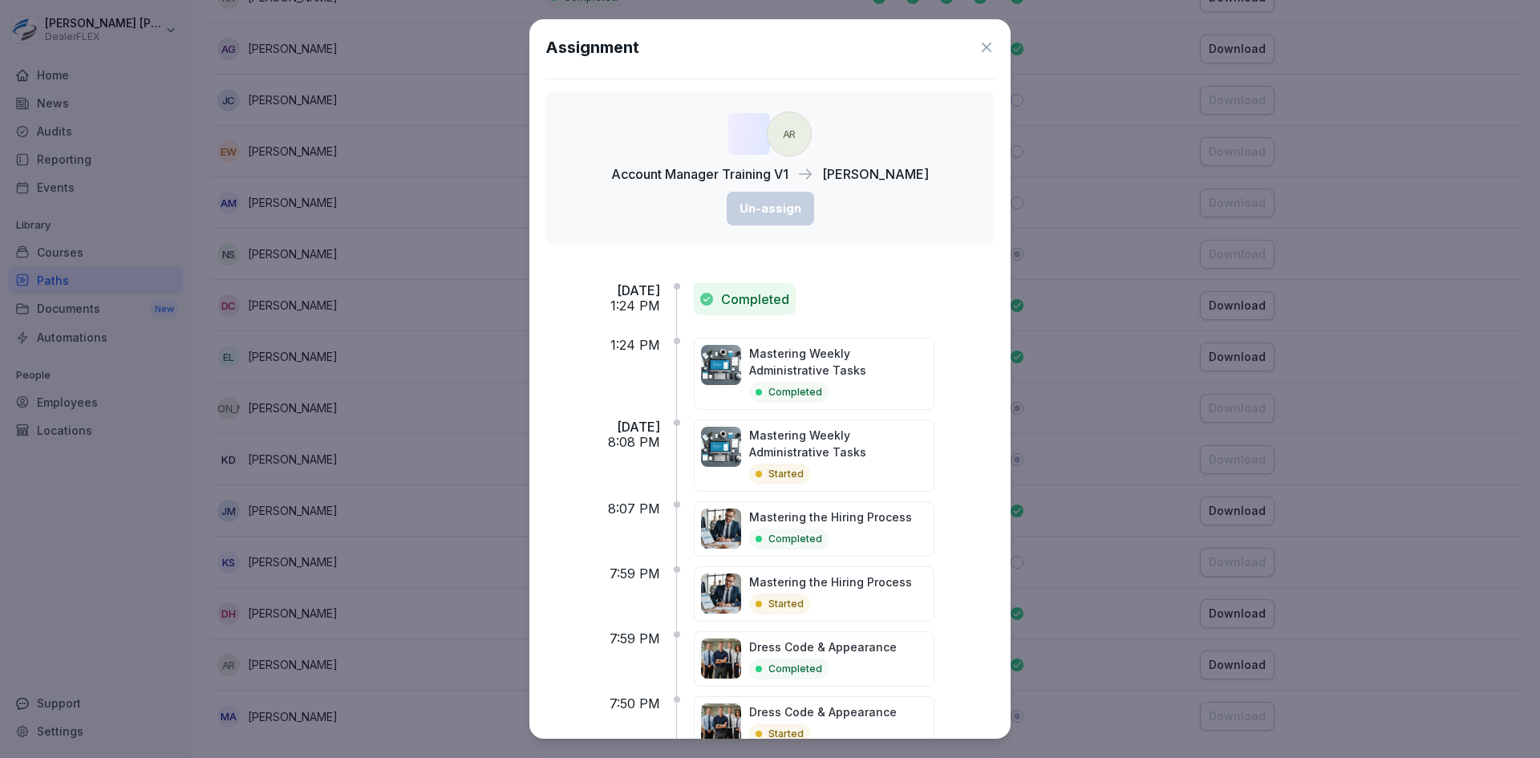
click at [978, 51] on icon at bounding box center [986, 47] width 16 height 16
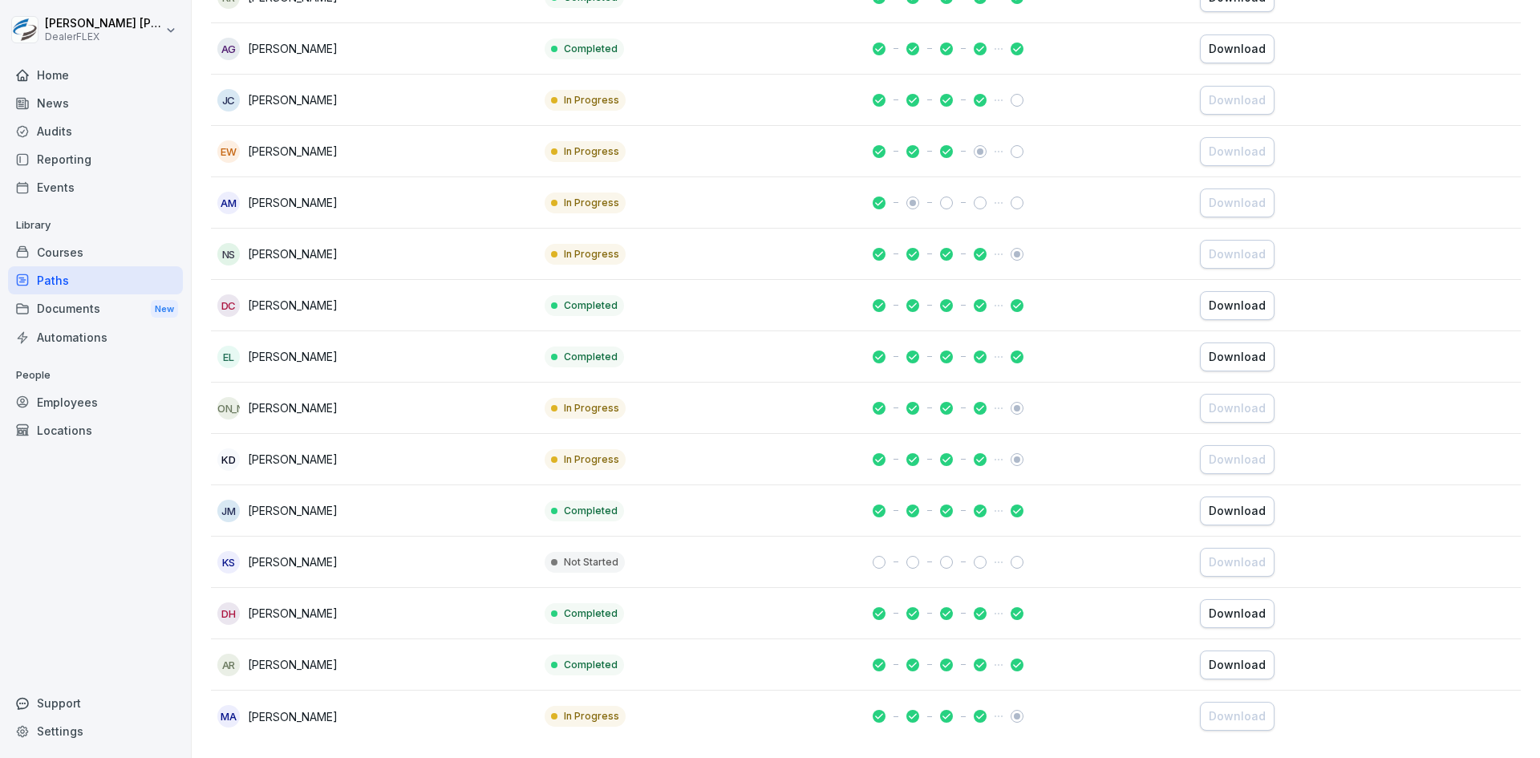
click at [358, 705] on div "MA Matt Alpert" at bounding box center [374, 716] width 314 height 22
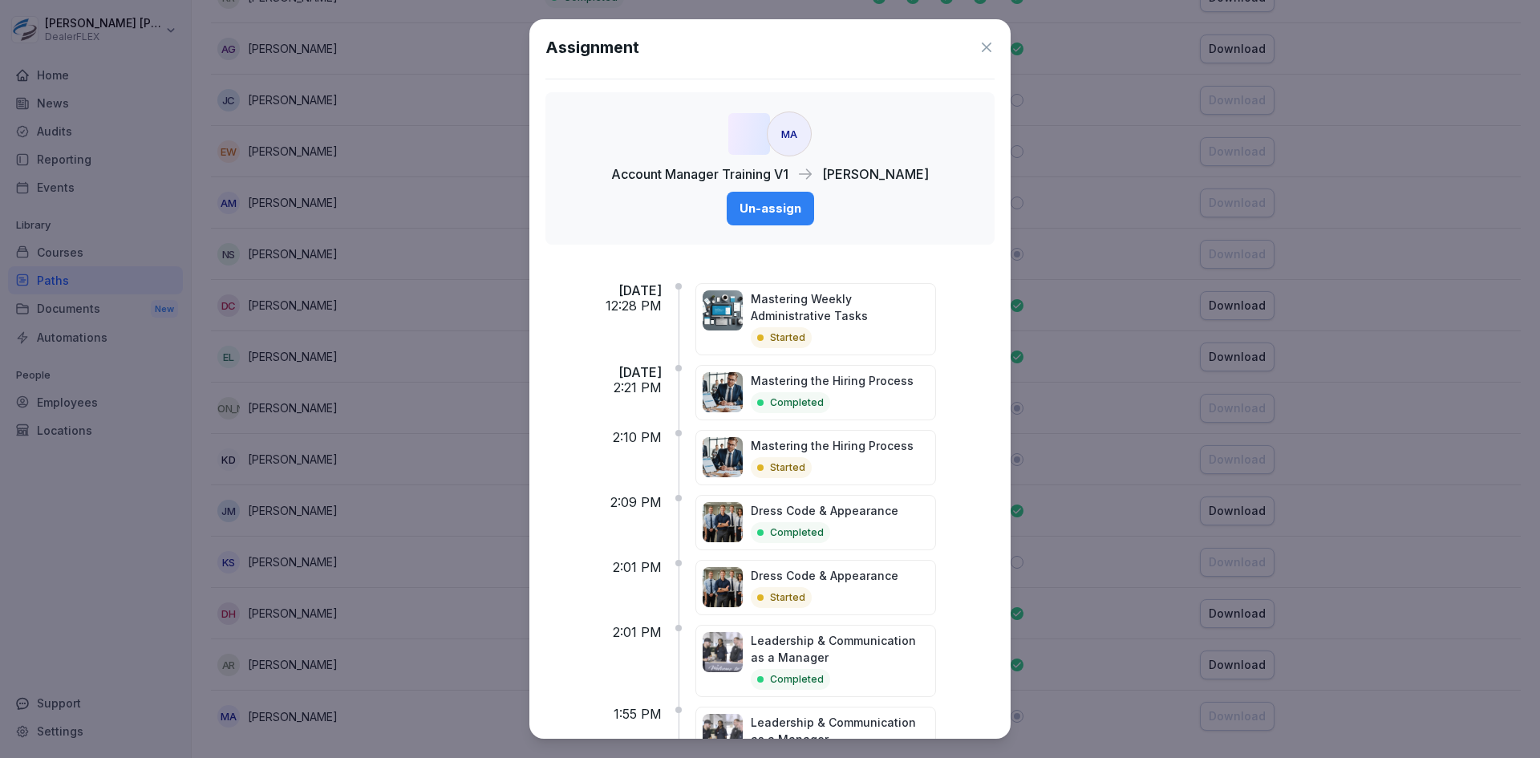
click at [979, 50] on icon at bounding box center [986, 47] width 16 height 16
